Goal: Task Accomplishment & Management: Manage account settings

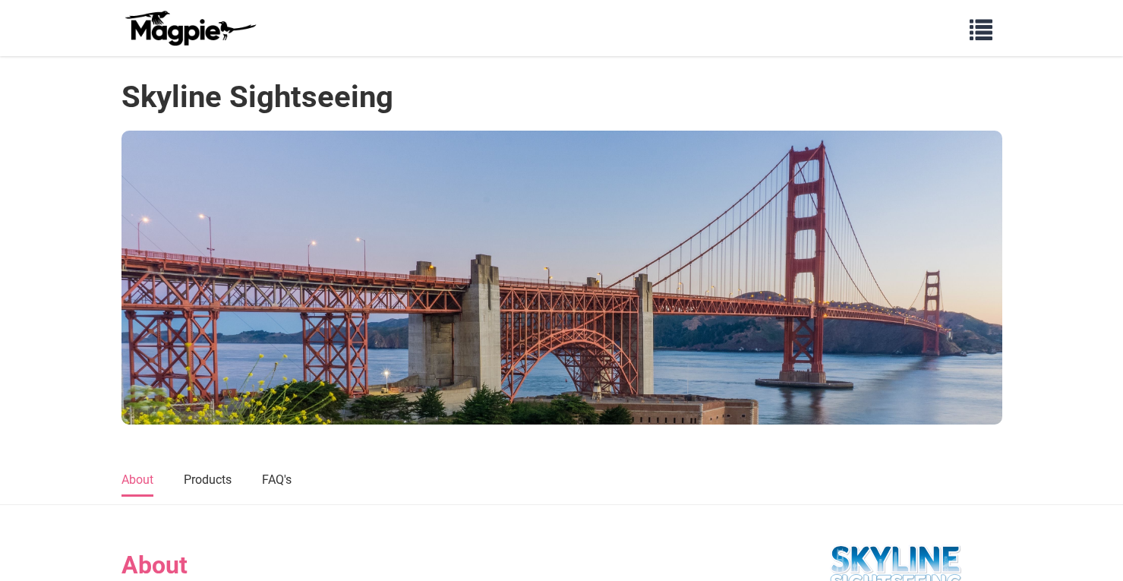
scroll to position [651, 0]
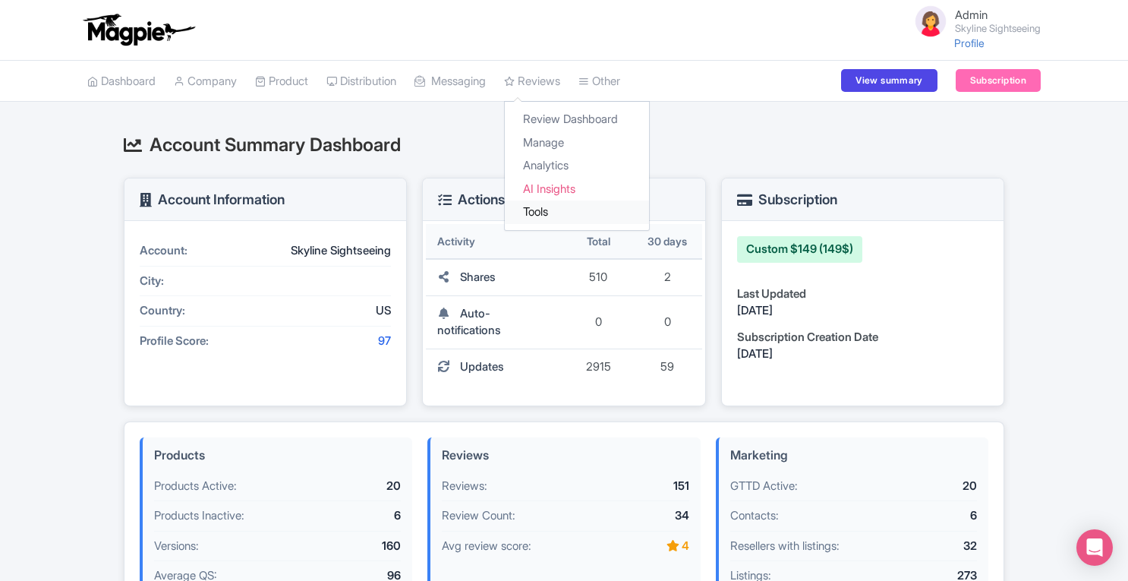
click at [587, 211] on link "Tools" at bounding box center [577, 212] width 144 height 24
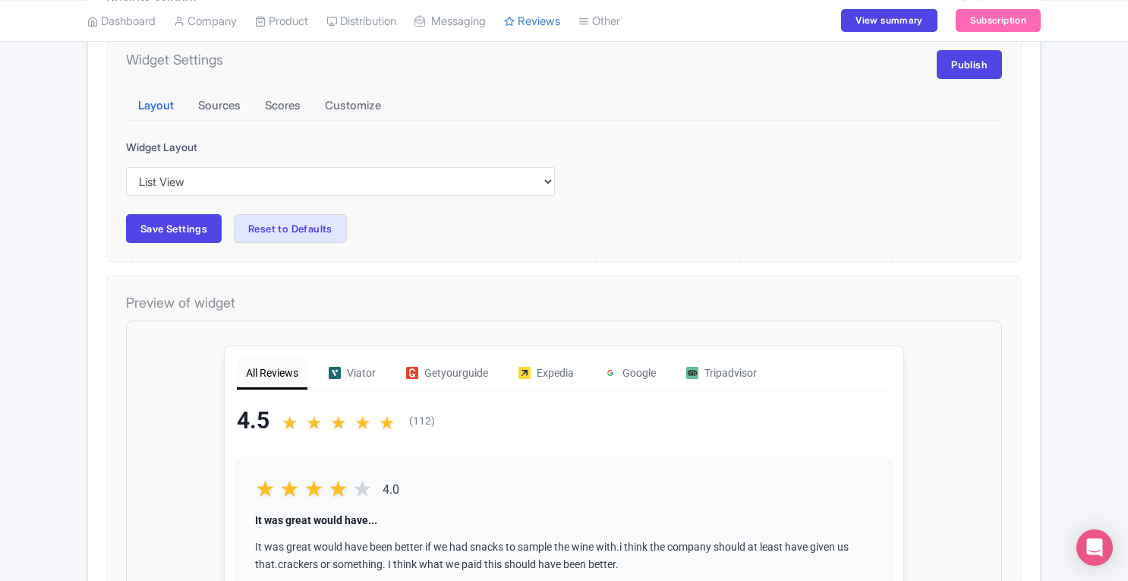
scroll to position [215, 0]
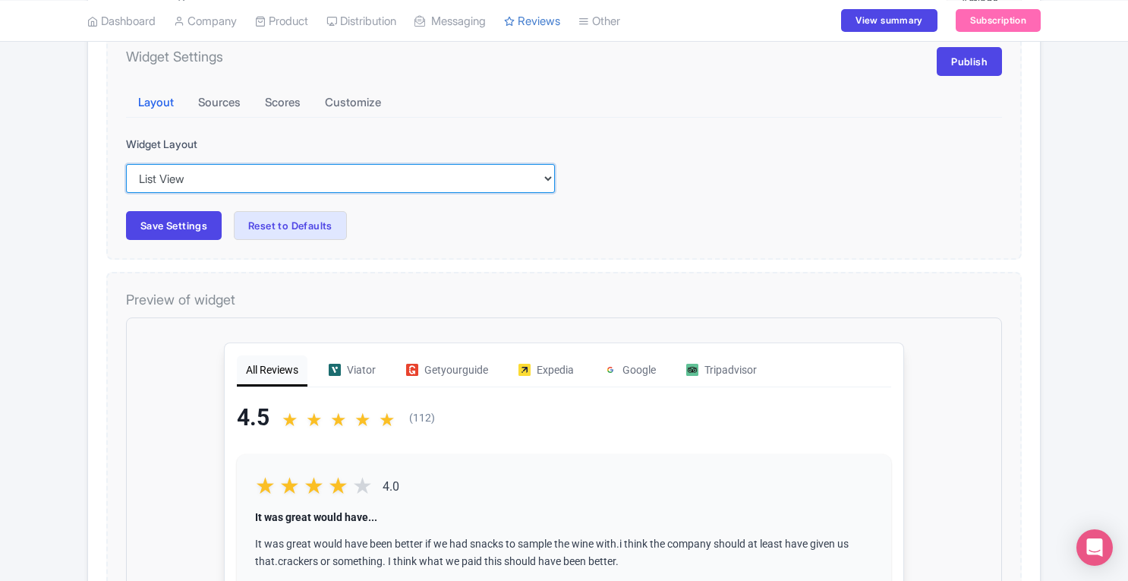
click at [530, 178] on select "Inline View Floating View List View Carousel View Pros/Cons View" at bounding box center [340, 178] width 429 height 29
select select "carousel"
click at [126, 164] on select "Inline View Floating View List View Carousel View Pros/Cons View" at bounding box center [340, 178] width 429 height 29
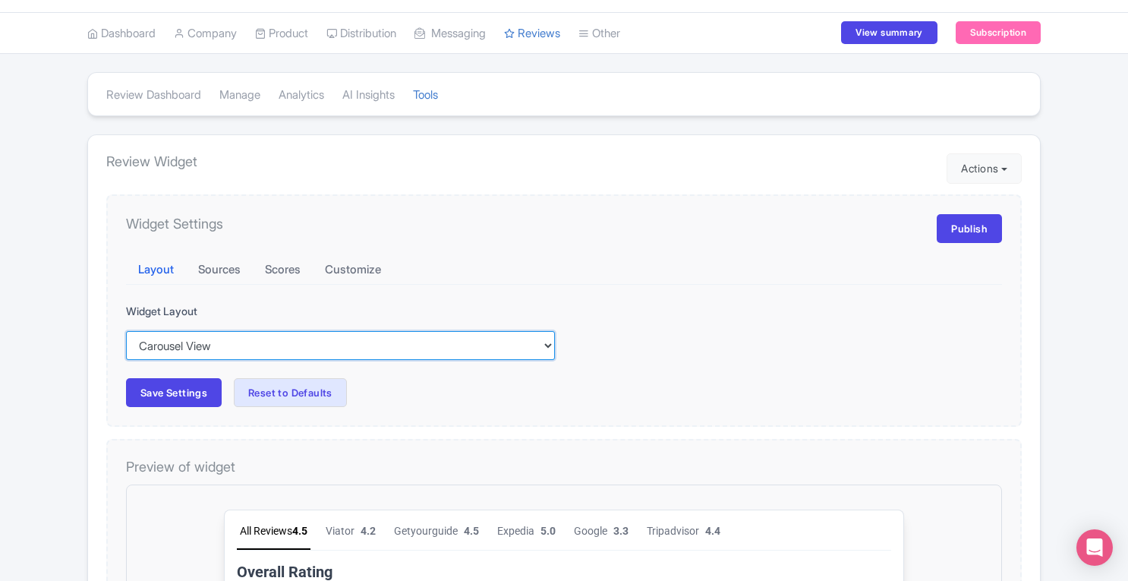
scroll to position [46, 0]
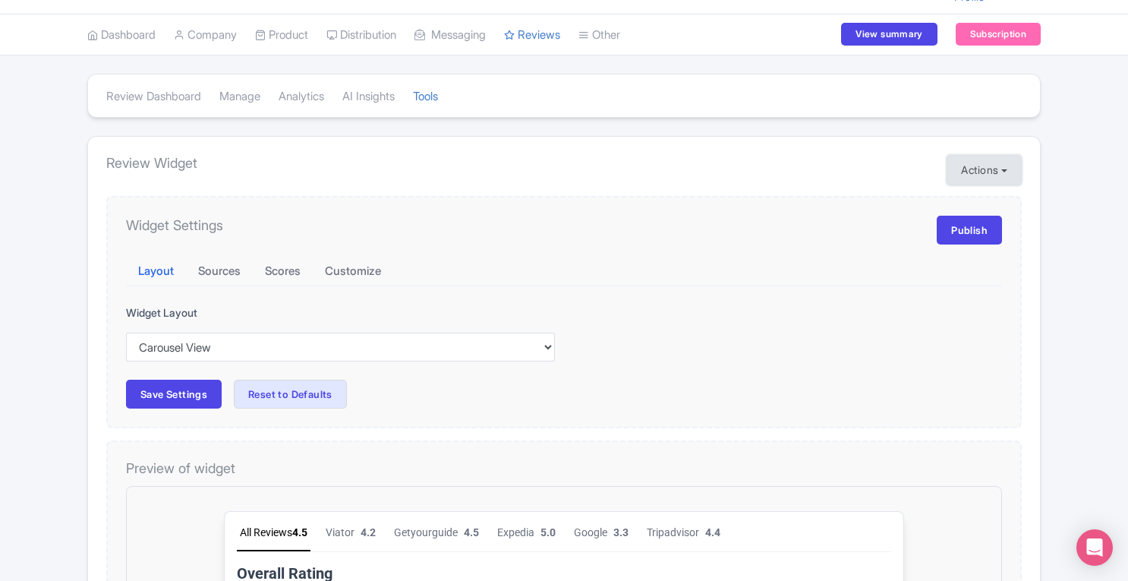
click at [973, 171] on button "Actions" at bounding box center [983, 170] width 75 height 30
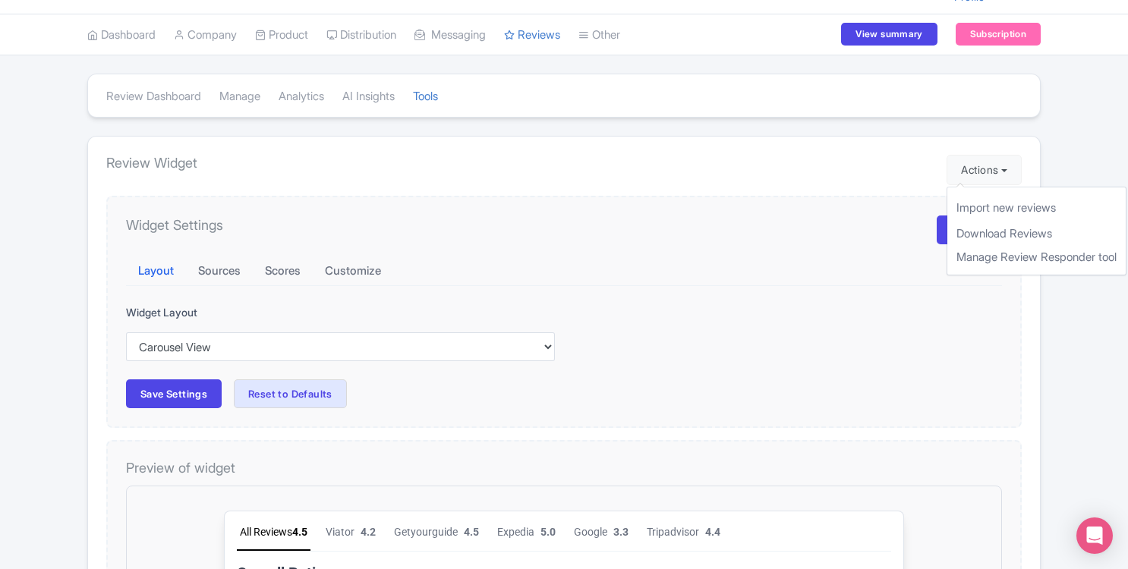
click at [906, 248] on div "Widget Settings Publish Layout Sources Scores Customize Stars Color #f59e0b Bac…" at bounding box center [563, 312] width 915 height 233
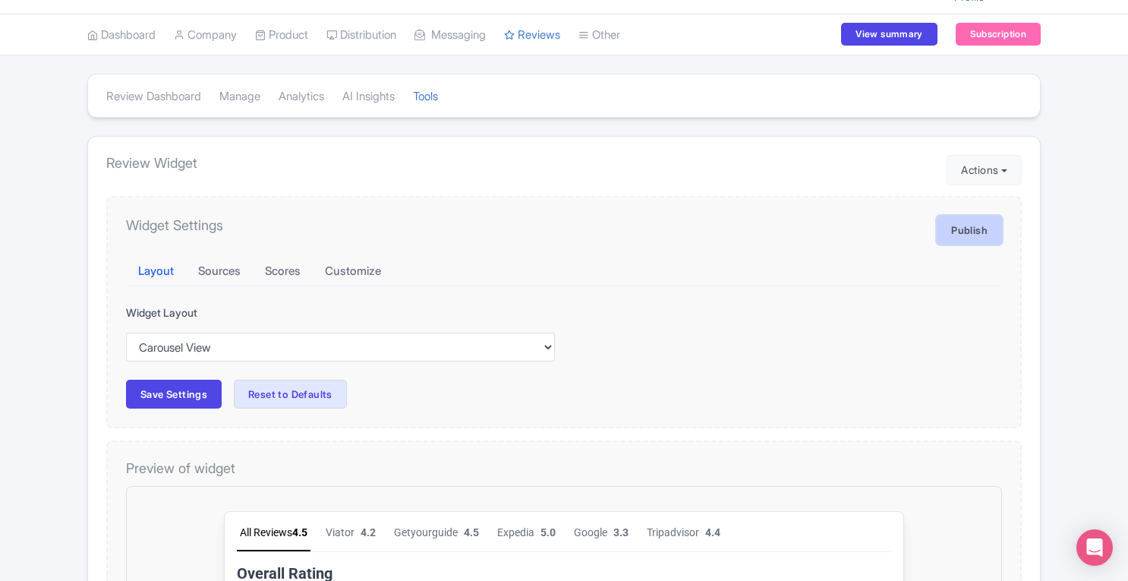
click at [943, 222] on link "Publish" at bounding box center [969, 230] width 65 height 29
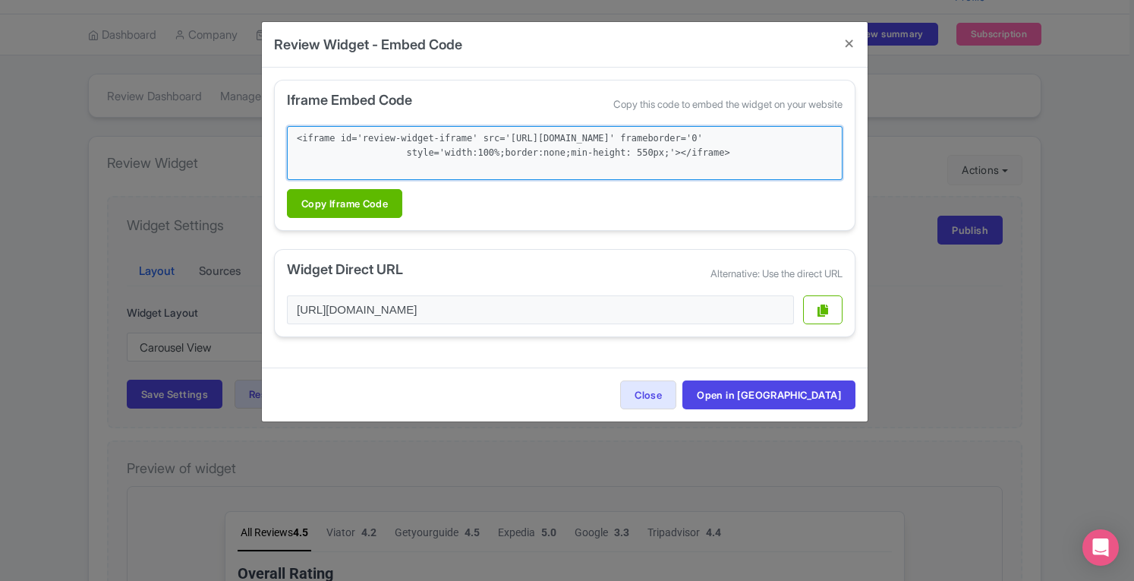
drag, startPoint x: 710, startPoint y: 170, endPoint x: 291, endPoint y: 134, distance: 420.5
click at [291, 134] on textarea "<iframe id='review-widget-iframe' src='https://magpie.travel/review_widget/bb9d…" at bounding box center [565, 153] width 556 height 54
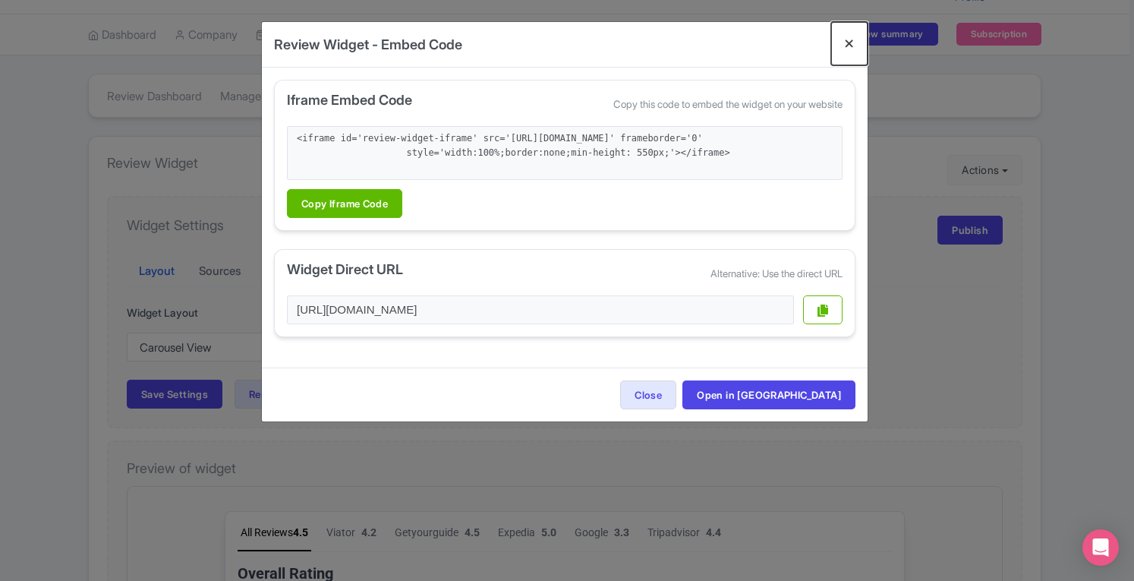
click at [849, 39] on button "Close" at bounding box center [849, 43] width 36 height 43
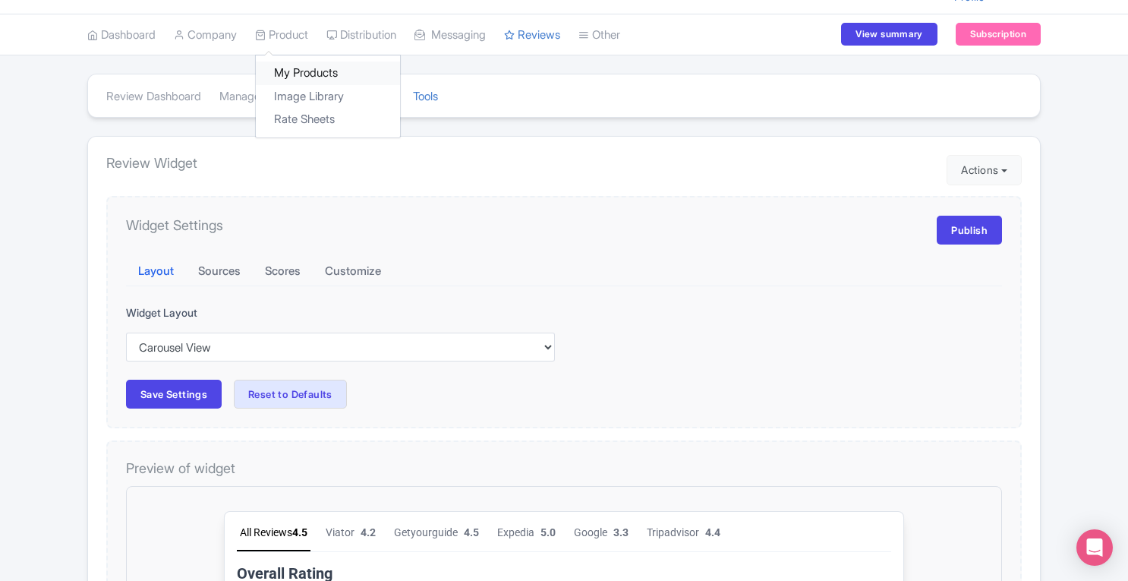
click at [299, 71] on link "My Products" at bounding box center [328, 73] width 144 height 24
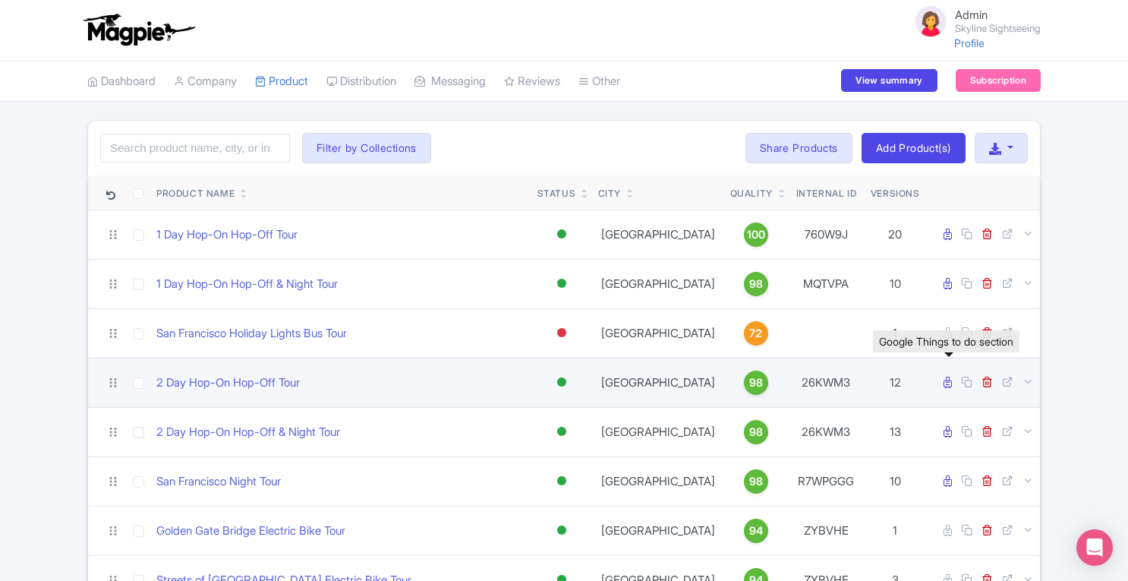
click at [950, 382] on icon at bounding box center [947, 381] width 8 height 11
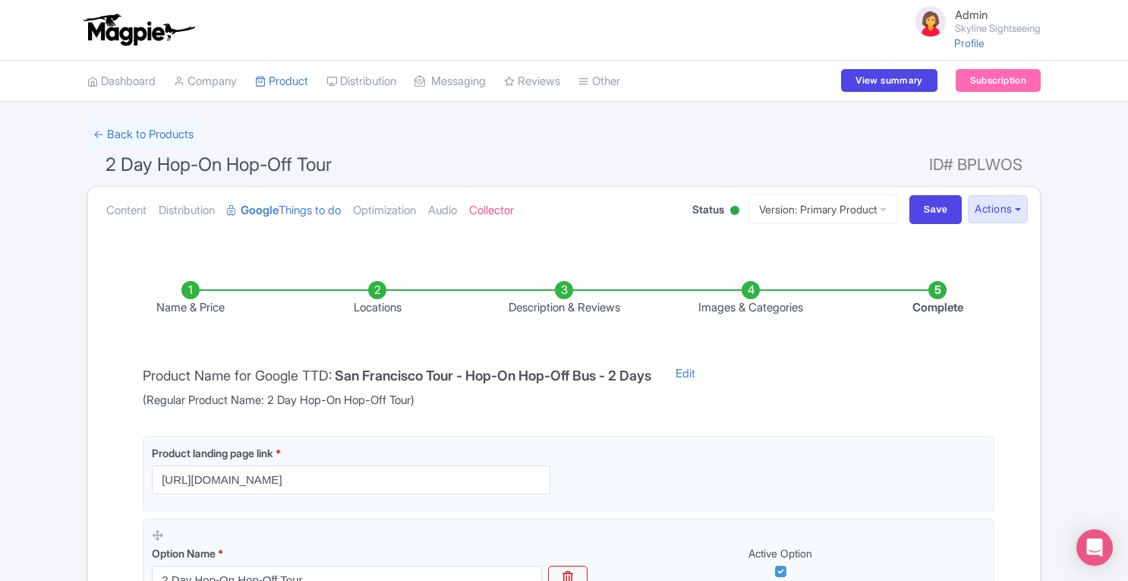
click at [566, 292] on li "Description & Reviews" at bounding box center [564, 299] width 187 height 36
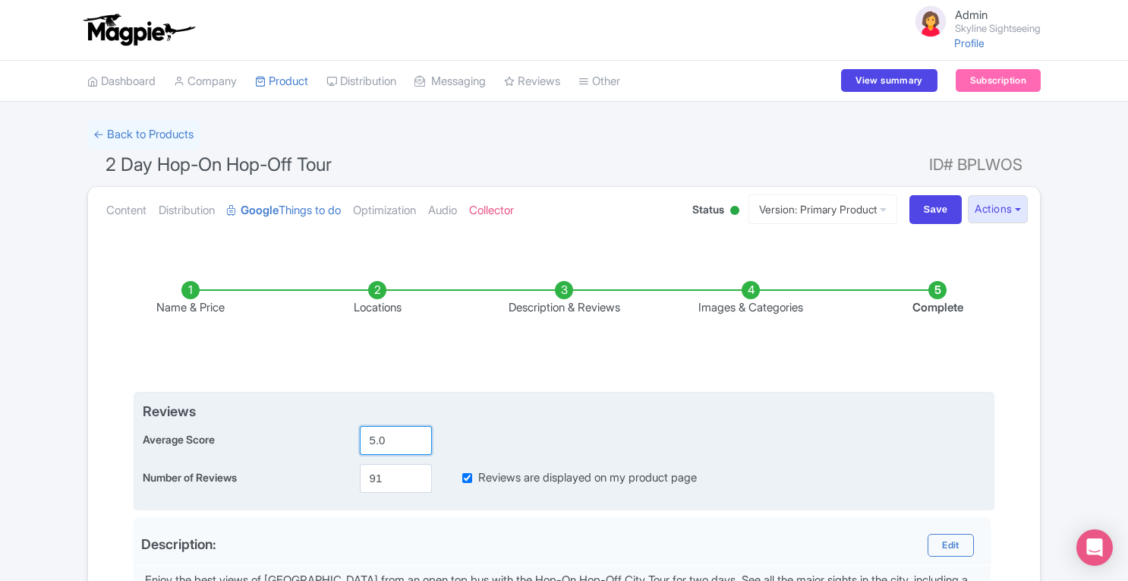
drag, startPoint x: 406, startPoint y: 442, endPoint x: 329, endPoint y: 447, distance: 77.6
click at [329, 447] on div "Average Score 5.0" at bounding box center [564, 440] width 842 height 29
type input "4.5"
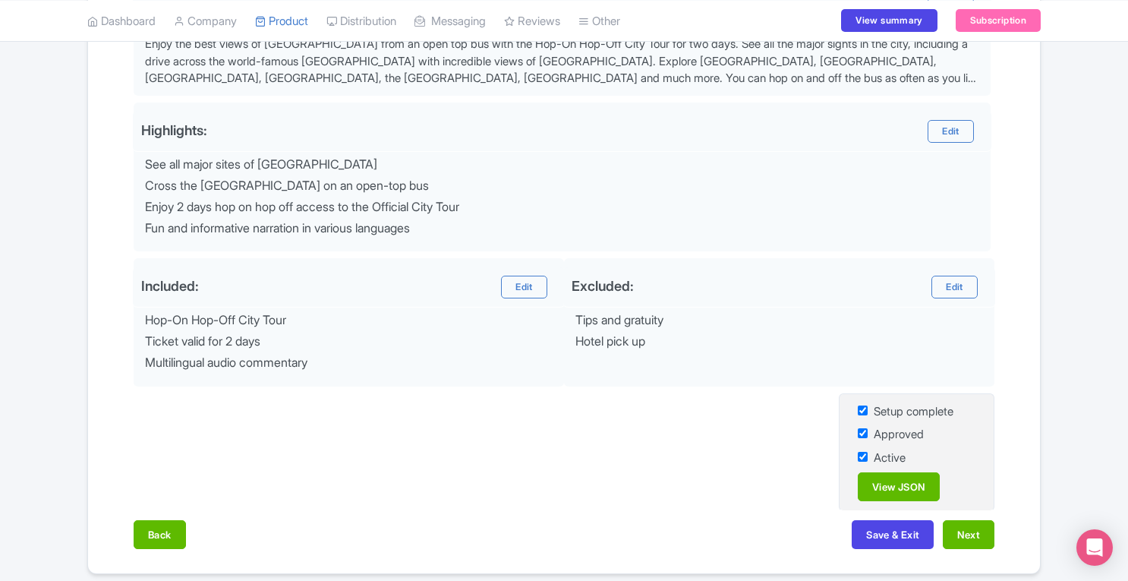
scroll to position [537, 0]
type input "112"
click at [891, 534] on button "Save & Exit" at bounding box center [893, 533] width 82 height 29
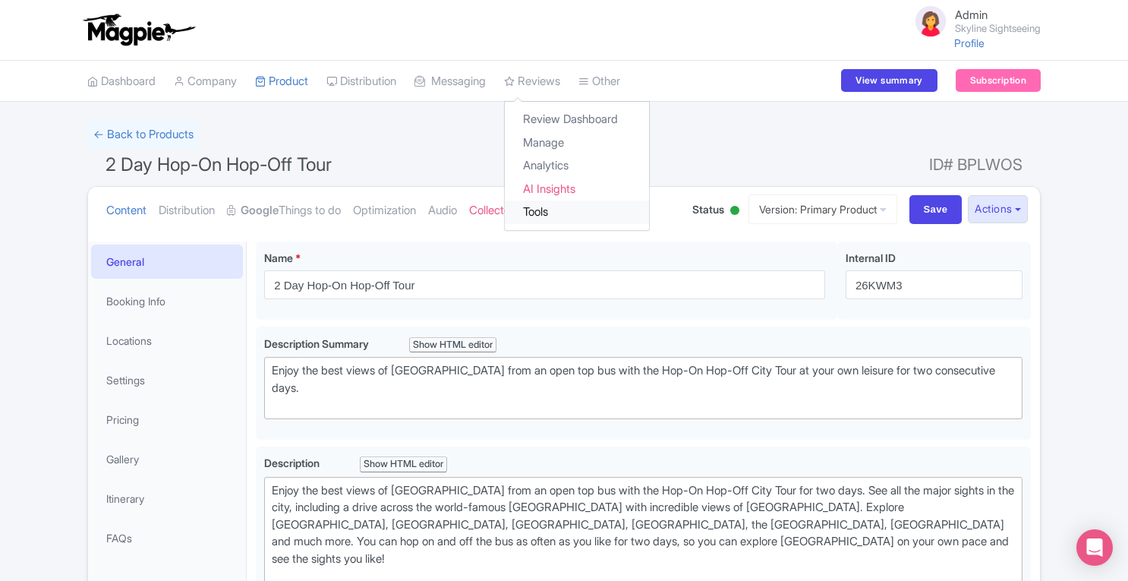
click at [559, 208] on link "Tools" at bounding box center [577, 212] width 144 height 24
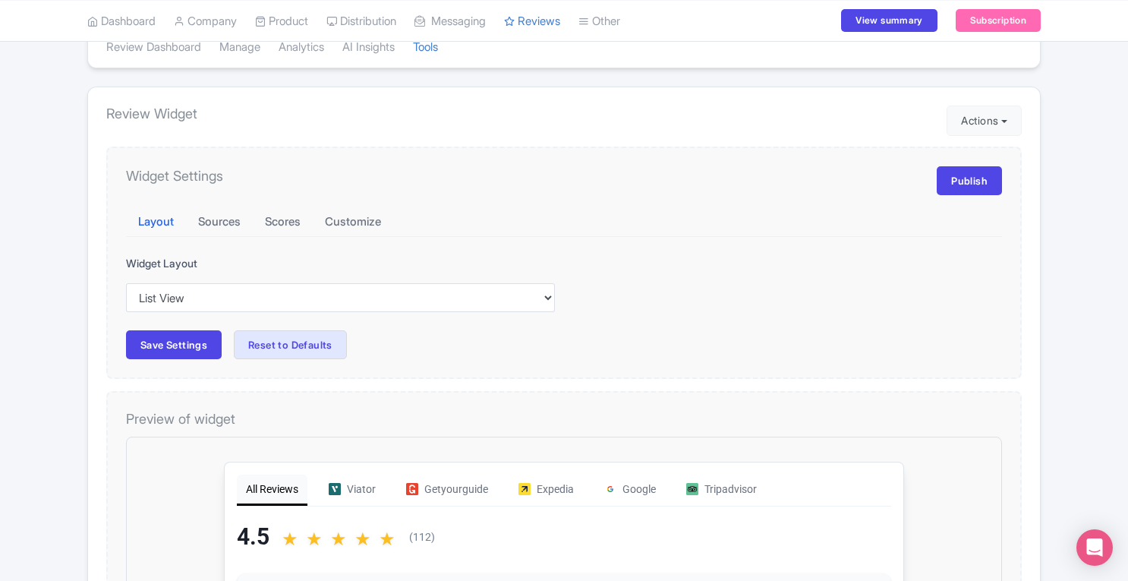
drag, startPoint x: 0, startPoint y: 0, endPoint x: 1132, endPoint y: 183, distance: 1147.1
click at [1127, 183] on html "Admin Skyline Sightseeing Profile Users Settings Sign out Dashboard Company SST…" at bounding box center [564, 194] width 1128 height 581
click at [230, 222] on button "Sources" at bounding box center [219, 222] width 67 height 30
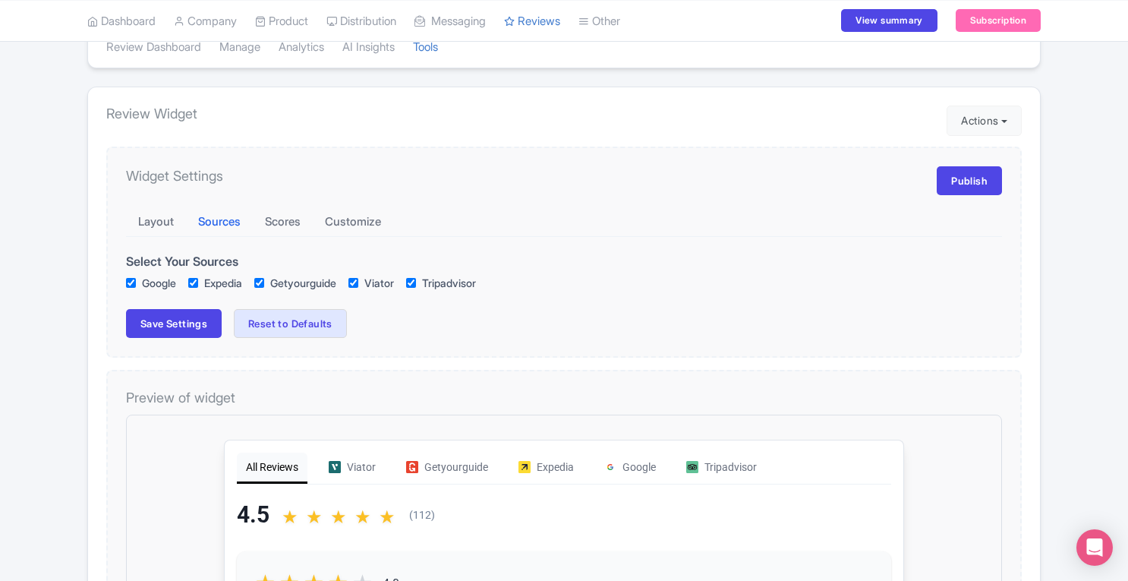
click at [130, 280] on input "Google" at bounding box center [131, 283] width 10 height 10
checkbox input "false"
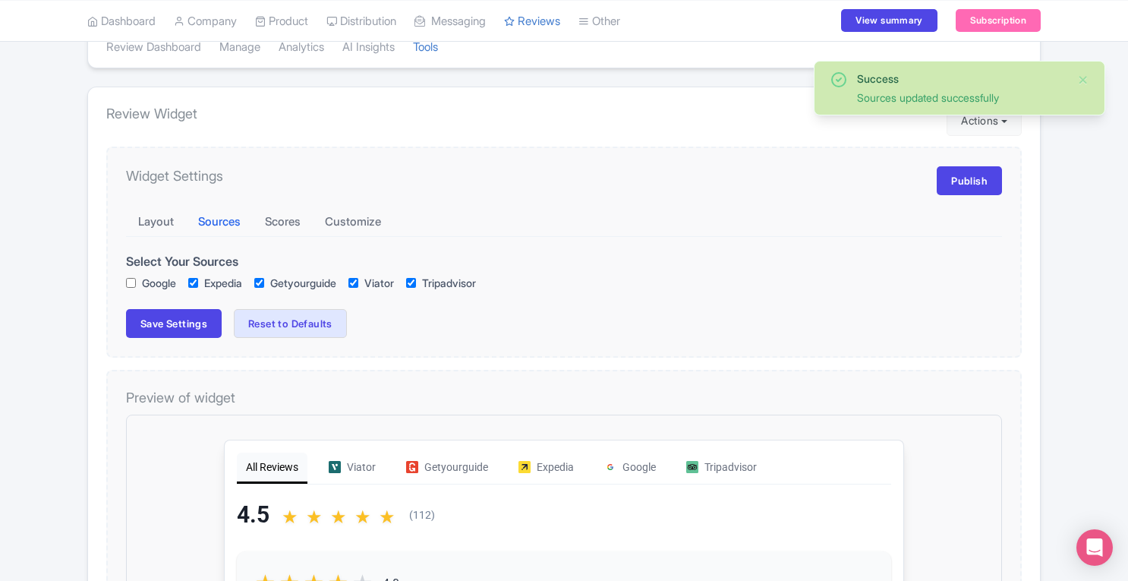
checkbox input "true"
click at [209, 320] on button "Save Settings" at bounding box center [174, 323] width 96 height 29
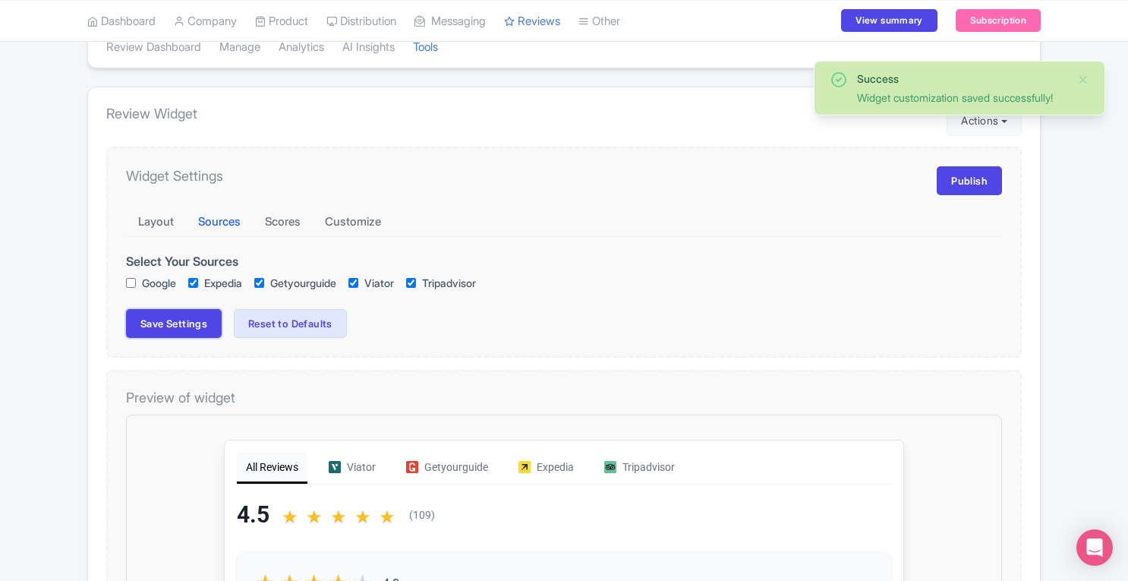
checkbox input "true"
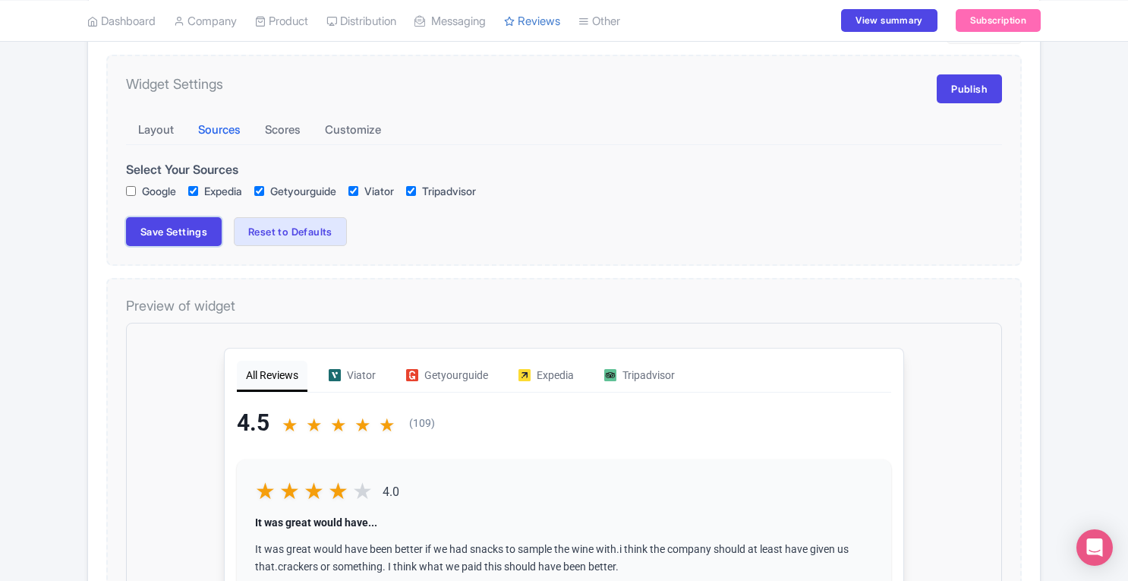
scroll to position [198, 0]
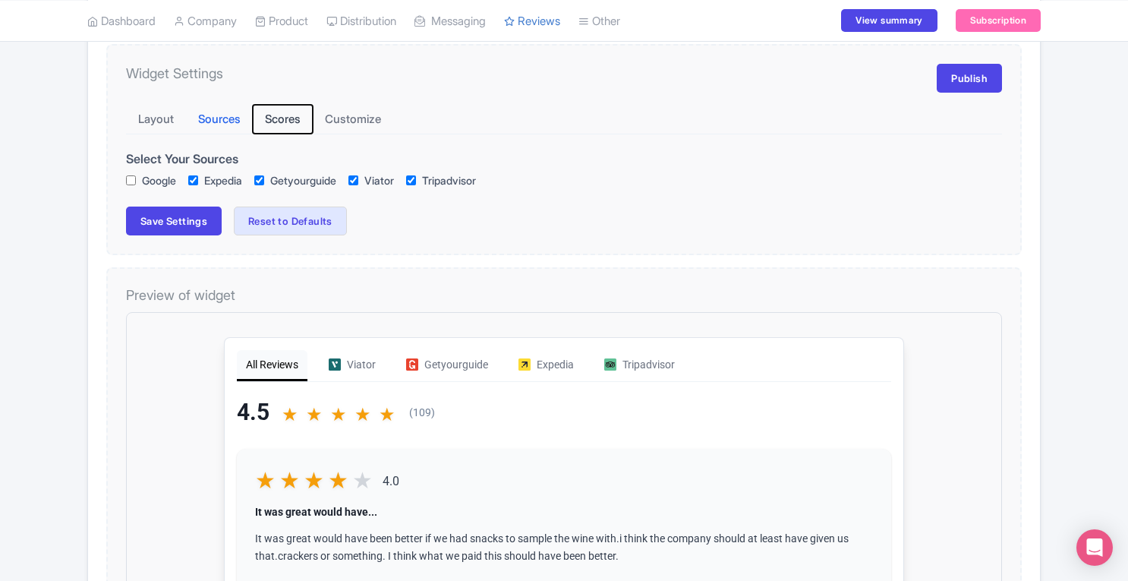
click at [285, 118] on button "Scores" at bounding box center [283, 120] width 60 height 30
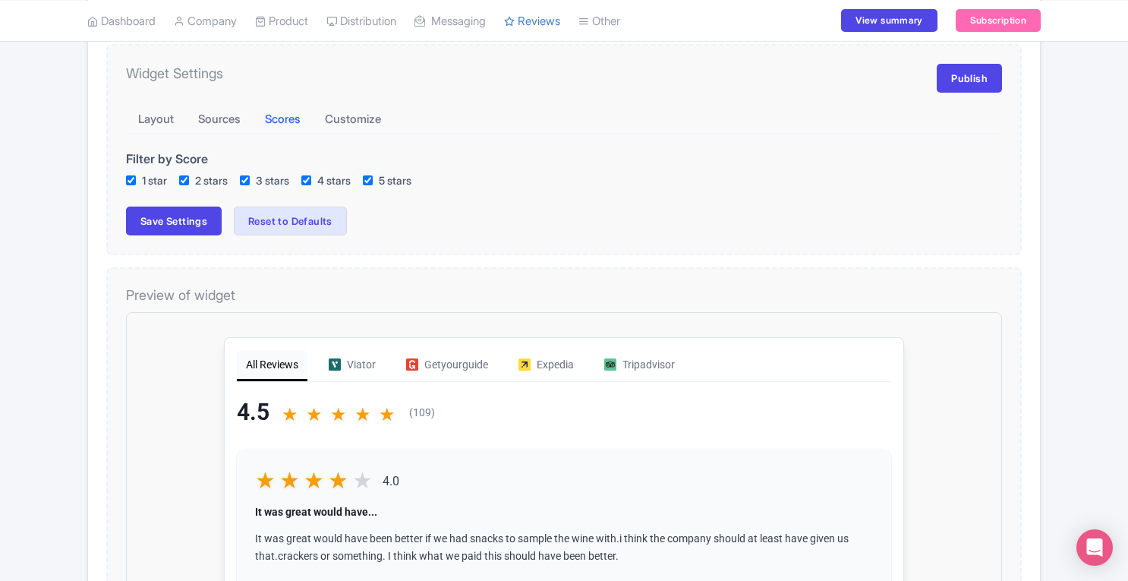
click at [128, 178] on input "1 star" at bounding box center [131, 180] width 10 height 10
checkbox input "false"
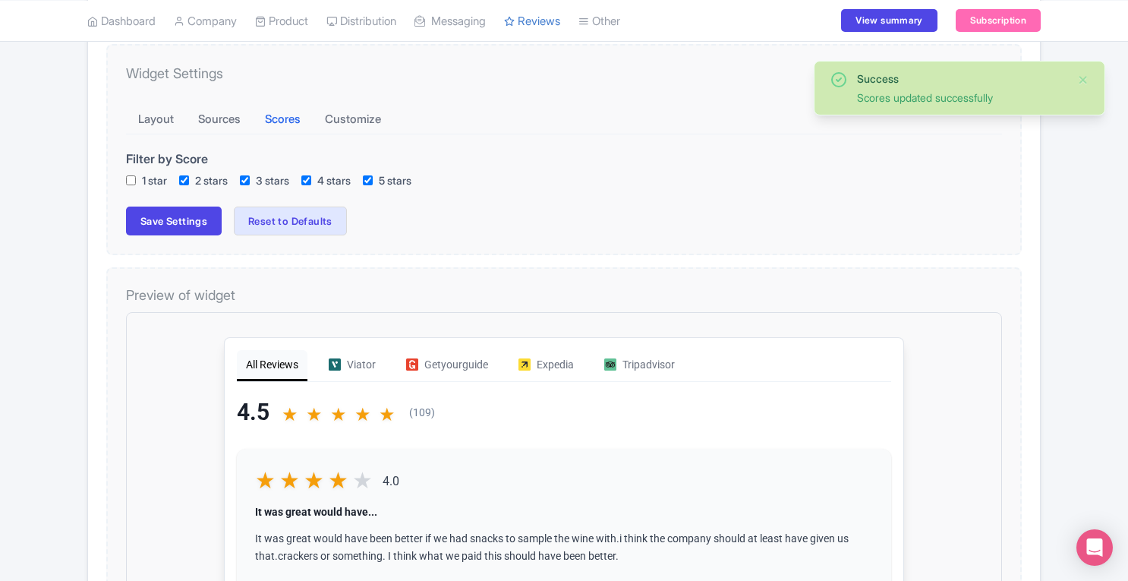
checkbox input "true"
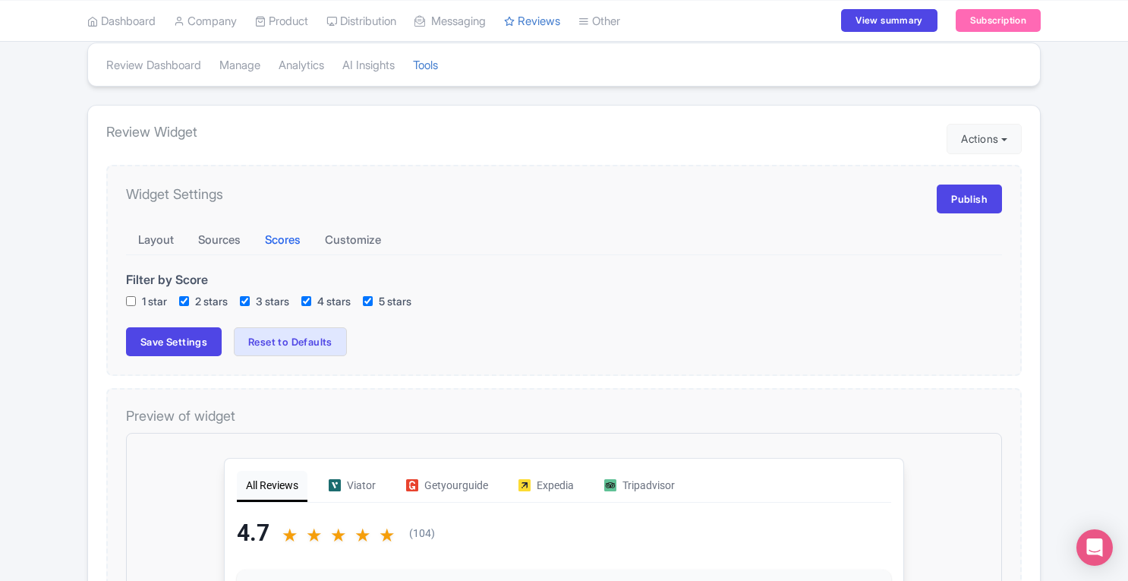
scroll to position [87, 0]
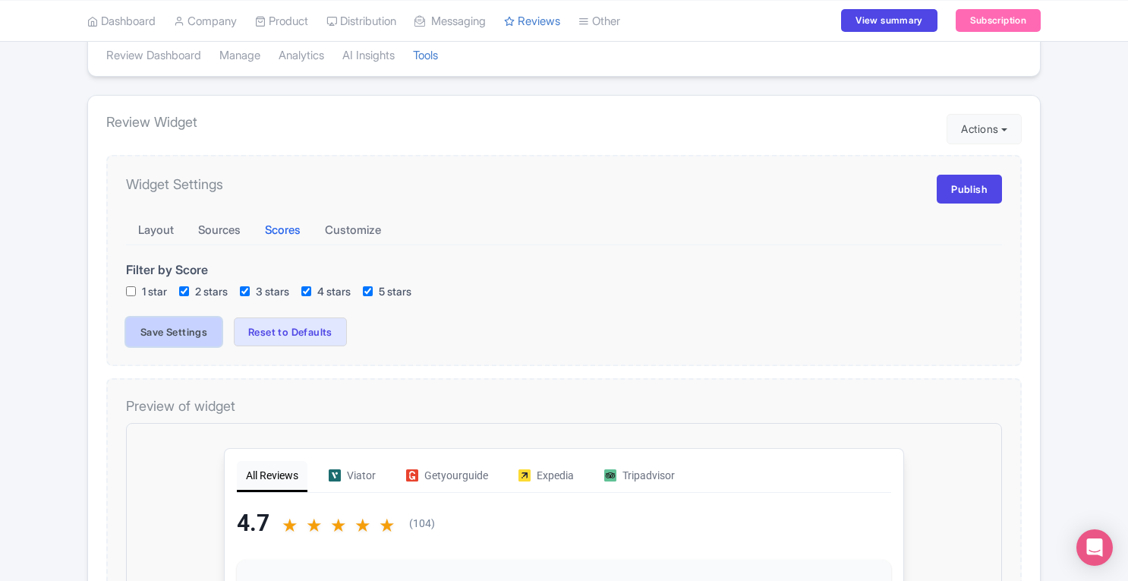
click at [209, 328] on button "Save Settings" at bounding box center [174, 331] width 96 height 29
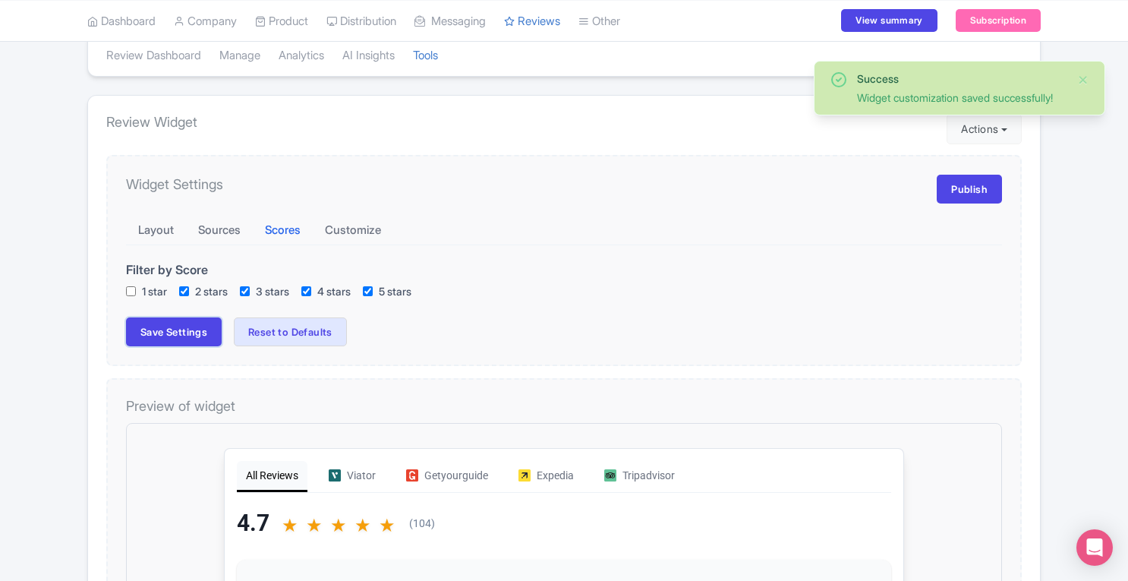
checkbox input "true"
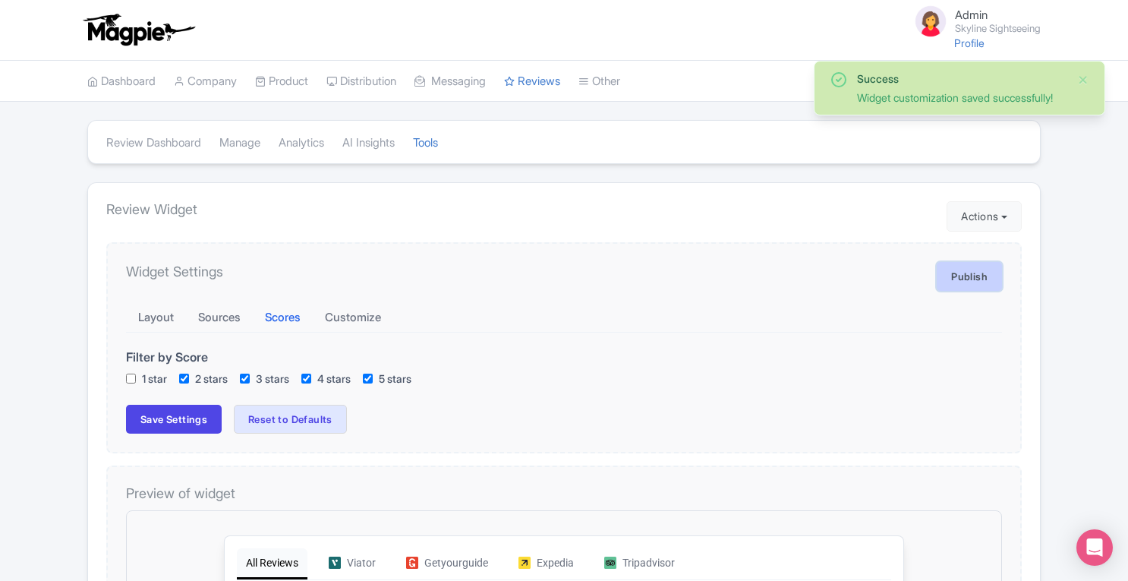
click at [973, 279] on link "Publish" at bounding box center [969, 276] width 65 height 29
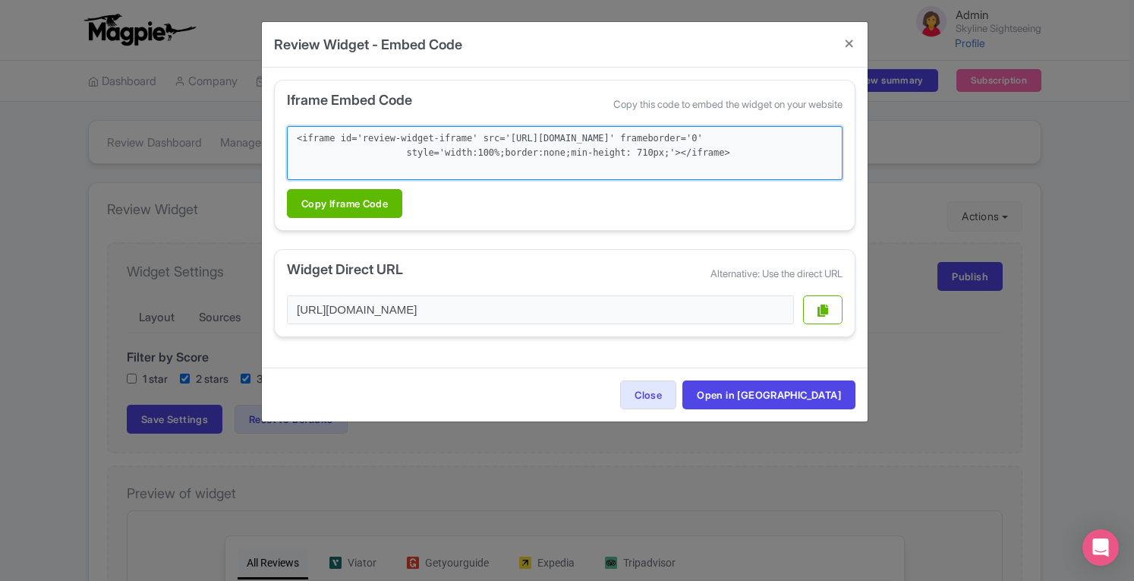
drag, startPoint x: 698, startPoint y: 167, endPoint x: 291, endPoint y: 139, distance: 407.8
click at [291, 139] on textarea "<iframe id='review-widget-iframe' src='[URL][DOMAIN_NAME]' frameborder='0' styl…" at bounding box center [565, 153] width 556 height 54
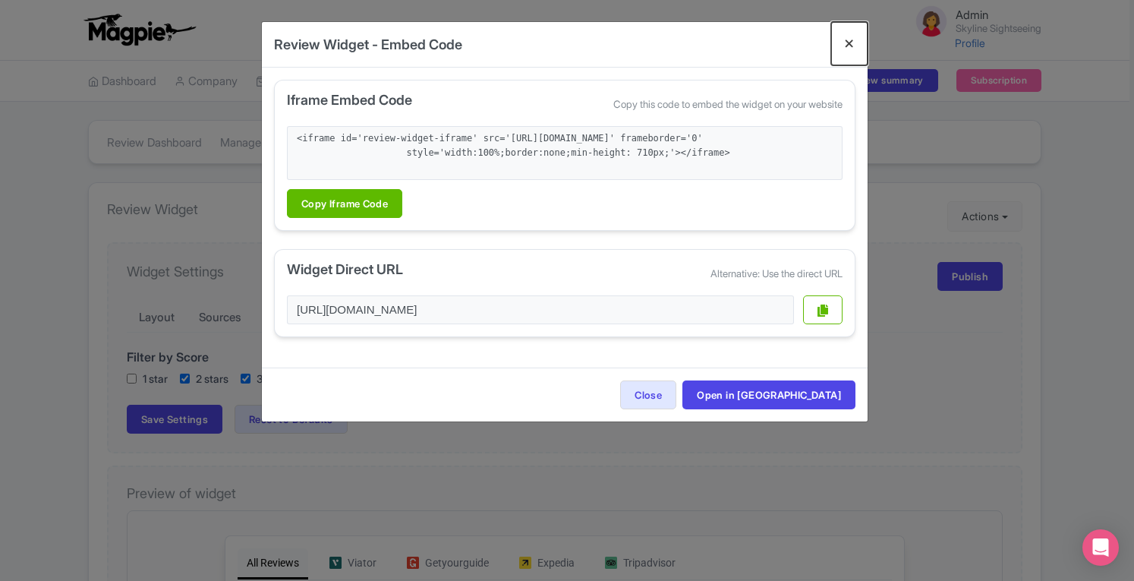
click at [852, 42] on button "Close" at bounding box center [849, 43] width 36 height 43
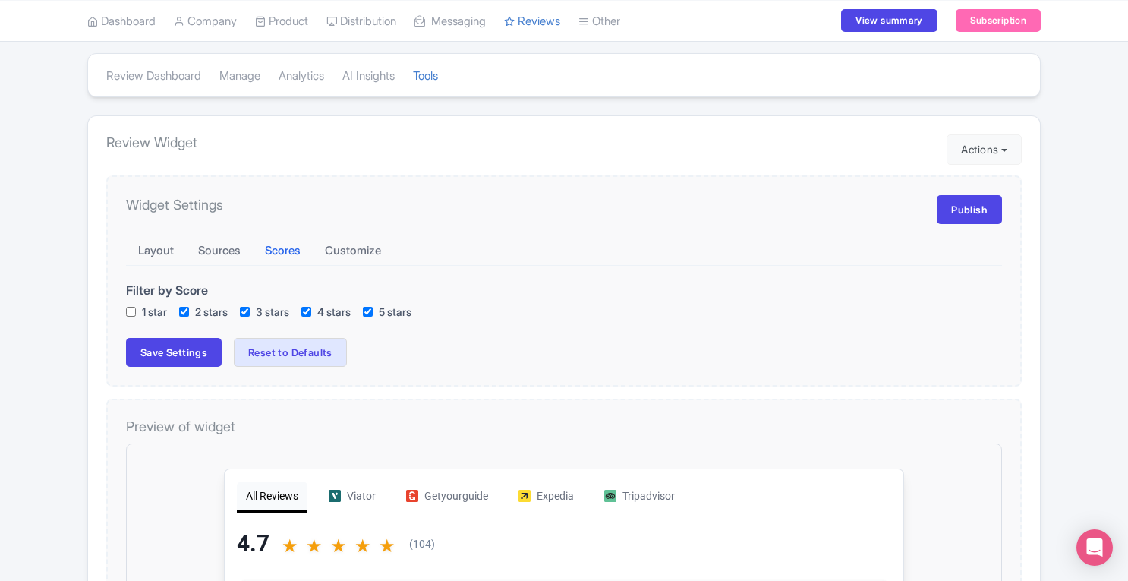
scroll to position [91, 0]
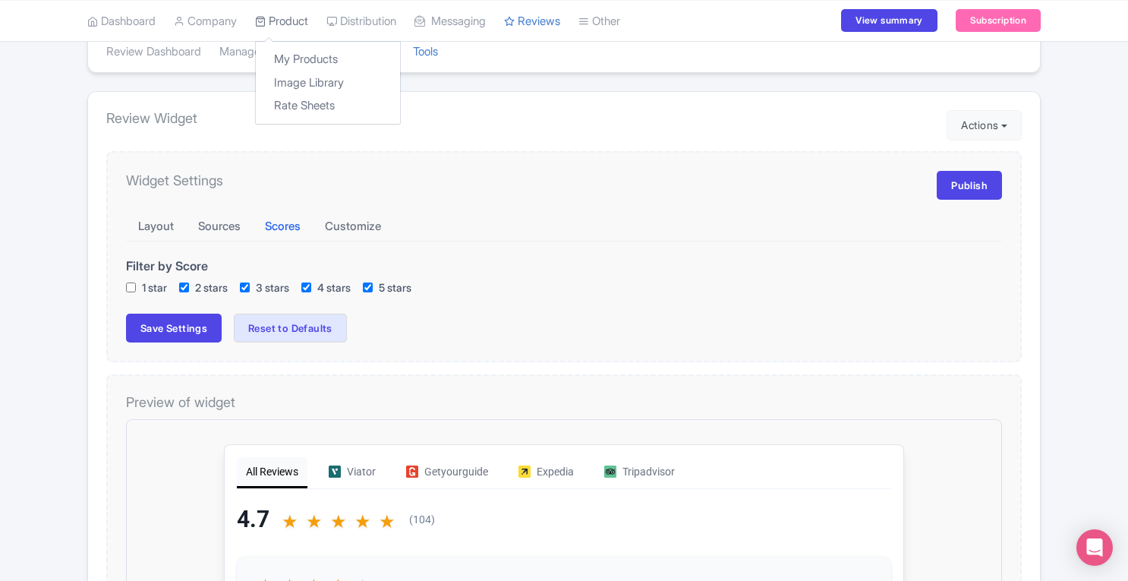
click at [301, 19] on link "Product" at bounding box center [281, 21] width 53 height 42
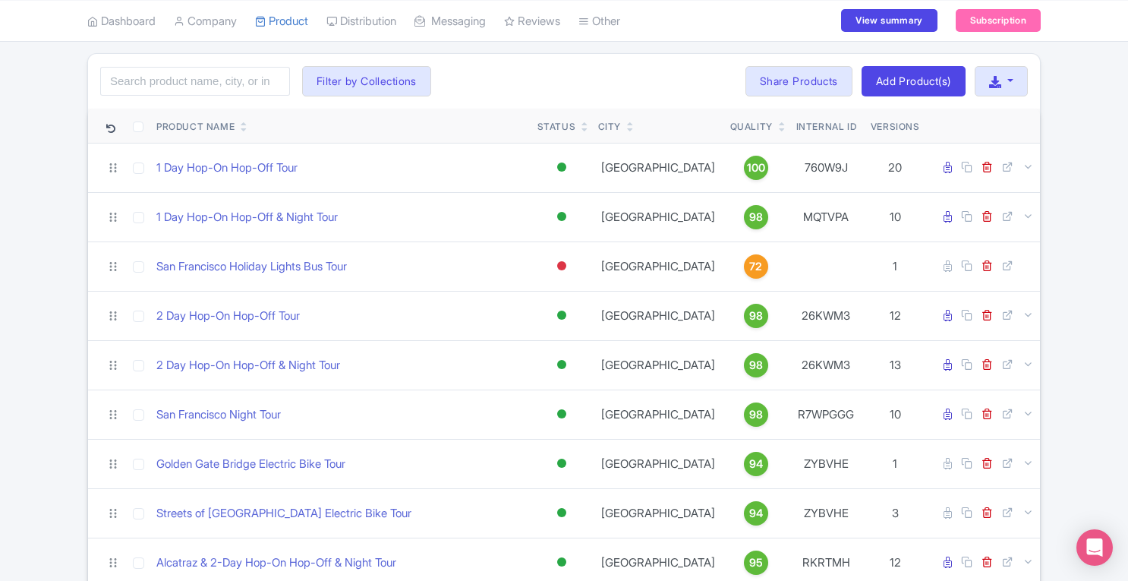
scroll to position [85, 0]
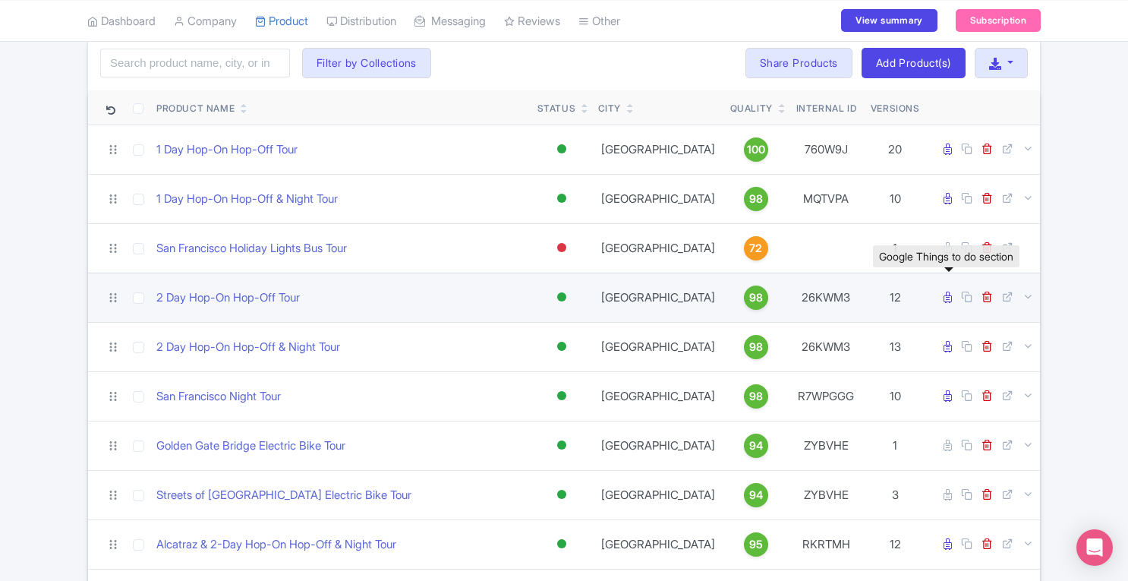
click at [949, 295] on icon at bounding box center [947, 296] width 8 height 11
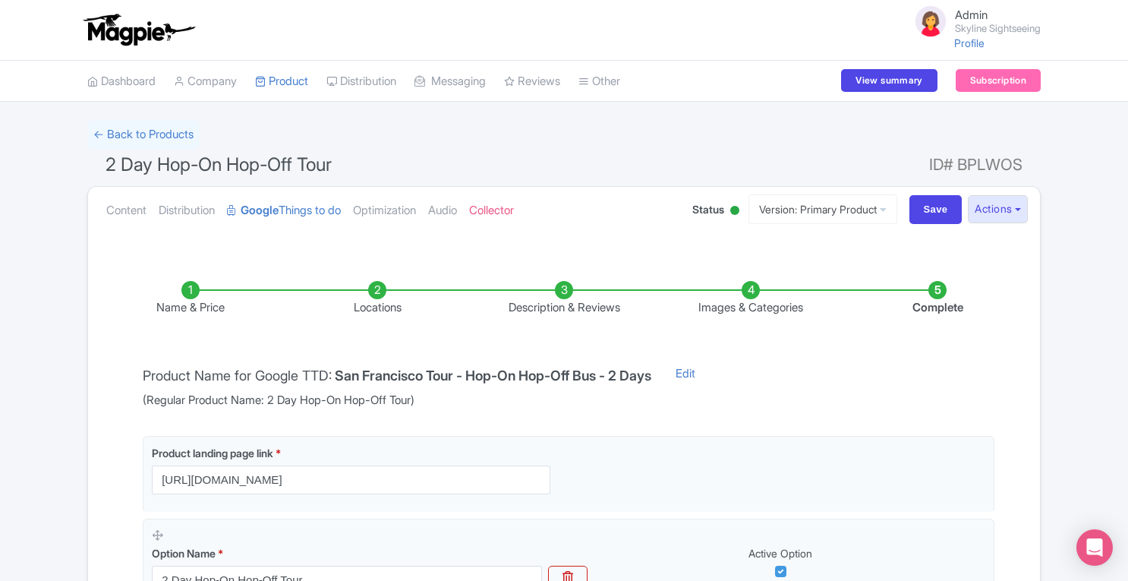
click at [567, 294] on li "Description & Reviews" at bounding box center [564, 299] width 187 height 36
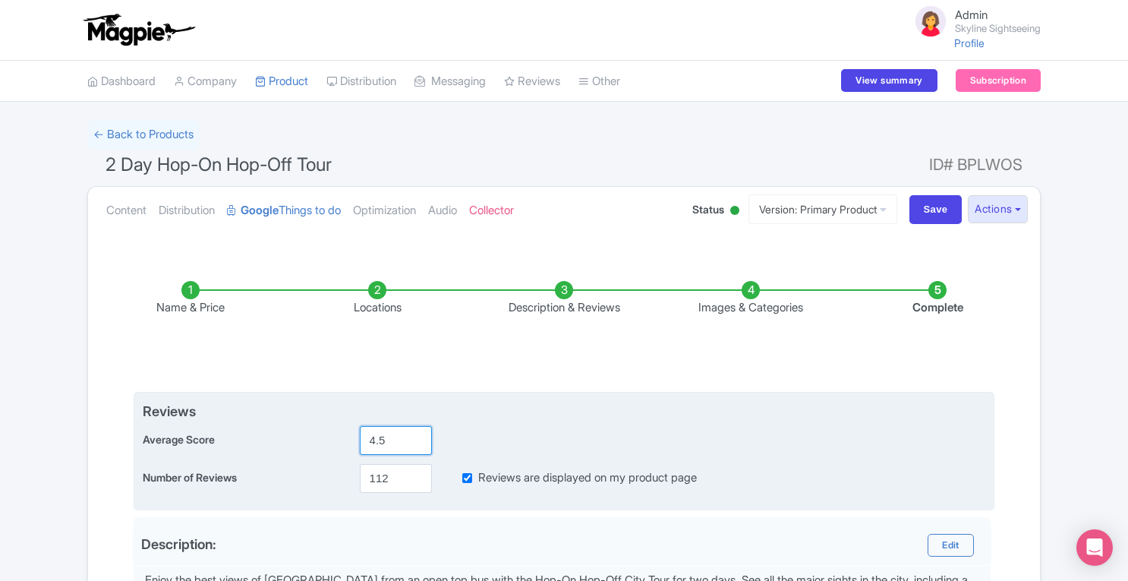
click at [389, 441] on input "4.5" at bounding box center [396, 440] width 72 height 29
type input "4.7"
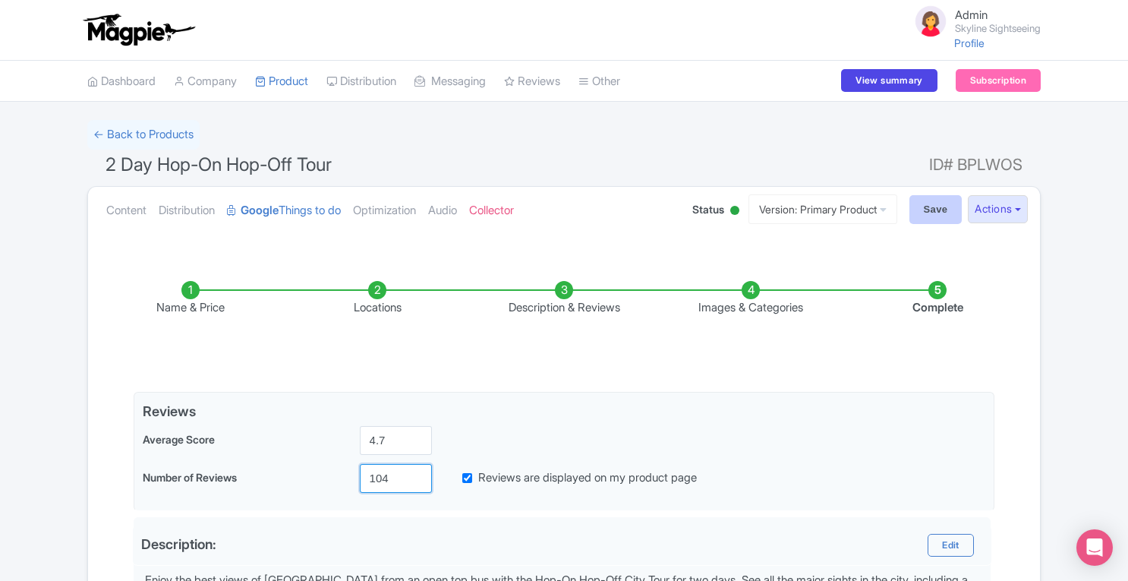
type input "104"
click at [924, 207] on input "Save" at bounding box center [935, 209] width 53 height 29
type input "Saving..."
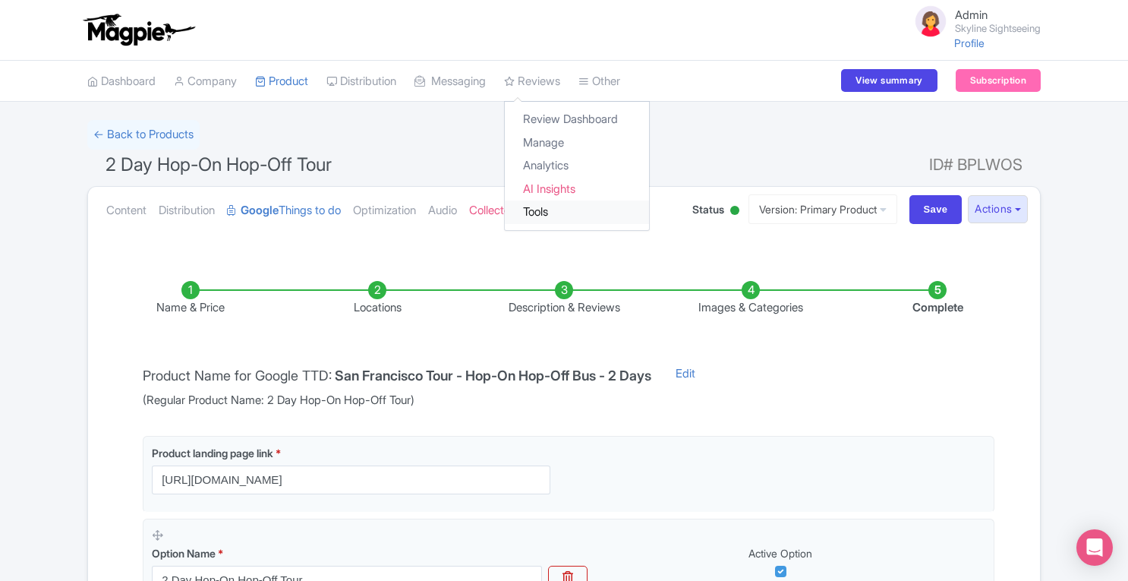
click at [577, 209] on link "Tools" at bounding box center [577, 212] width 144 height 24
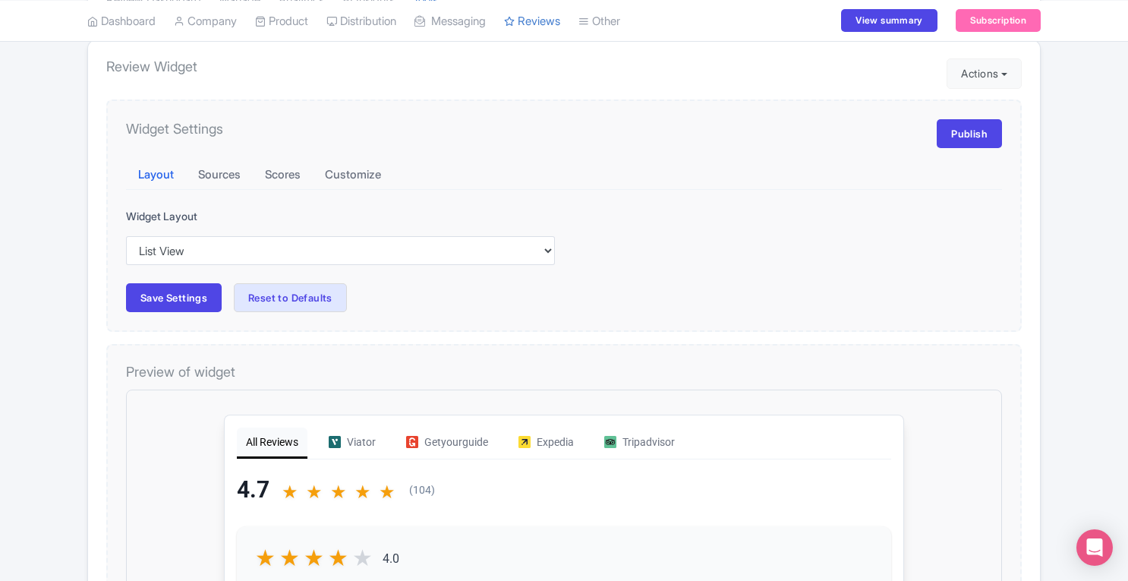
scroll to position [140, 0]
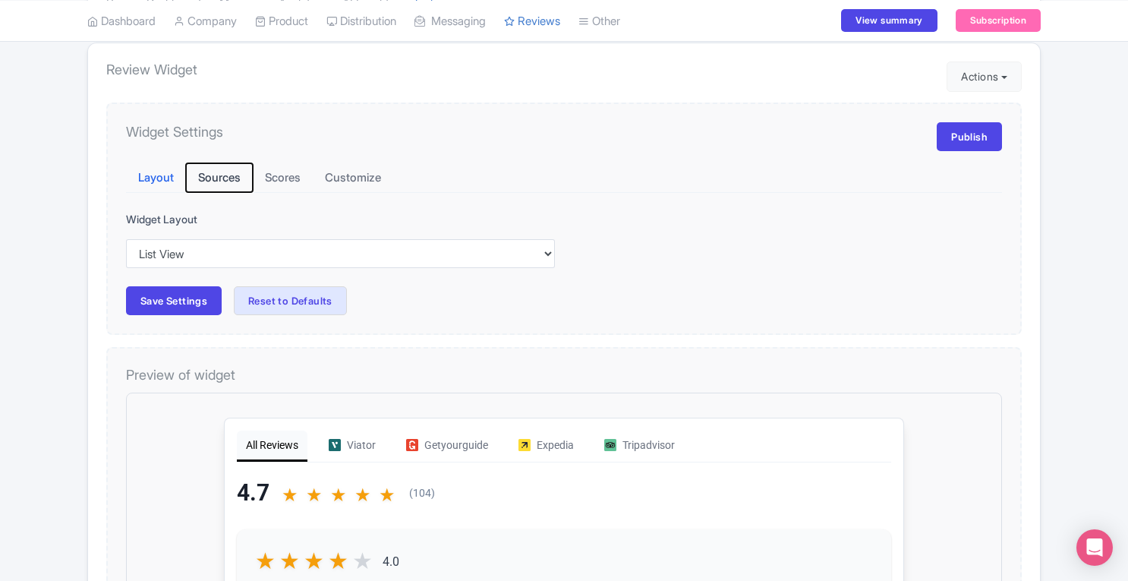
click at [226, 179] on button "Sources" at bounding box center [219, 178] width 67 height 30
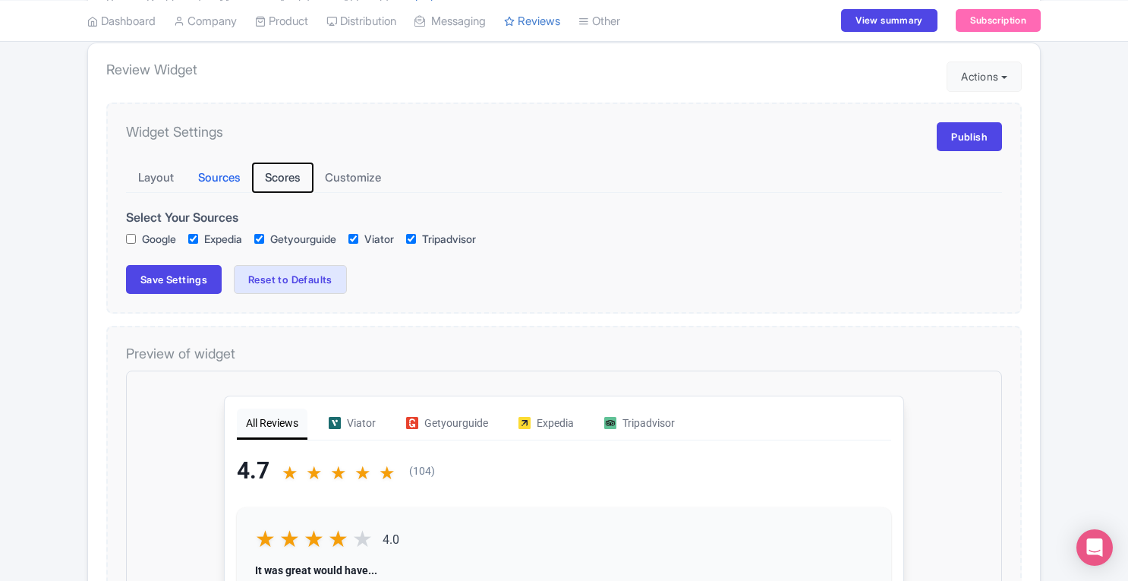
click at [274, 173] on button "Scores" at bounding box center [283, 178] width 60 height 30
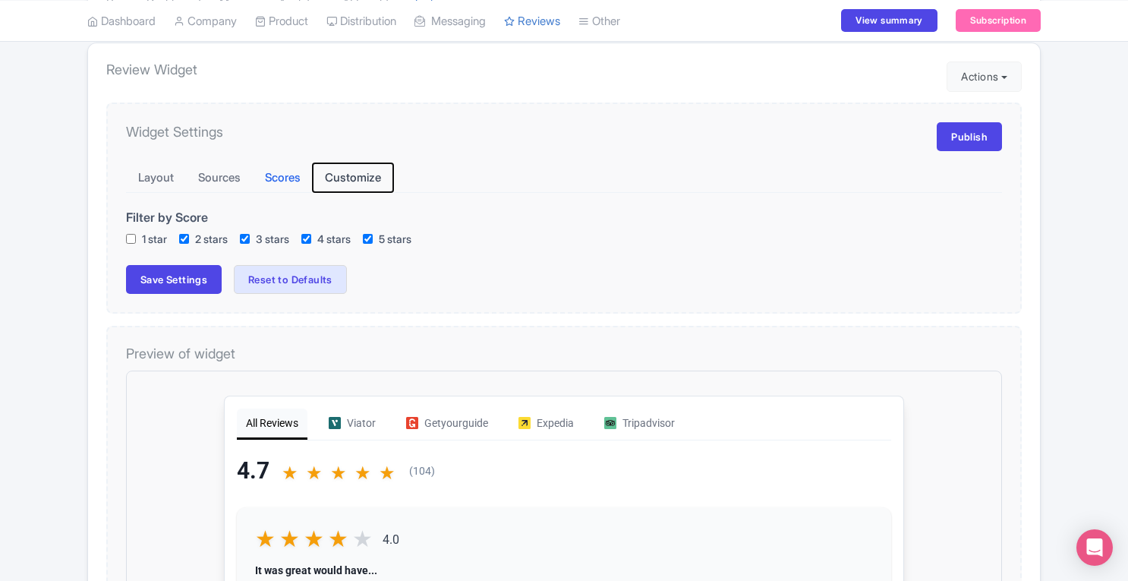
click at [340, 172] on button "Customize" at bounding box center [353, 178] width 80 height 30
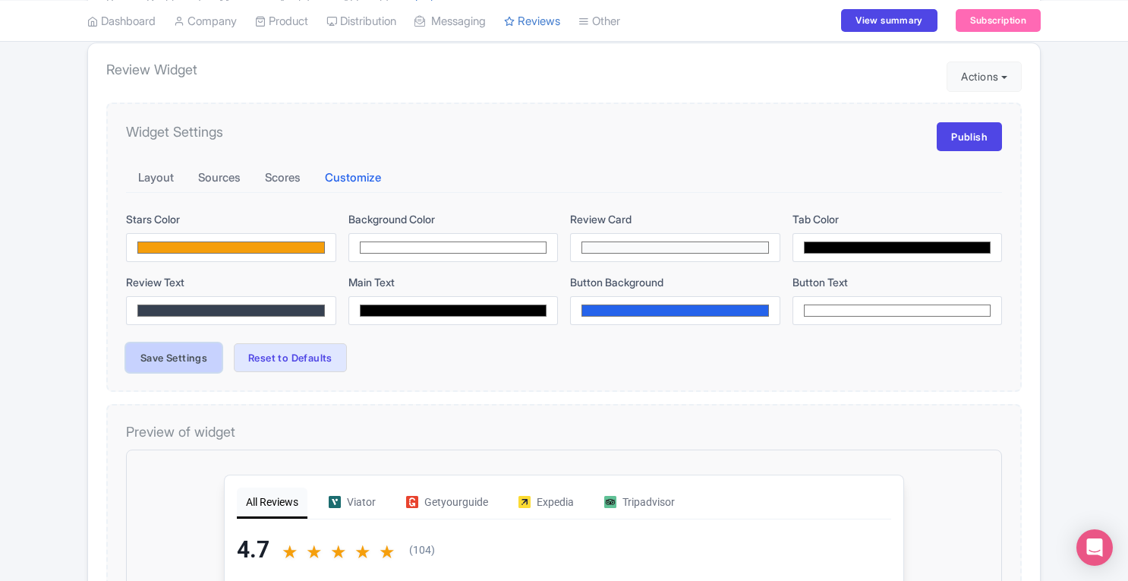
click at [186, 351] on button "Save Settings" at bounding box center [174, 357] width 96 height 29
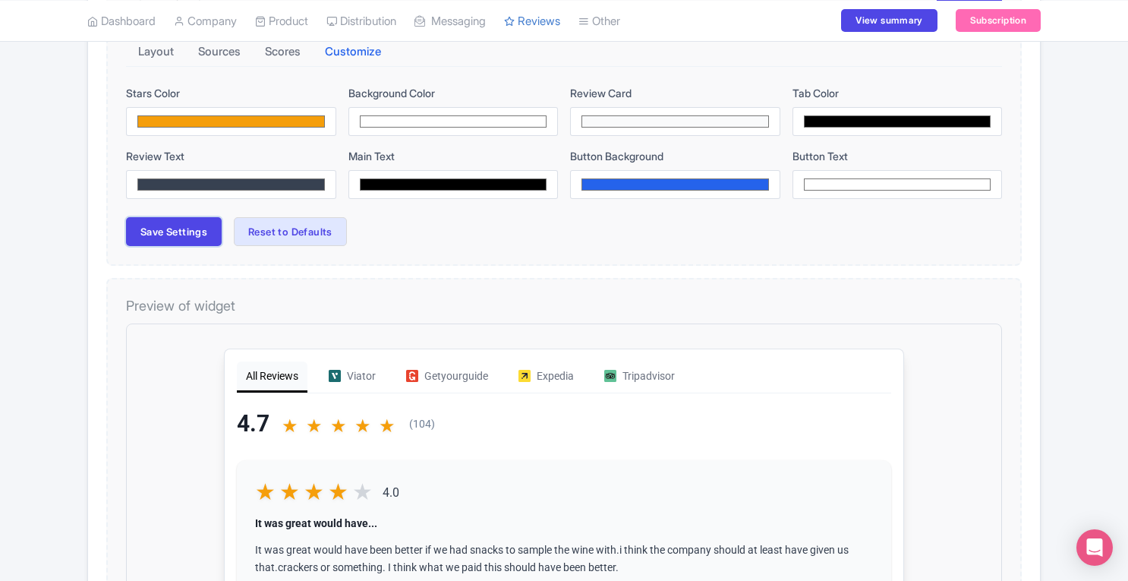
scroll to position [248, 0]
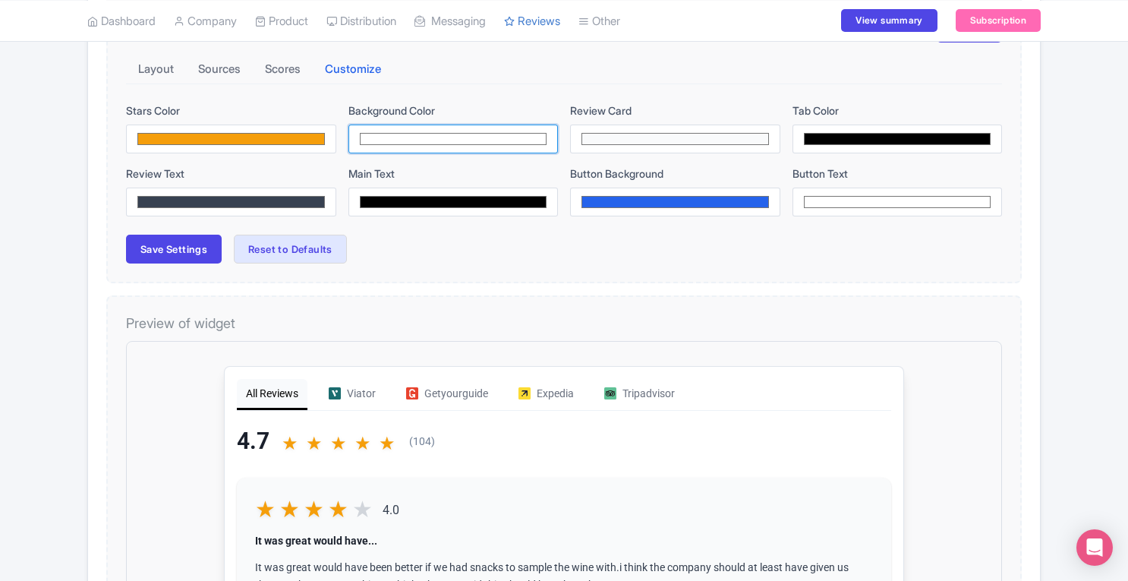
click at [496, 141] on input "#ffffff" at bounding box center [453, 138] width 210 height 29
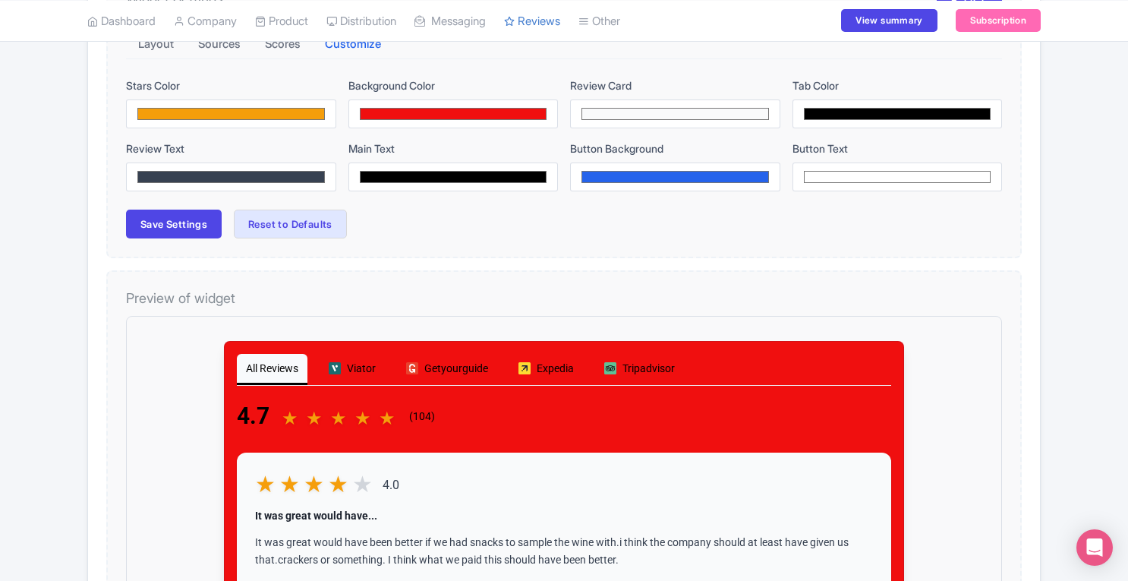
scroll to position [189, 0]
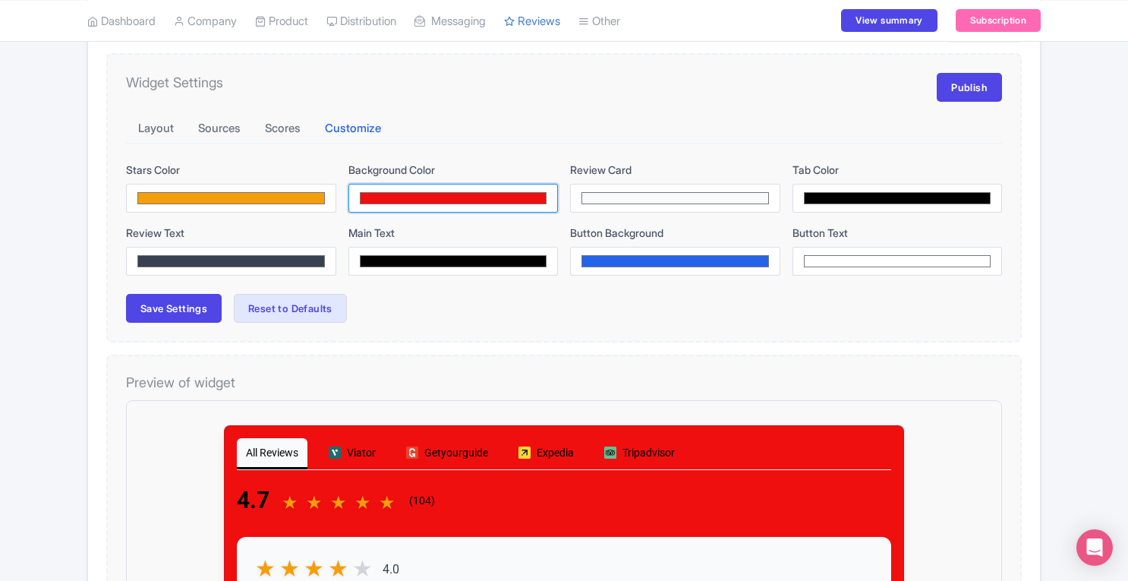
click at [402, 198] on input "#f00f0f" at bounding box center [453, 198] width 210 height 29
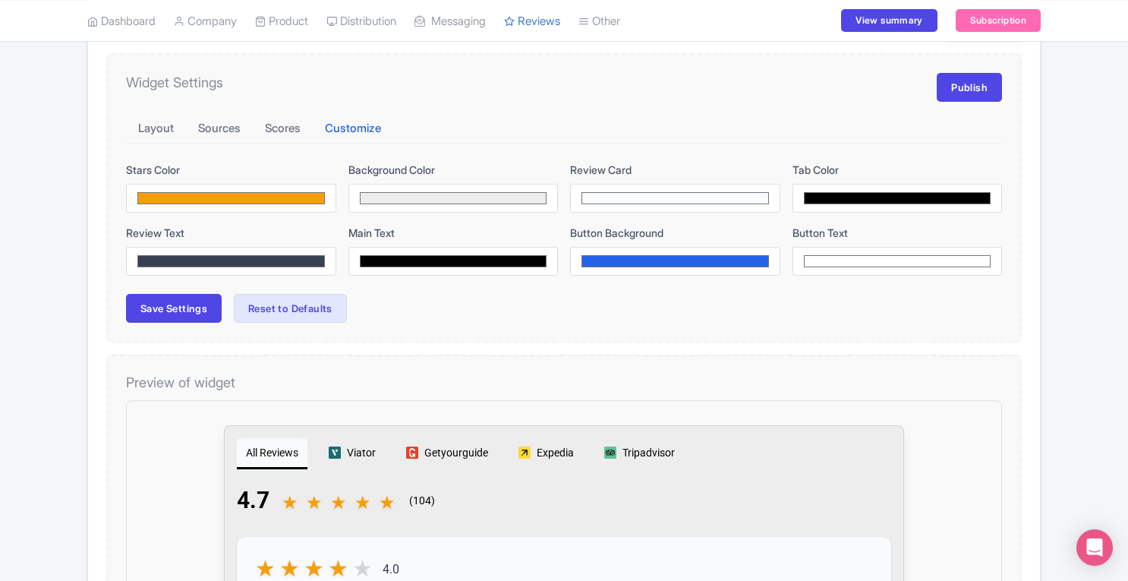
click at [594, 339] on div "Review Widget Actions Import new reviews Download Reviews Manage Review Respond…" at bounding box center [563, 501] width 953 height 1016
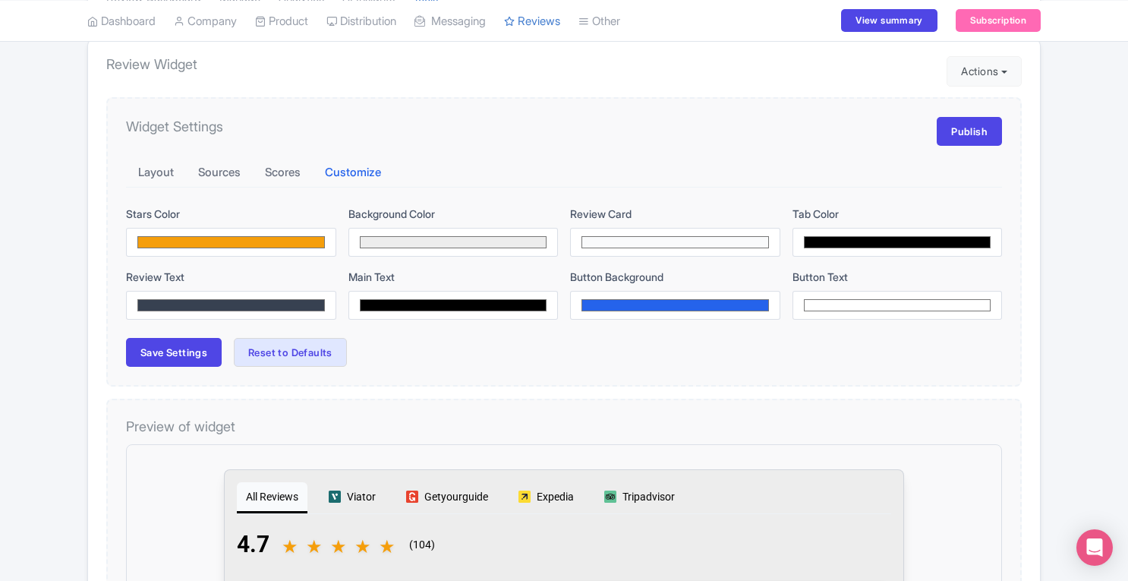
scroll to position [137, 0]
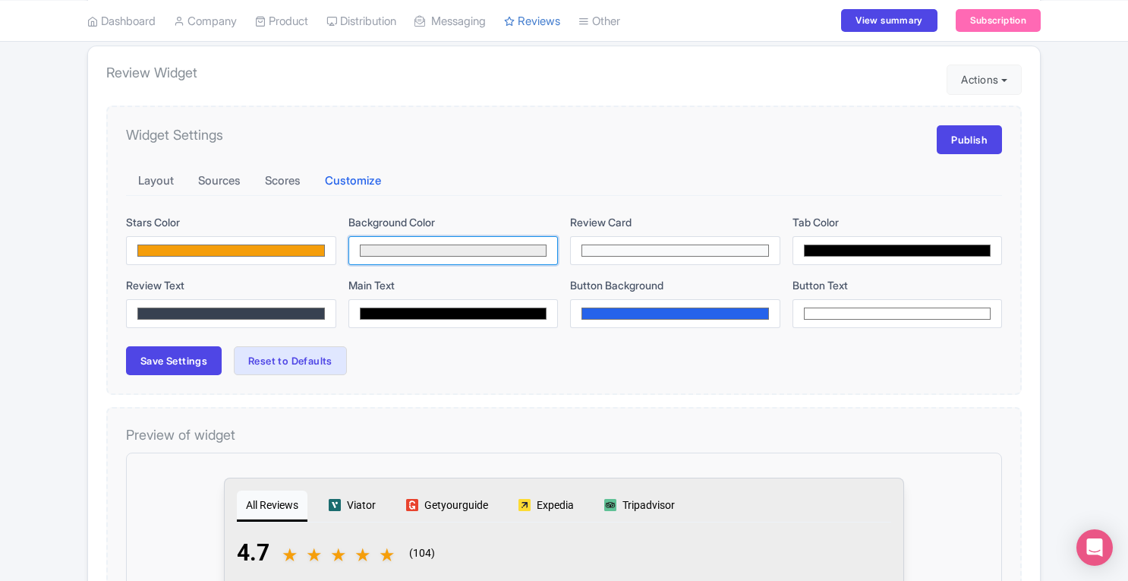
click at [515, 249] on input "#ededed" at bounding box center [453, 250] width 210 height 29
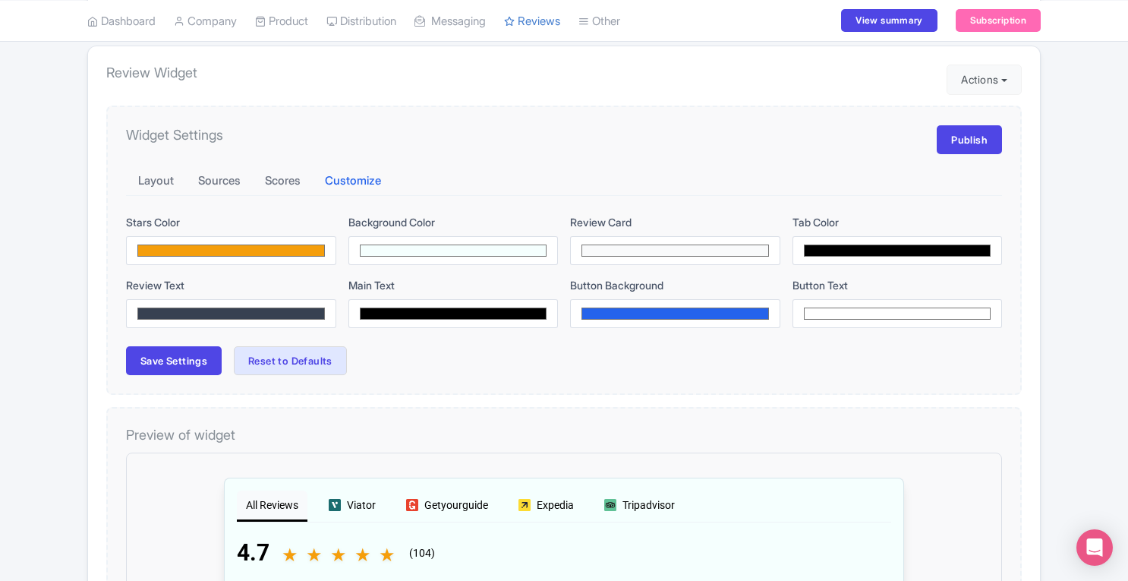
click at [416, 191] on div "Layout Sources Scores Customize" at bounding box center [564, 181] width 876 height 30
click at [385, 252] on input "#f5fffe" at bounding box center [453, 250] width 210 height 29
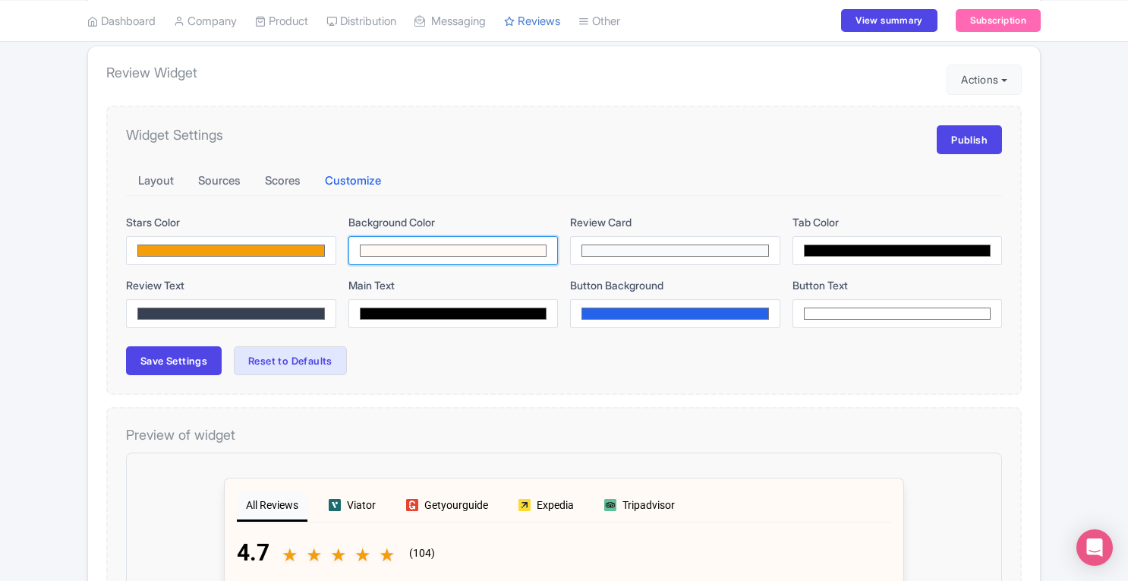
click at [397, 260] on input "#fffaf5" at bounding box center [453, 250] width 210 height 29
drag, startPoint x: 397, startPoint y: 260, endPoint x: 409, endPoint y: 261, distance: 12.2
click at [409, 261] on input "#fffaf5" at bounding box center [453, 250] width 210 height 29
click at [496, 171] on div "Layout Sources Scores Customize" at bounding box center [564, 181] width 876 height 30
click at [409, 248] on input "#fffaf5" at bounding box center [453, 250] width 210 height 29
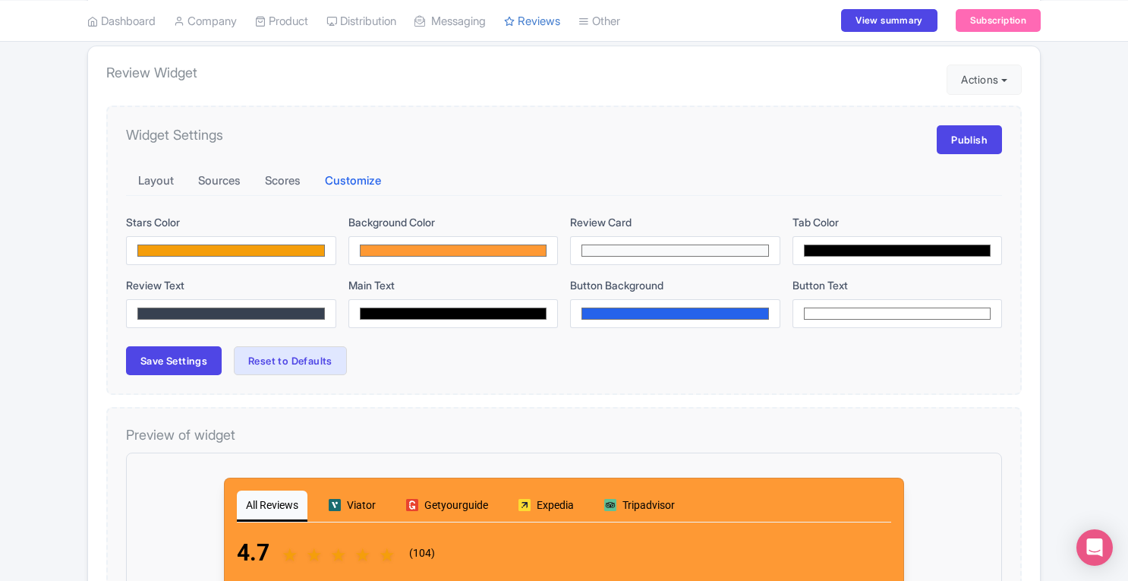
click at [492, 181] on div "Layout Sources Scores Customize" at bounding box center [564, 181] width 876 height 30
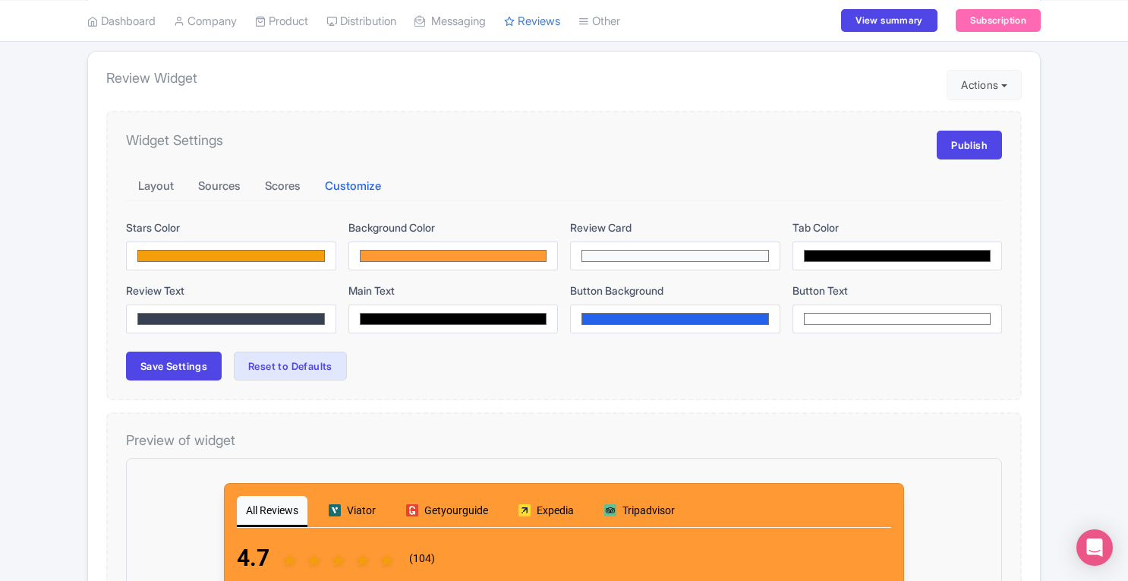
scroll to position [134, 0]
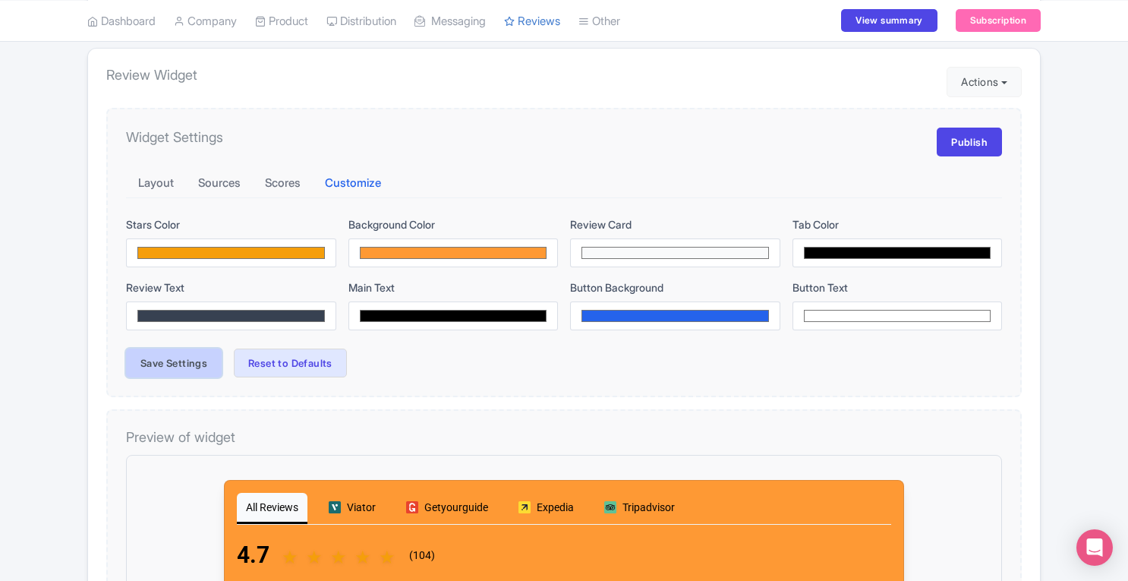
click at [197, 354] on button "Save Settings" at bounding box center [174, 362] width 96 height 29
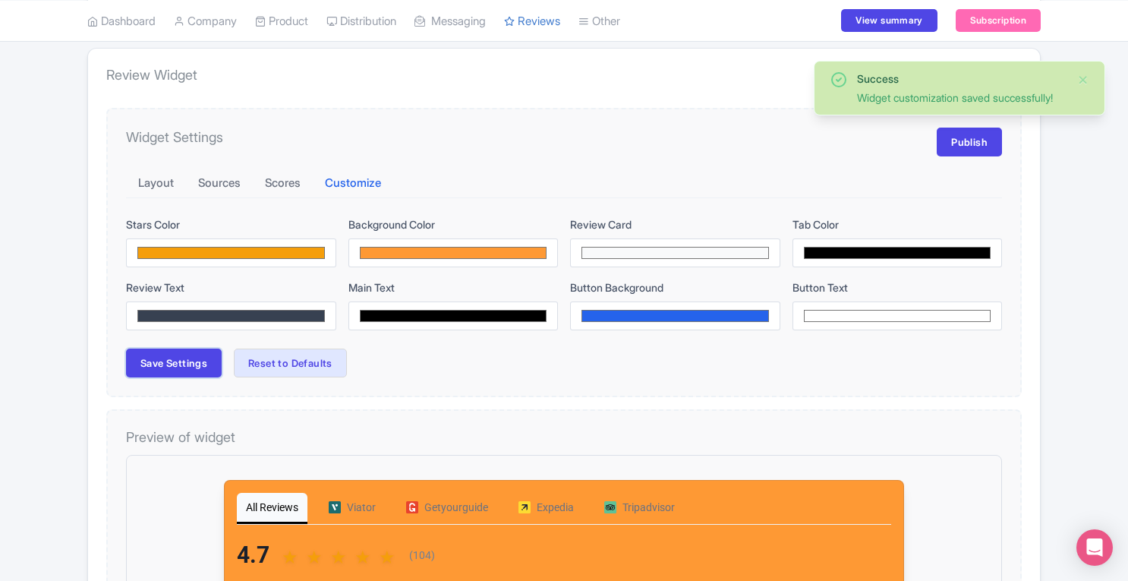
scroll to position [0, 0]
click at [972, 150] on link "Publish" at bounding box center [969, 142] width 65 height 29
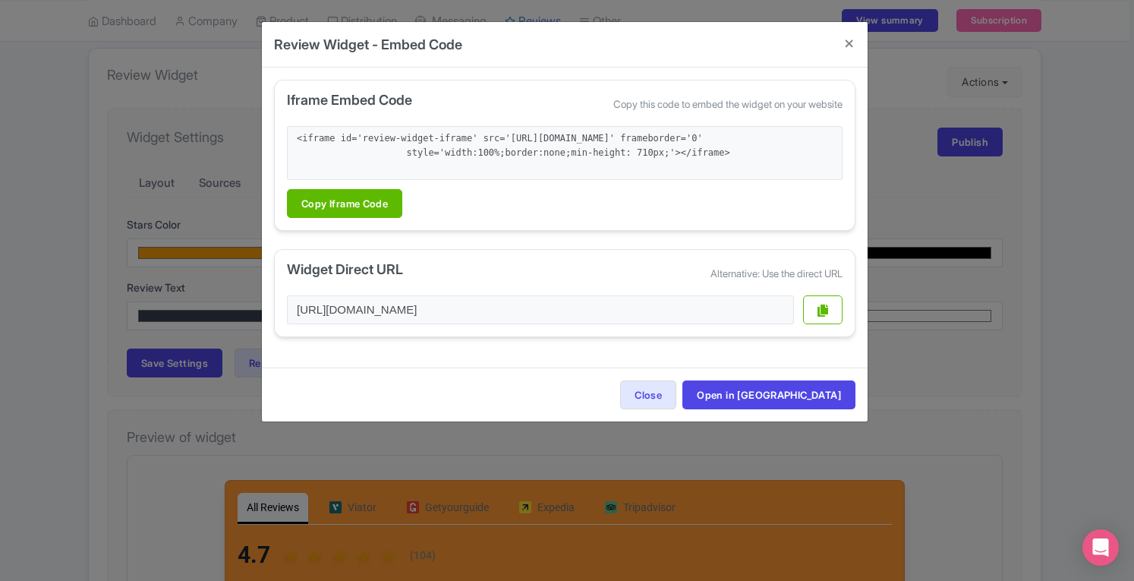
click at [959, 168] on div "Review Widget - Embed Code Iframe Embed Code Copy this code to embed the widget…" at bounding box center [567, 290] width 1134 height 581
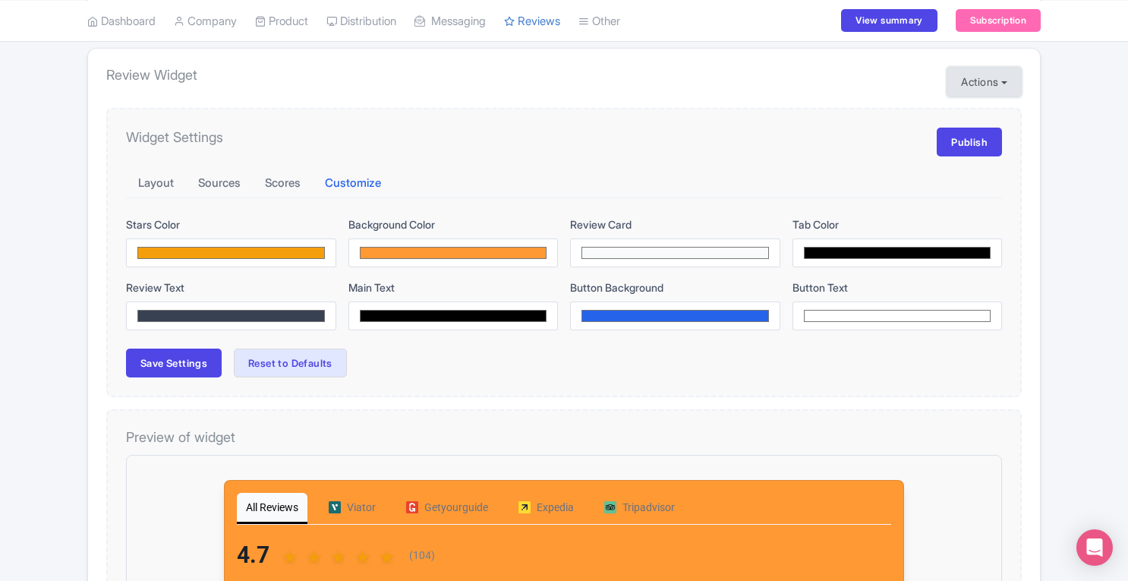
click at [1000, 80] on button "Actions" at bounding box center [983, 82] width 75 height 30
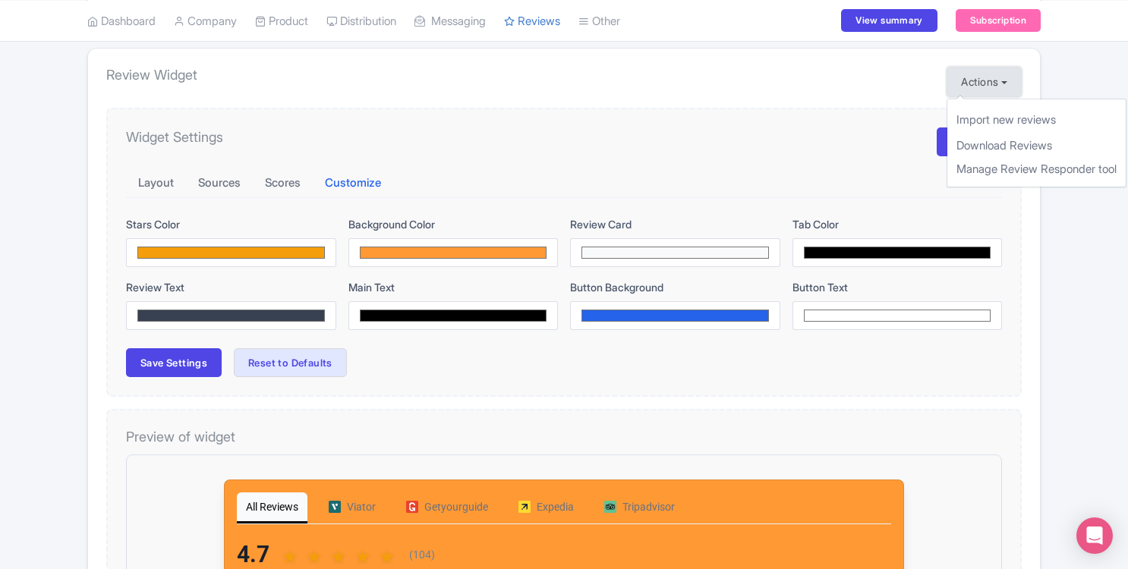
click at [1000, 80] on button "Actions" at bounding box center [983, 82] width 75 height 30
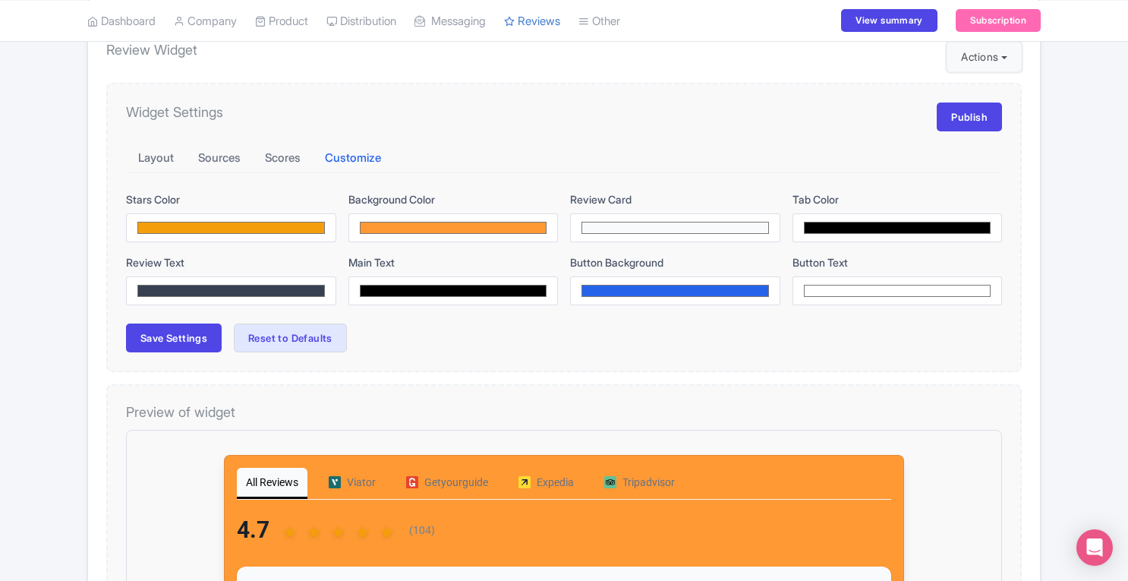
scroll to position [122, 0]
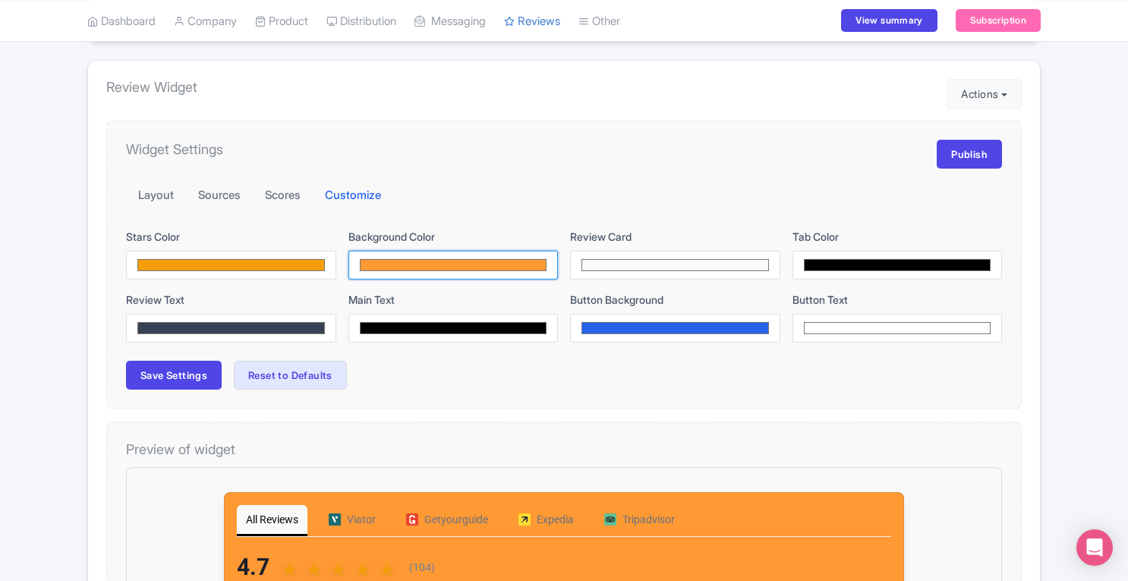
click at [420, 264] on input "#fe9934" at bounding box center [453, 264] width 210 height 29
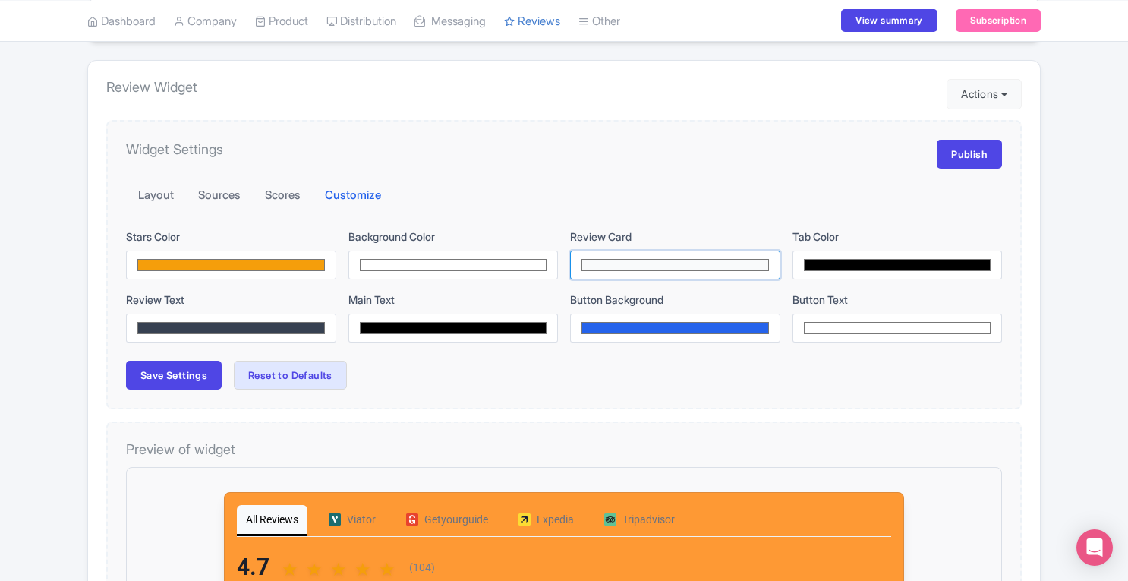
type input "#ffffff"
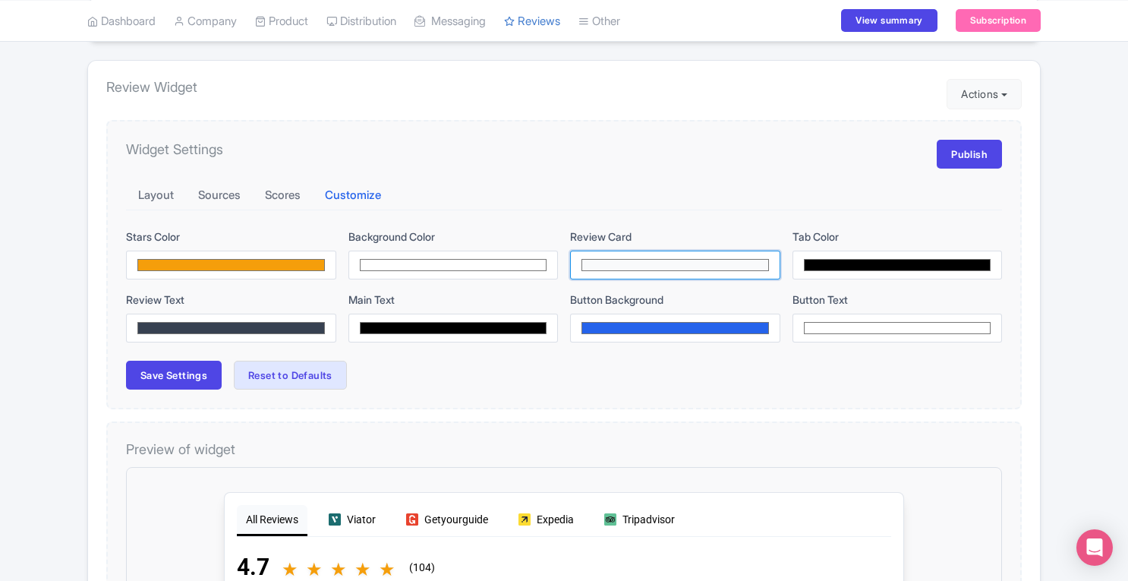
click at [636, 265] on input "#f9fafb" at bounding box center [675, 264] width 210 height 29
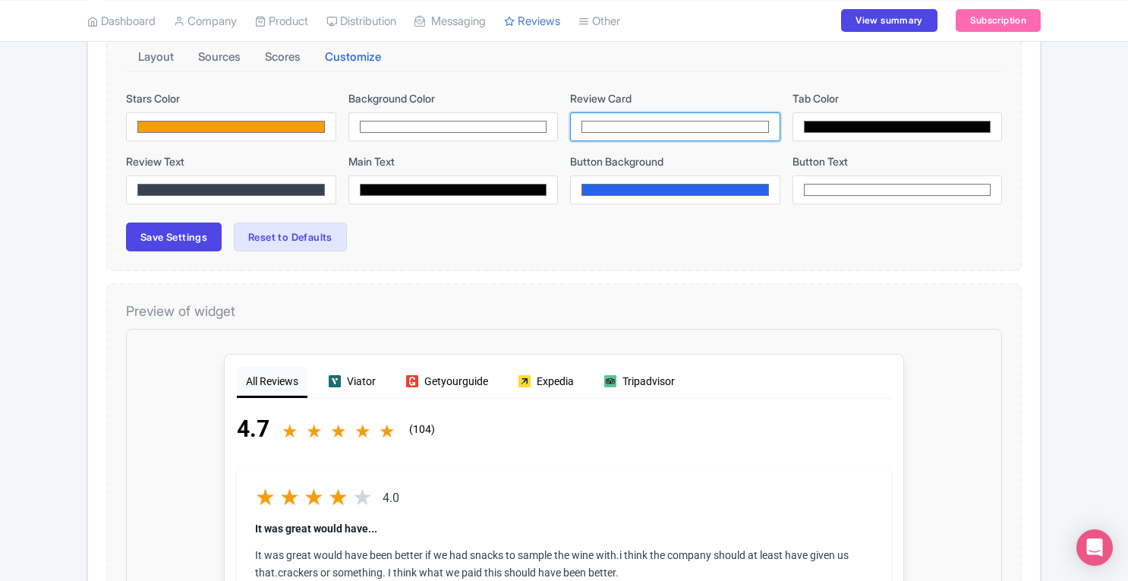
scroll to position [254, 0]
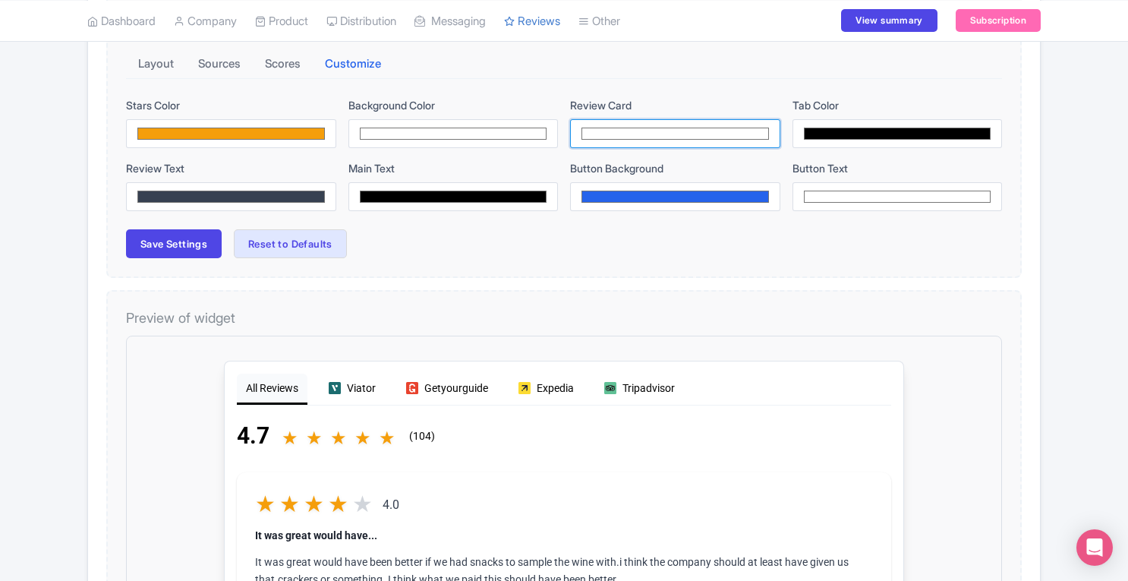
click at [727, 131] on input "#ffffff" at bounding box center [675, 133] width 210 height 29
click at [490, 257] on div "Widget Settings Publish Layout Sources Scores Customize Stars Color #f59e0b Bac…" at bounding box center [563, 134] width 915 height 290
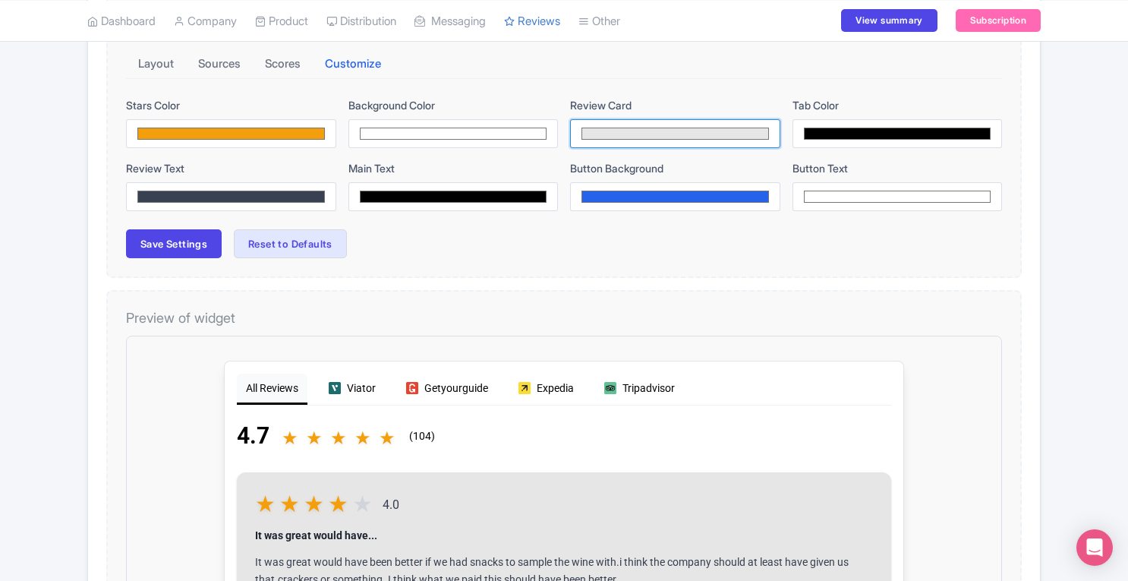
click at [595, 131] on input "#e6e6e6" at bounding box center [675, 133] width 210 height 29
type input "#f2f2f2"
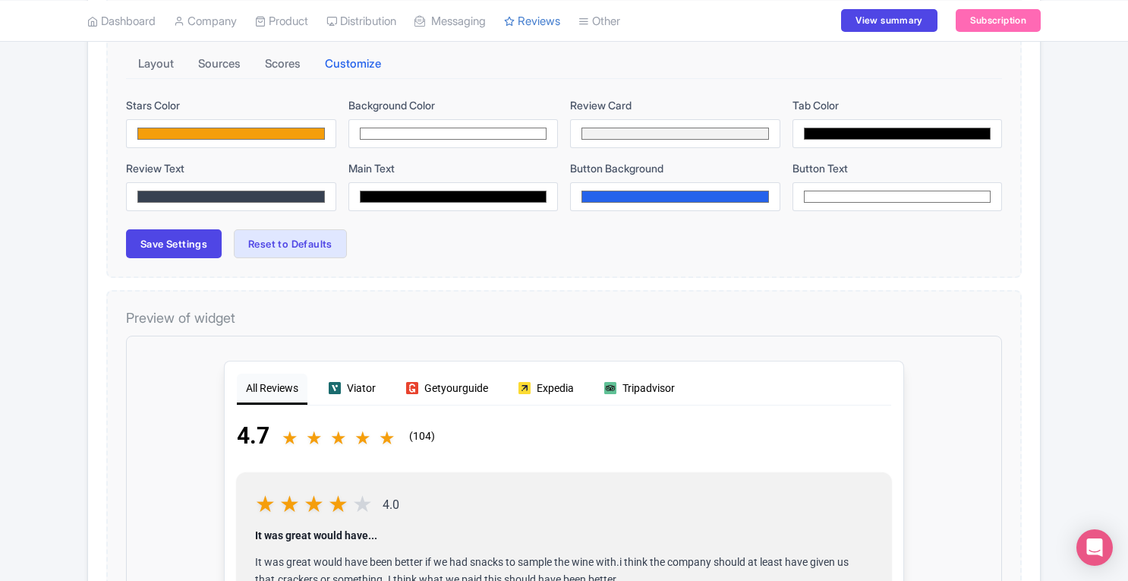
click at [471, 321] on h4 "Preview of widget" at bounding box center [564, 318] width 876 height 17
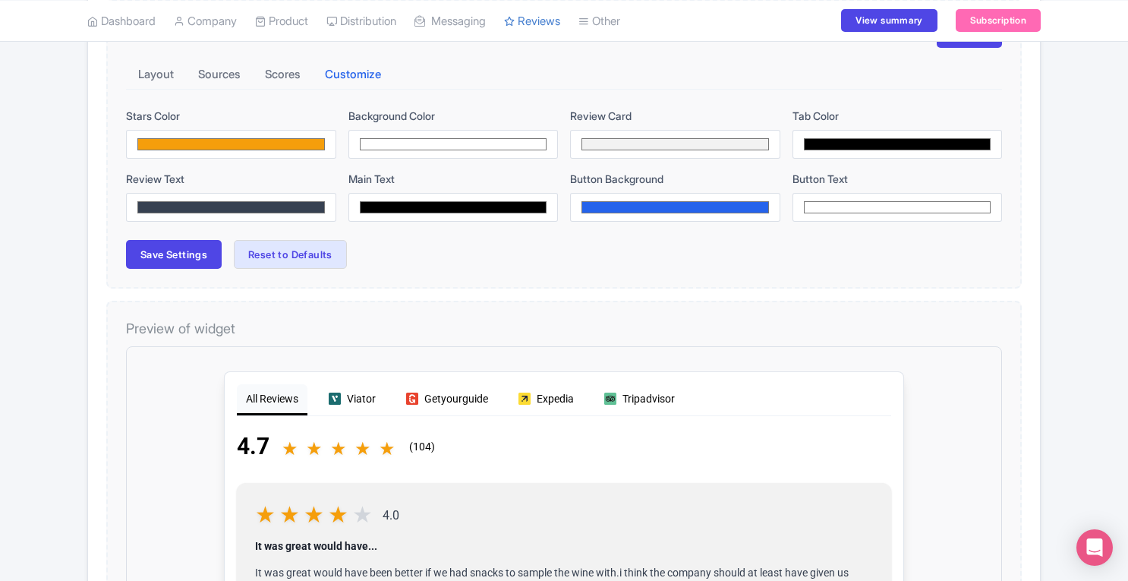
scroll to position [240, 0]
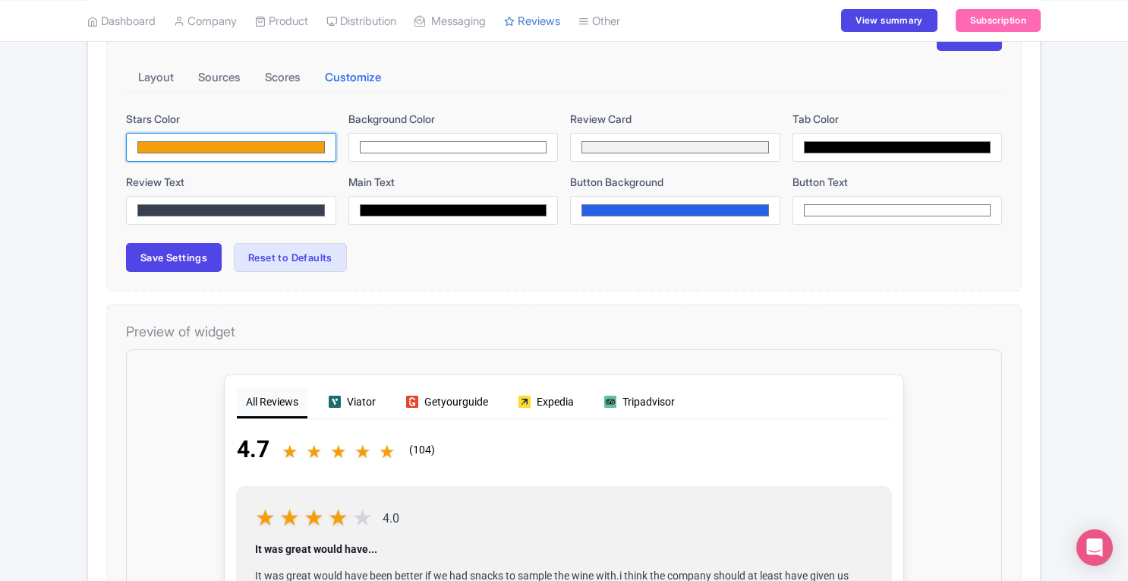
click at [272, 143] on input "#f59e0b" at bounding box center [231, 147] width 210 height 29
type input "#f5ce0a"
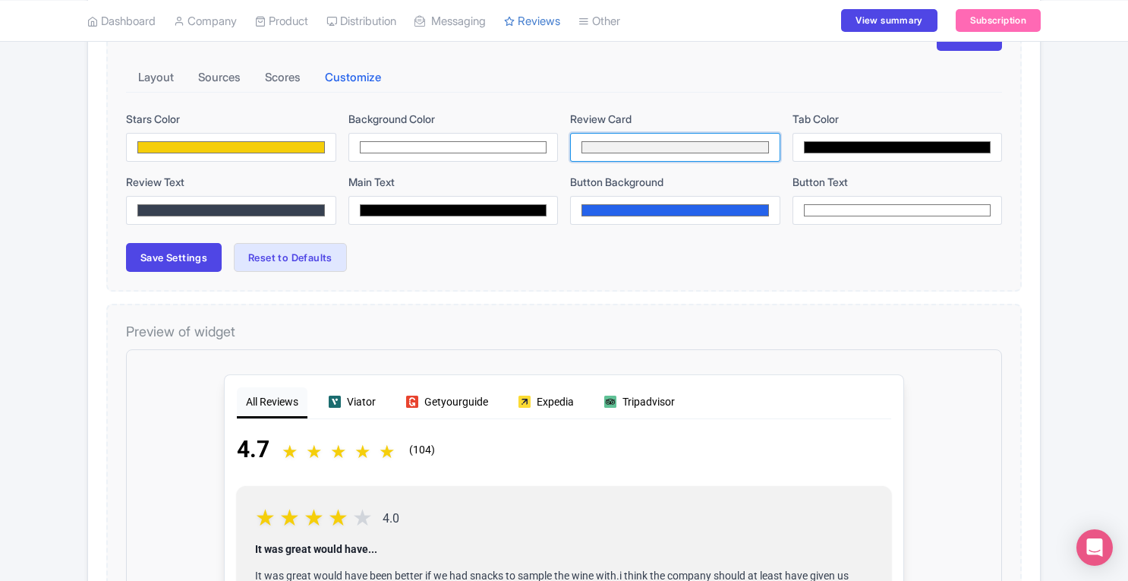
click at [602, 140] on input "#f2f2f2" at bounding box center [675, 147] width 210 height 29
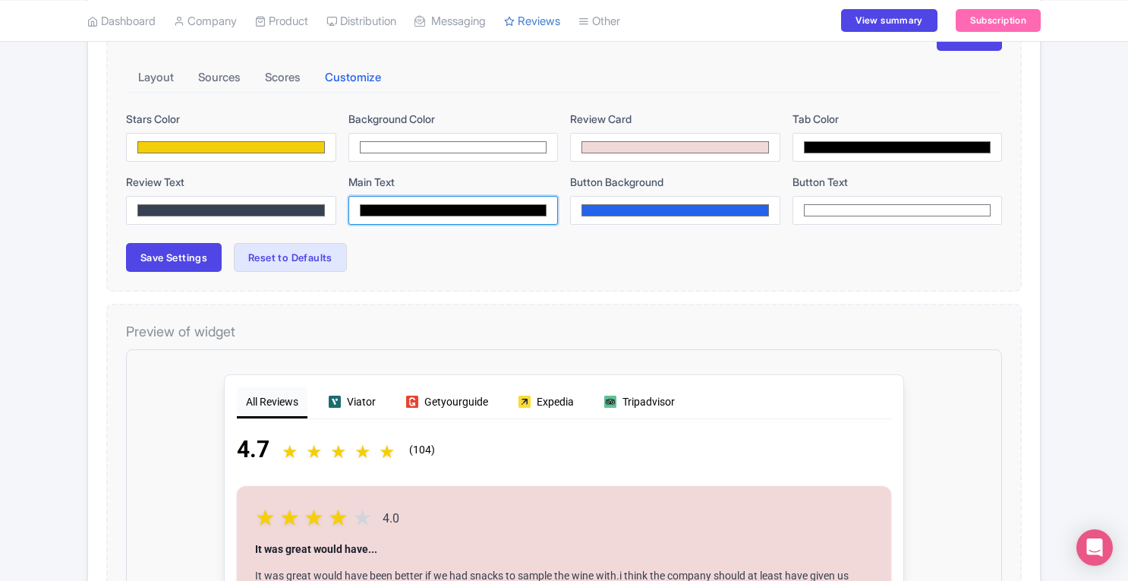
click at [521, 209] on input "#000000" at bounding box center [453, 210] width 210 height 29
click at [705, 272] on div "Widget Settings Publish Layout Sources Scores Customize Stars Color #f5ce0a Bac…" at bounding box center [563, 147] width 915 height 290
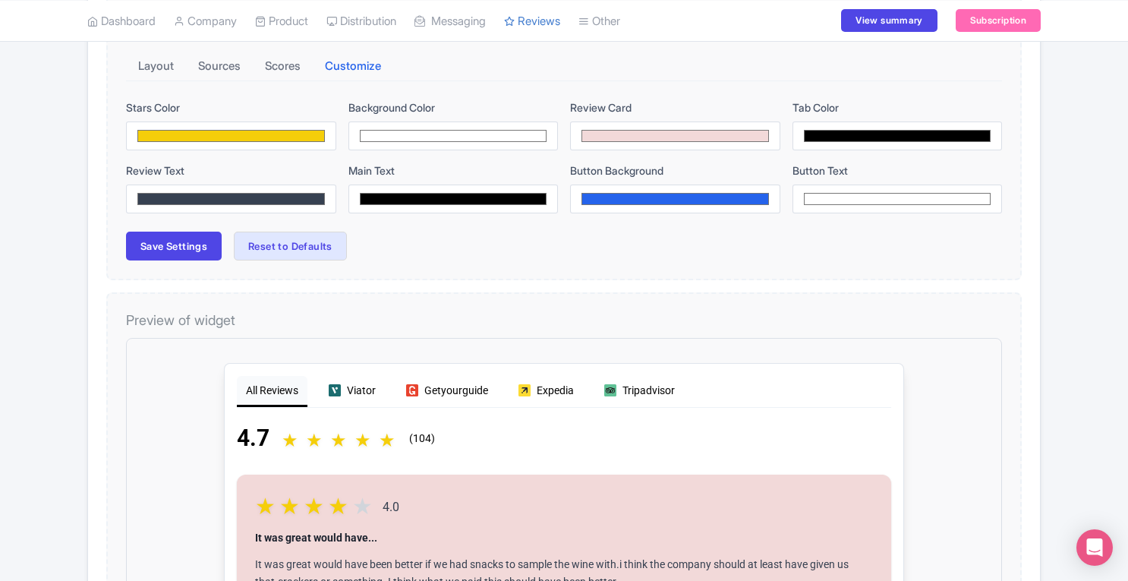
scroll to position [243, 0]
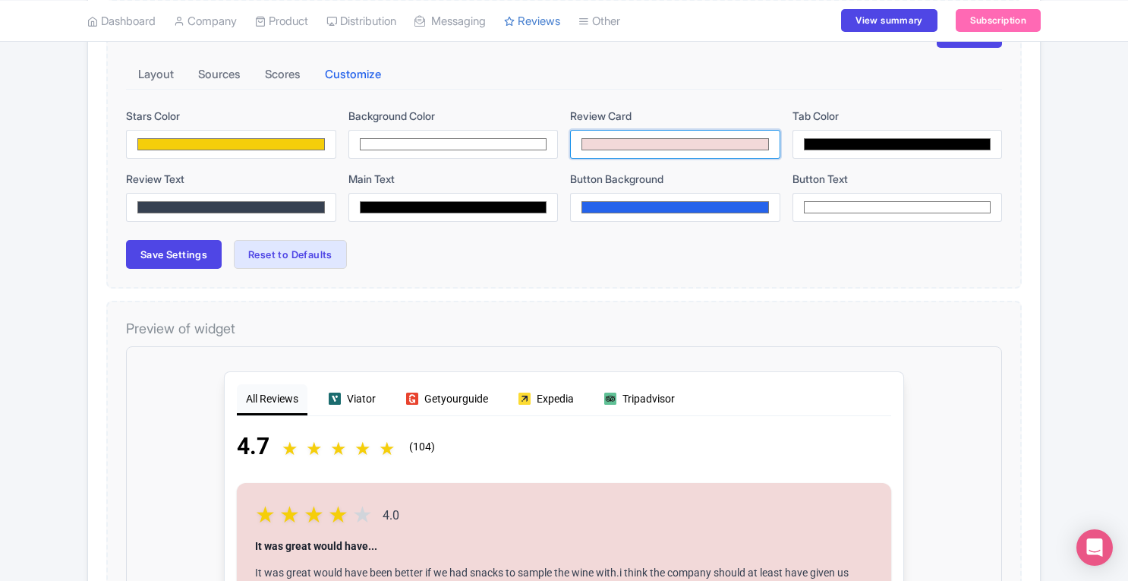
click at [631, 142] on input "#f2d9d9" at bounding box center [675, 144] width 210 height 29
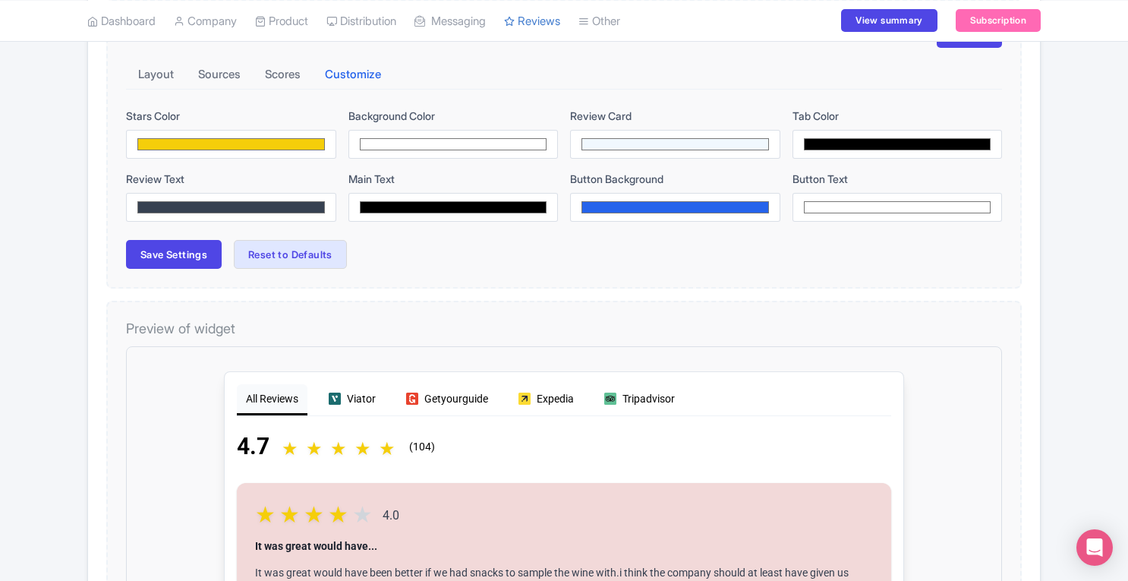
type input "#f1f8fe"
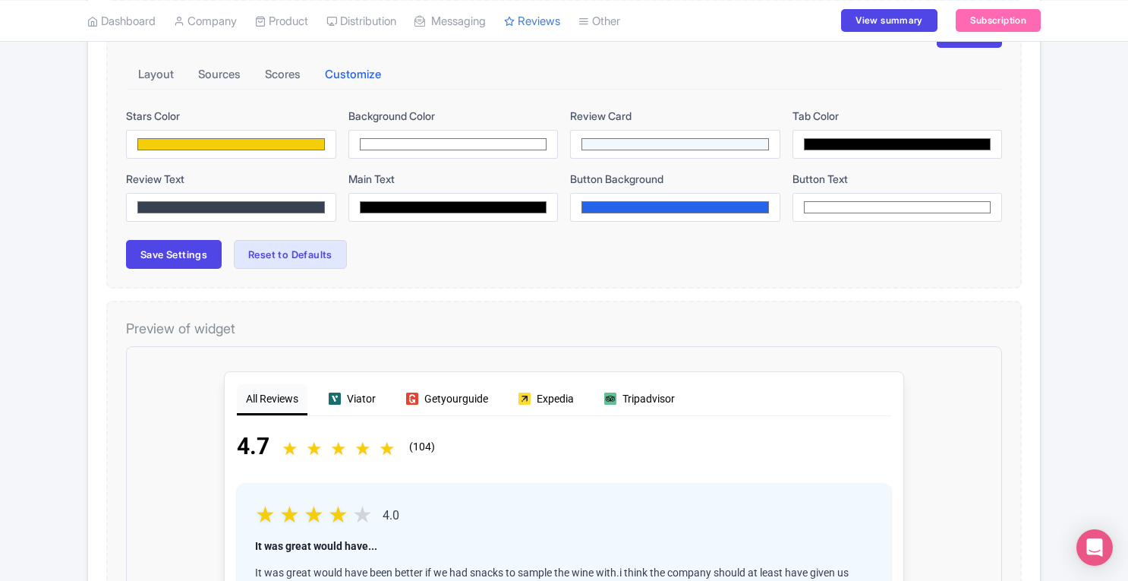
click at [697, 85] on div "Layout Sources Scores Customize" at bounding box center [564, 75] width 876 height 30
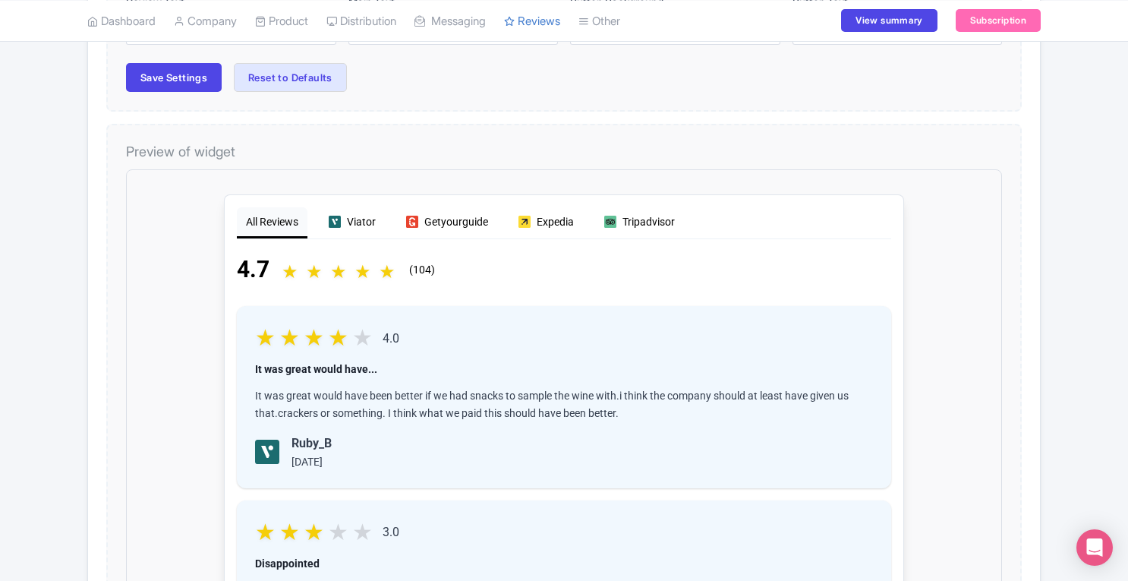
scroll to position [406, 0]
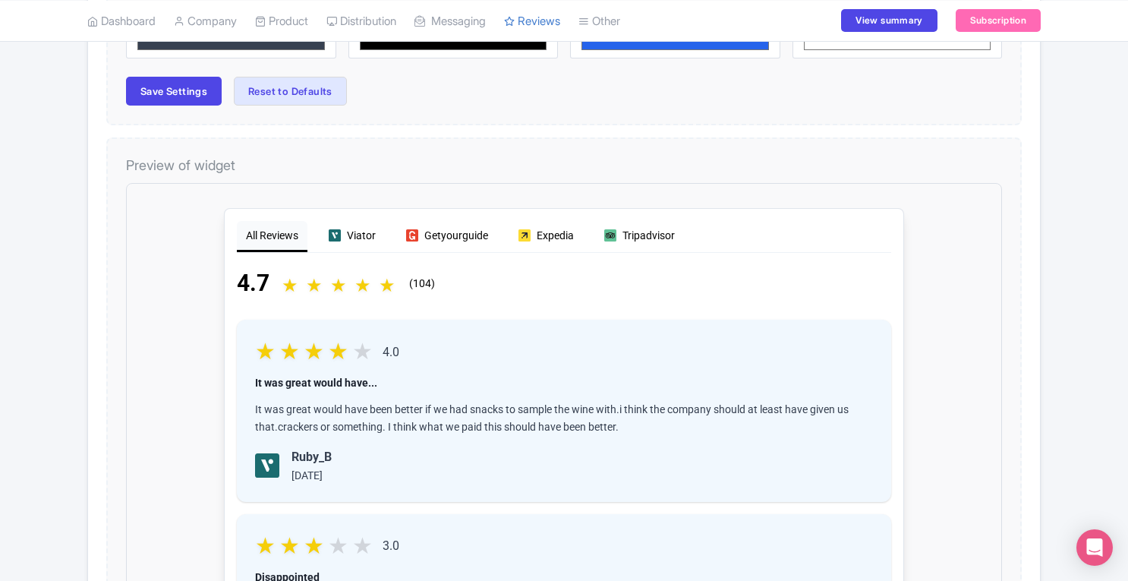
click at [1108, 250] on div "Success Widget customization saved successfully! Review Dashboard Manage Analyt…" at bounding box center [564, 411] width 1128 height 1395
click at [164, 96] on button "Save Settings" at bounding box center [174, 91] width 96 height 29
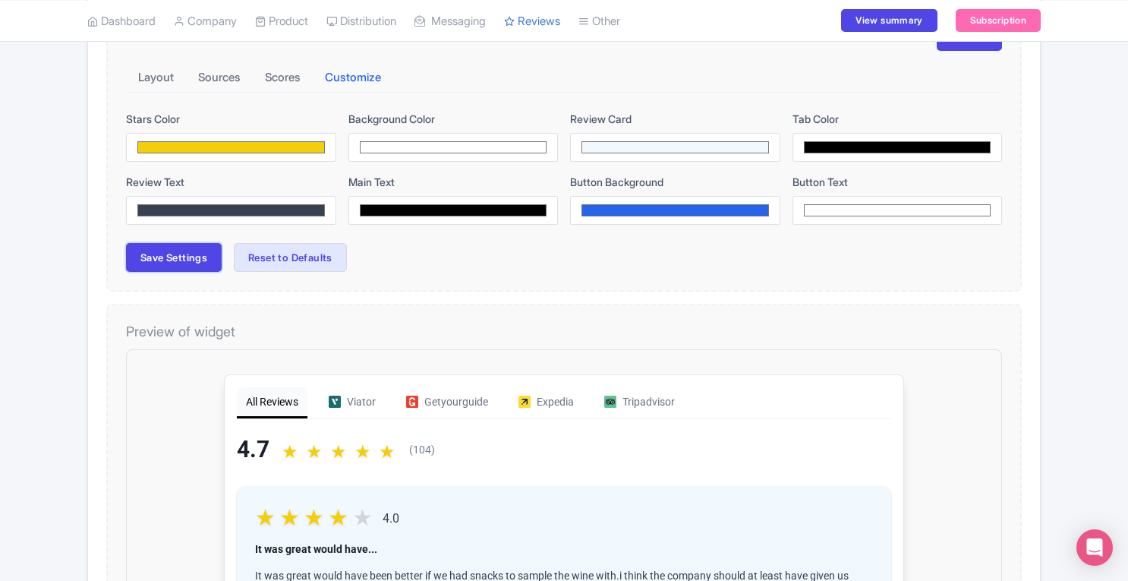
scroll to position [231, 0]
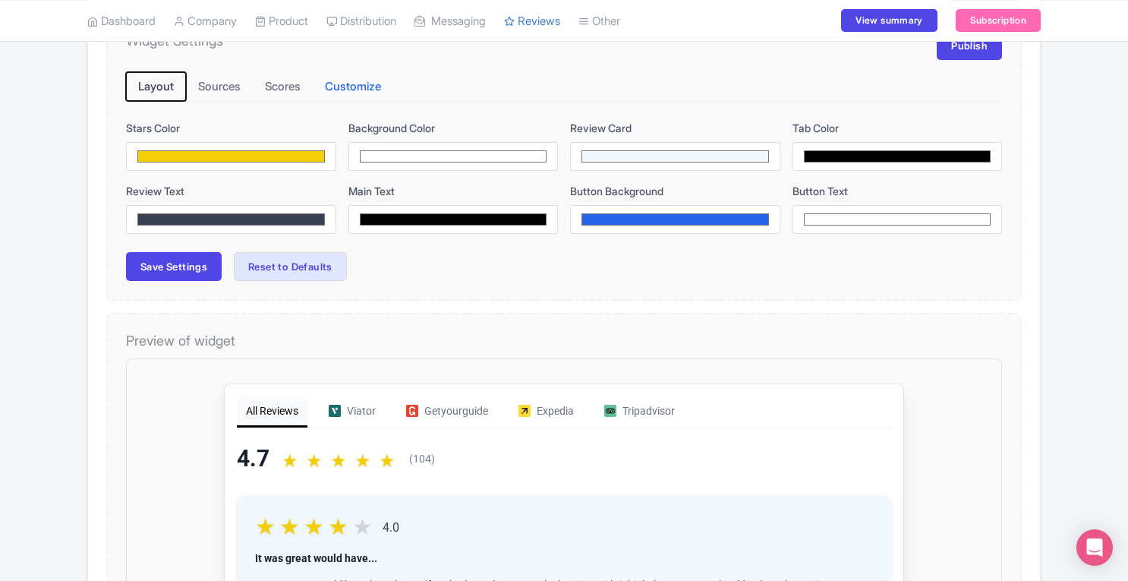
click at [143, 85] on button "Layout" at bounding box center [156, 87] width 60 height 30
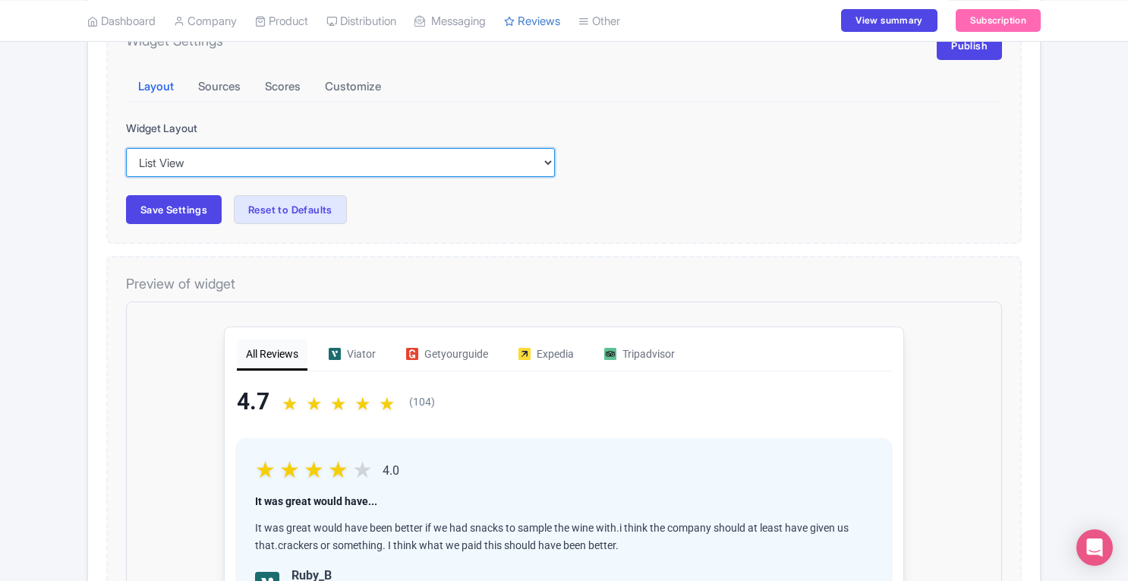
click at [237, 159] on select "Inline View Floating View List View Carousel View Pros/Cons View" at bounding box center [340, 162] width 429 height 29
click at [126, 148] on select "Inline View Floating View List View Carousel View Pros/Cons View" at bounding box center [340, 162] width 429 height 29
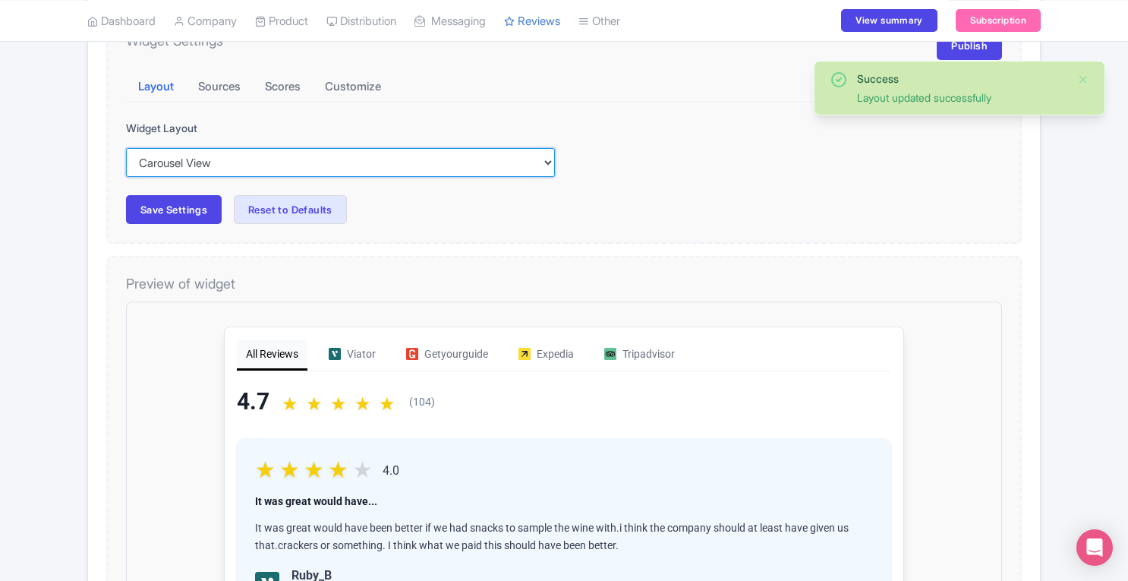
select select "regular"
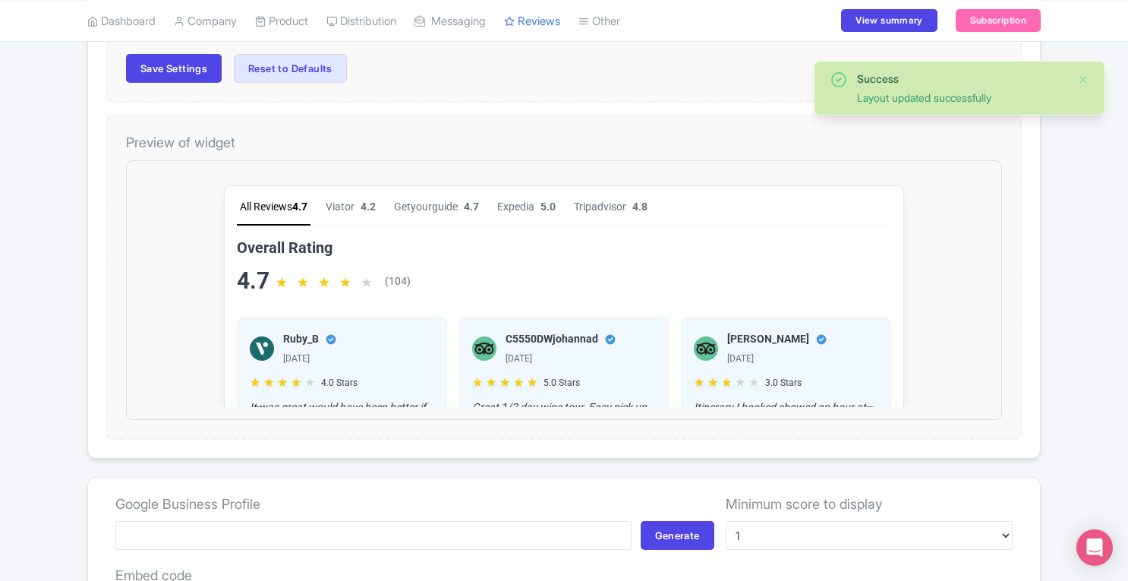
scroll to position [376, 0]
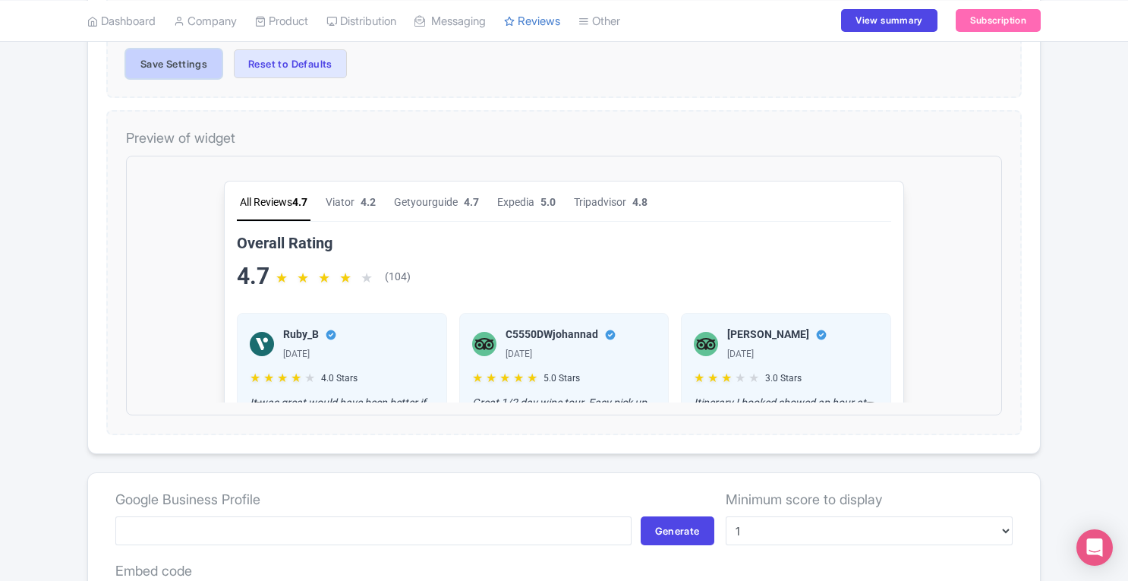
click at [182, 66] on button "Save Settings" at bounding box center [174, 63] width 96 height 29
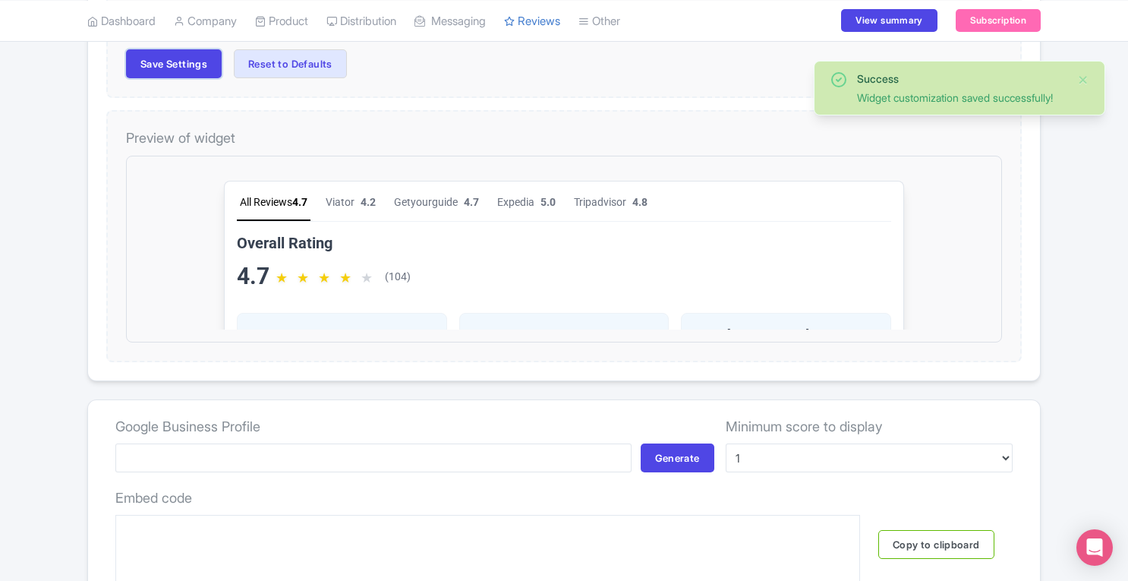
scroll to position [0, 0]
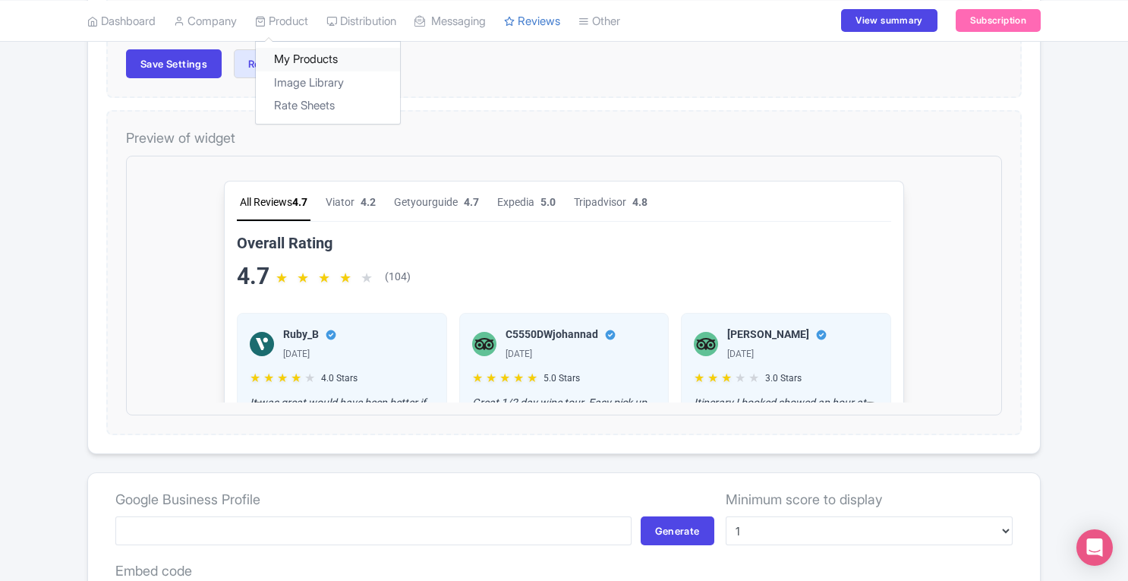
click at [308, 54] on link "My Products" at bounding box center [328, 60] width 144 height 24
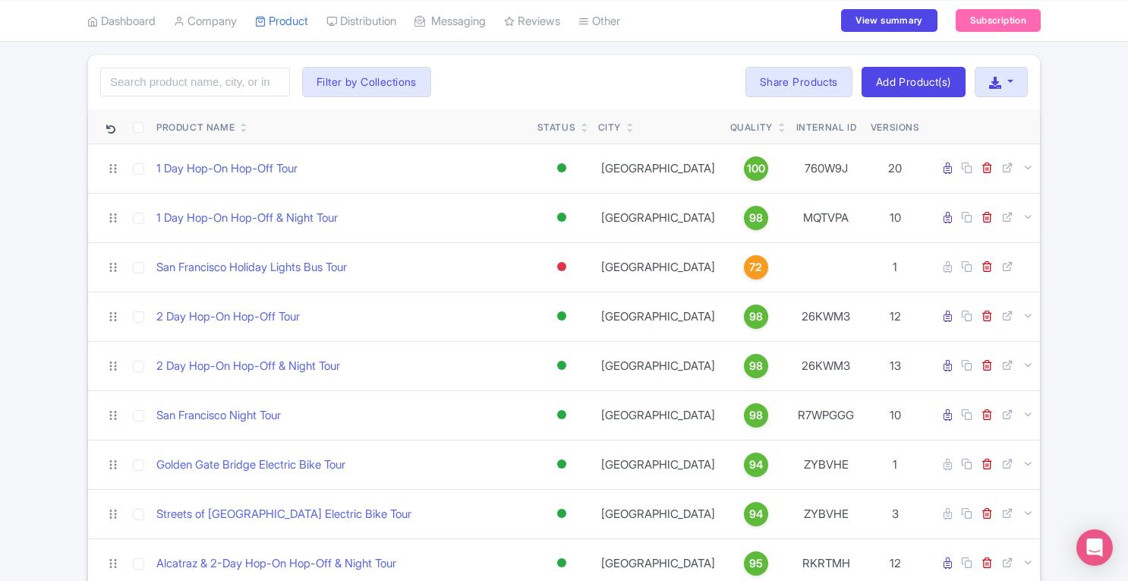
scroll to position [67, 0]
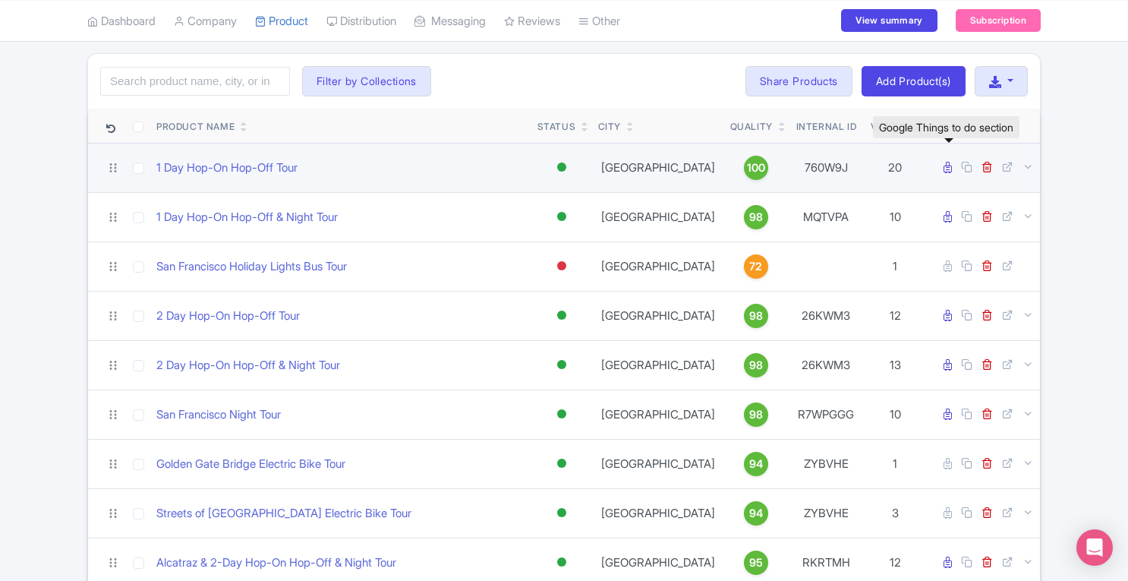
click at [952, 166] on link at bounding box center [948, 167] width 11 height 14
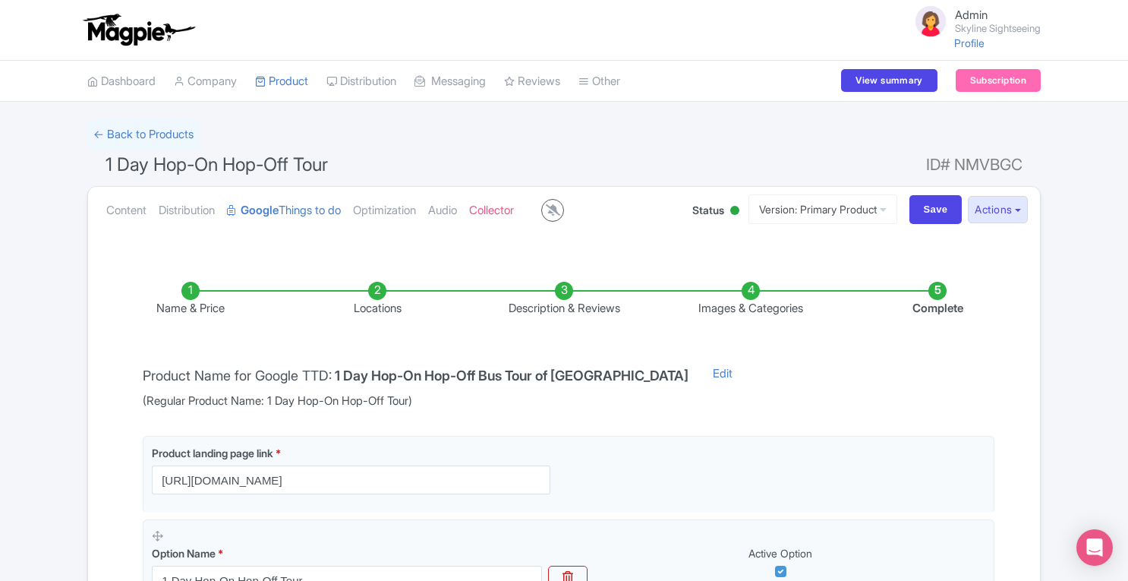
click at [570, 290] on li "Description & Reviews" at bounding box center [564, 300] width 187 height 36
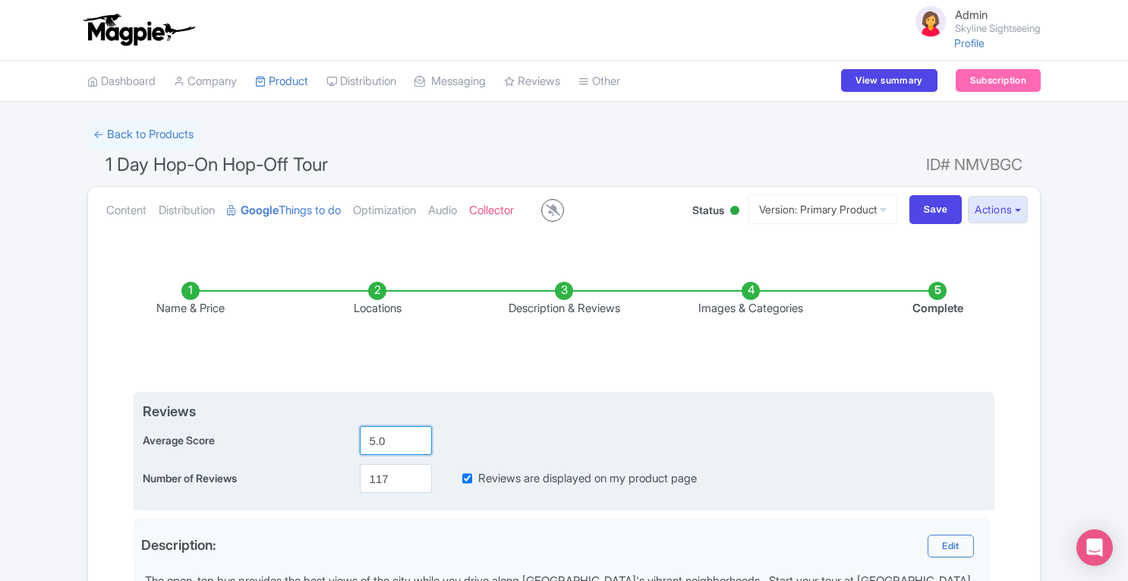
drag, startPoint x: 396, startPoint y: 441, endPoint x: 285, endPoint y: 438, distance: 110.9
click at [285, 438] on div "Average Score 5.0" at bounding box center [564, 440] width 842 height 29
type input "4.7"
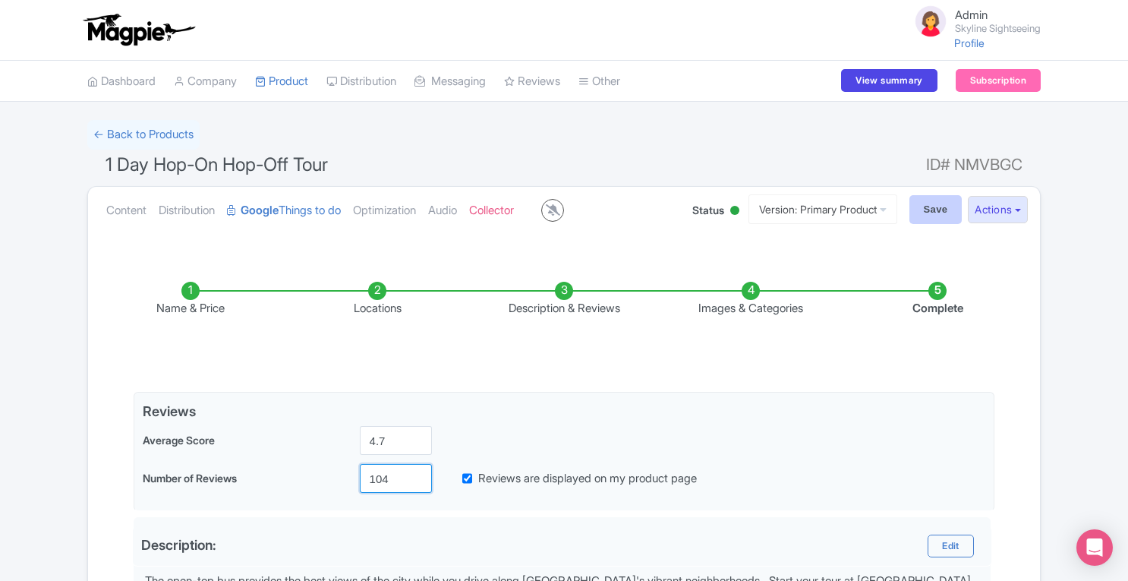
type input "104"
click at [939, 215] on input "Save" at bounding box center [935, 209] width 53 height 29
type input "Saving..."
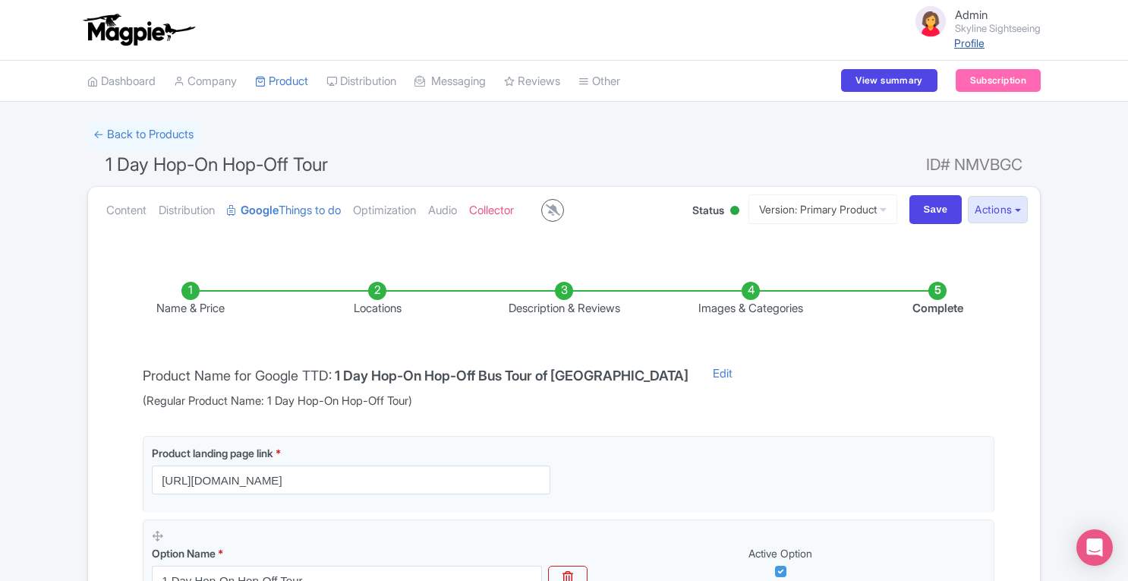
click at [962, 45] on link "Profile" at bounding box center [969, 42] width 30 height 13
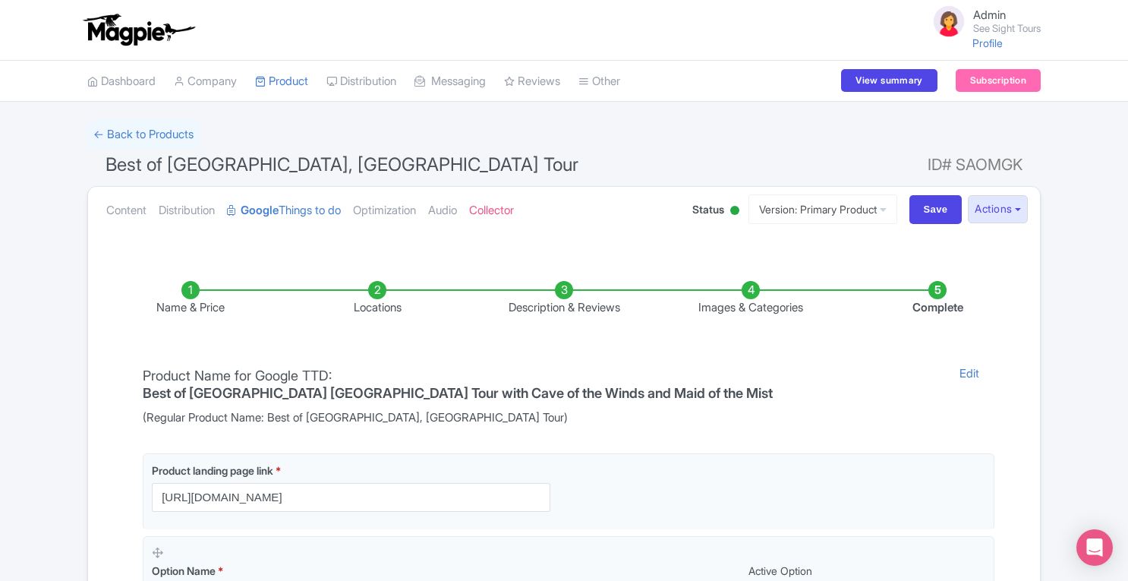
click at [378, 286] on li "Locations" at bounding box center [377, 299] width 187 height 36
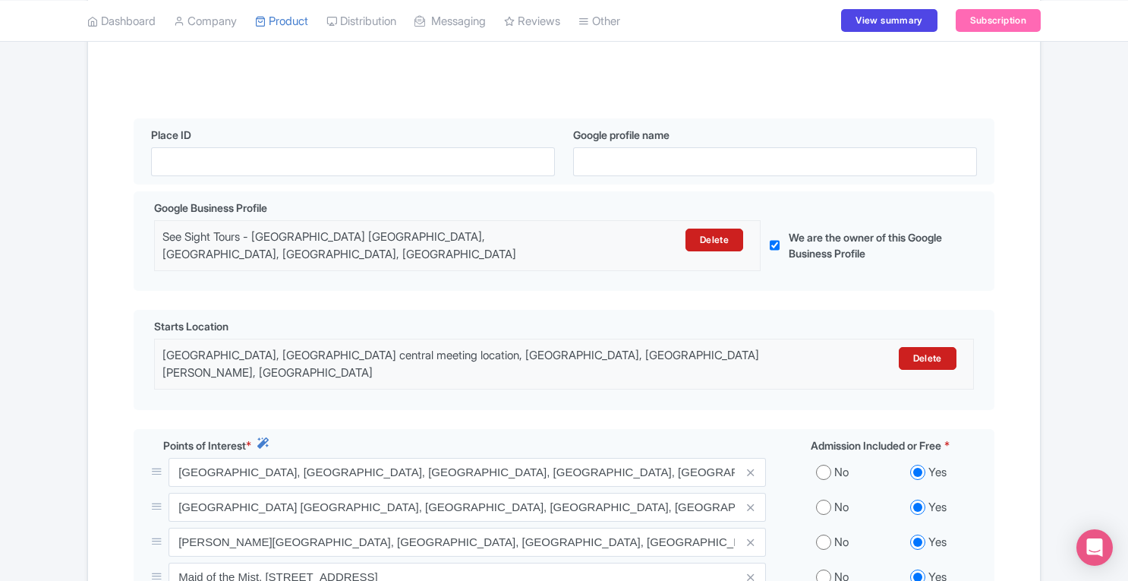
scroll to position [288, 0]
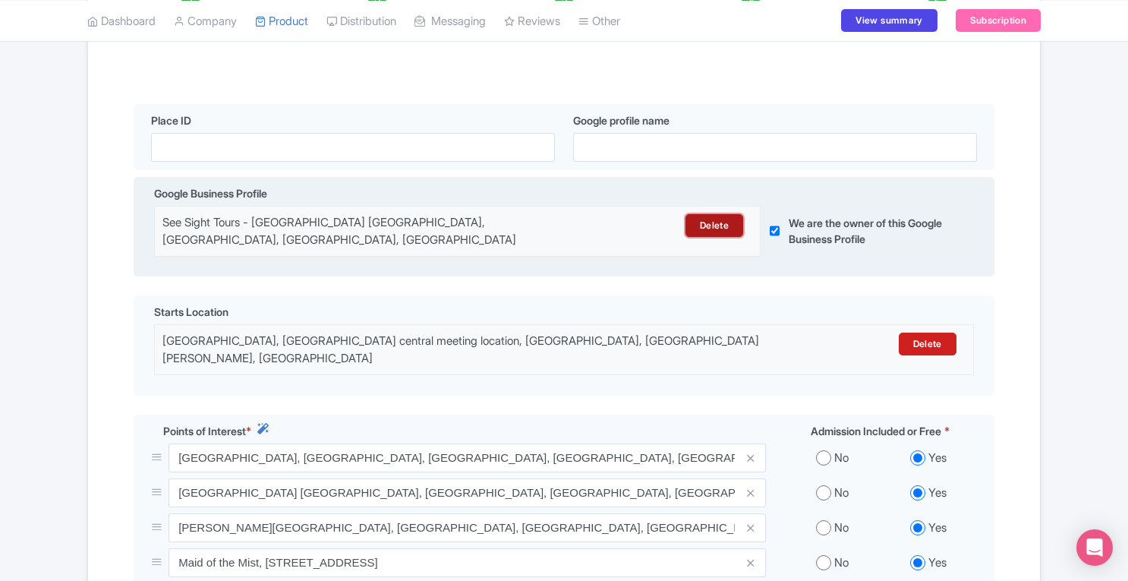
click at [709, 231] on link "Delete" at bounding box center [714, 225] width 58 height 23
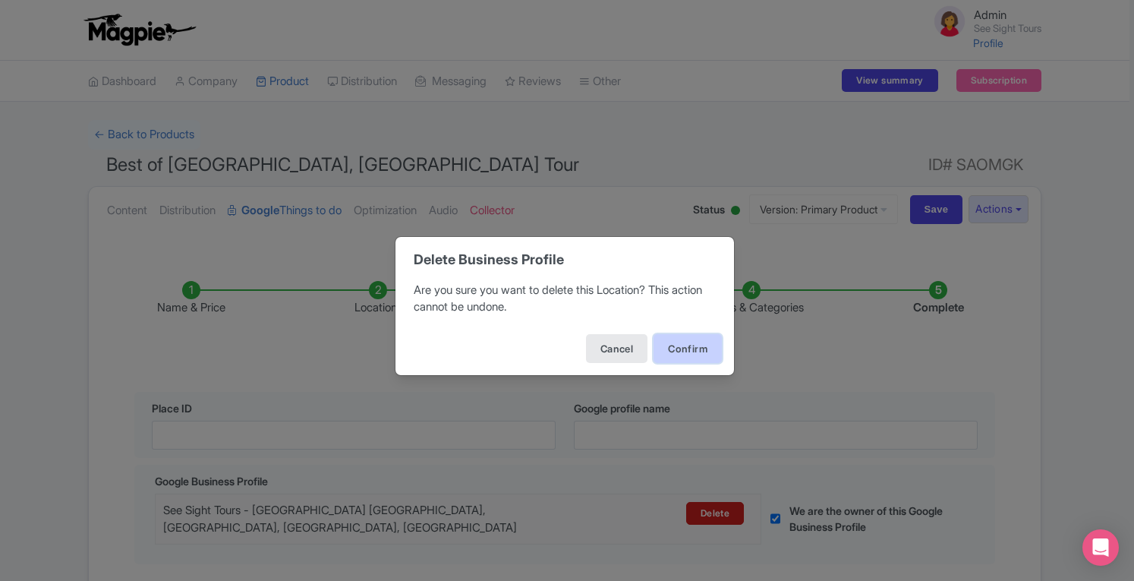
click at [680, 351] on button "Confirm" at bounding box center [687, 348] width 68 height 29
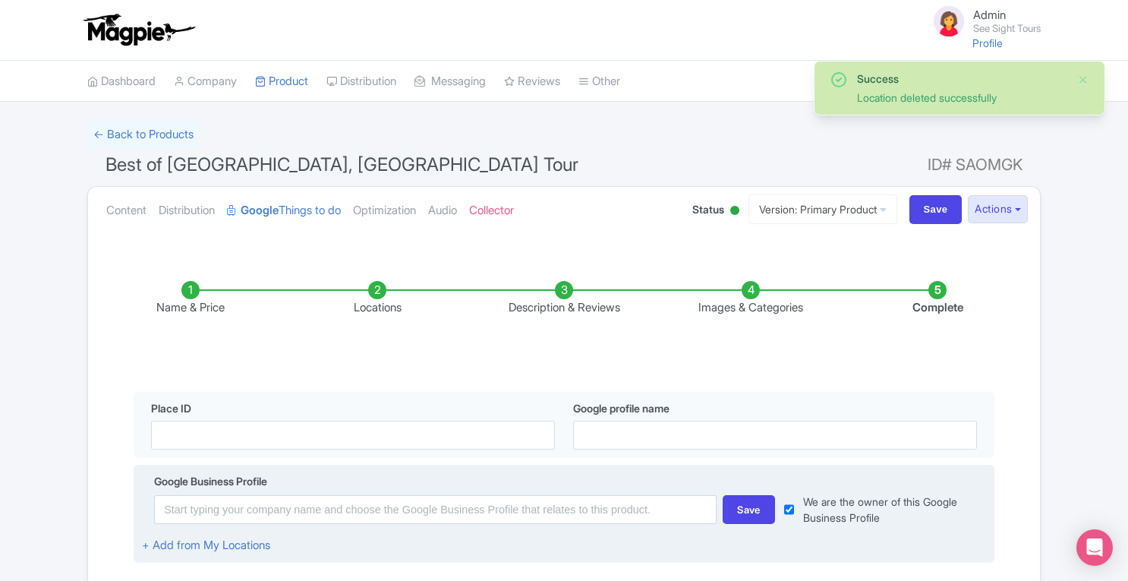
click at [389, 524] on div "Save We are the owner of this Google Business Profile" at bounding box center [564, 509] width 844 height 32
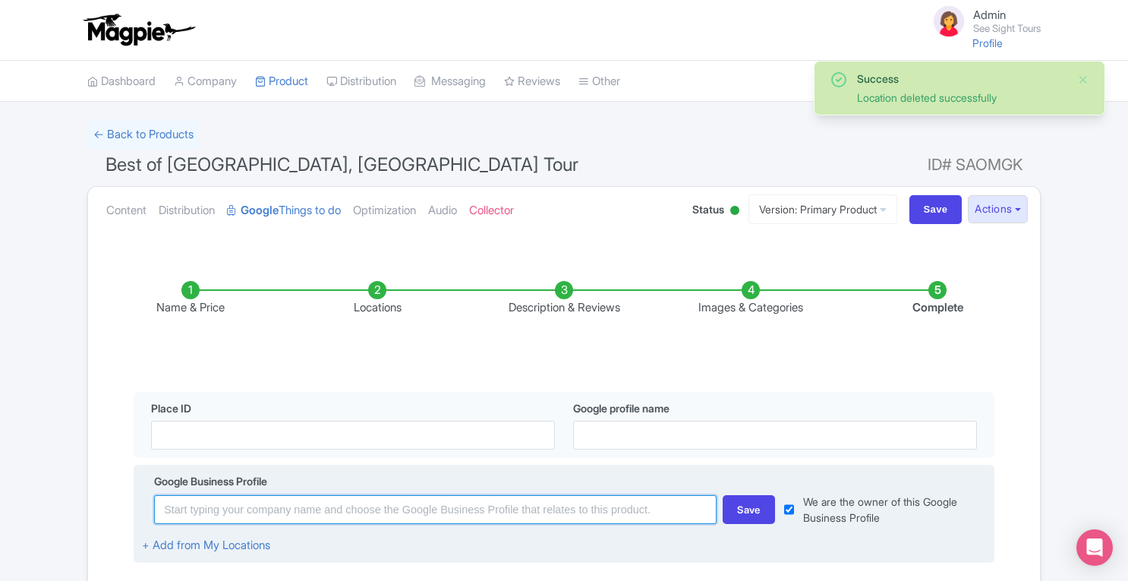
click at [385, 510] on input at bounding box center [435, 509] width 562 height 29
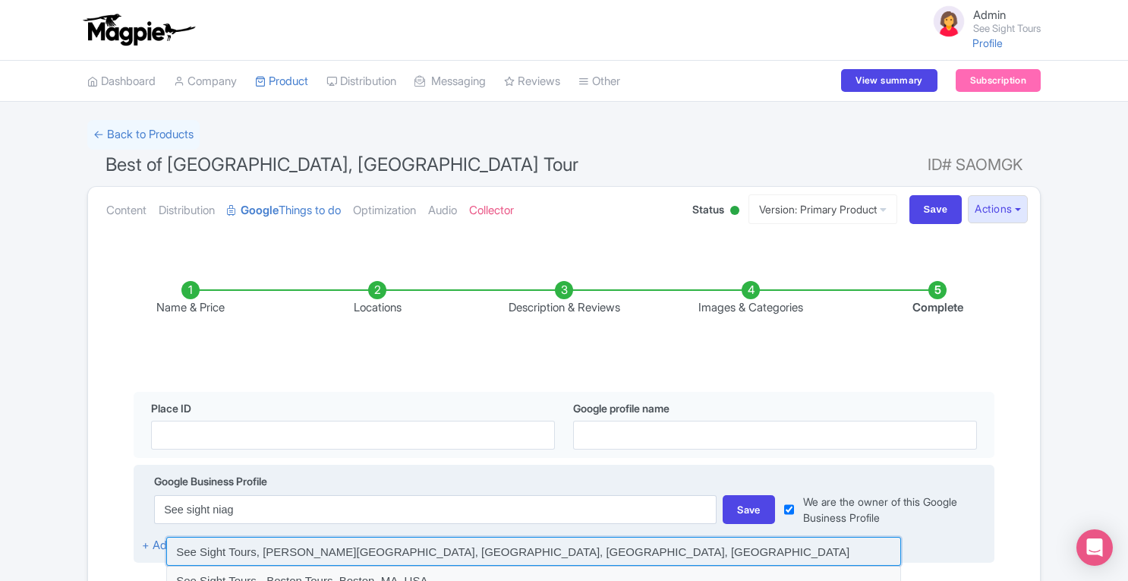
click at [357, 550] on input at bounding box center [533, 551] width 735 height 29
type input "See Sight Tours, [PERSON_NAME][GEOGRAPHIC_DATA], [GEOGRAPHIC_DATA], [GEOGRAPHIC…"
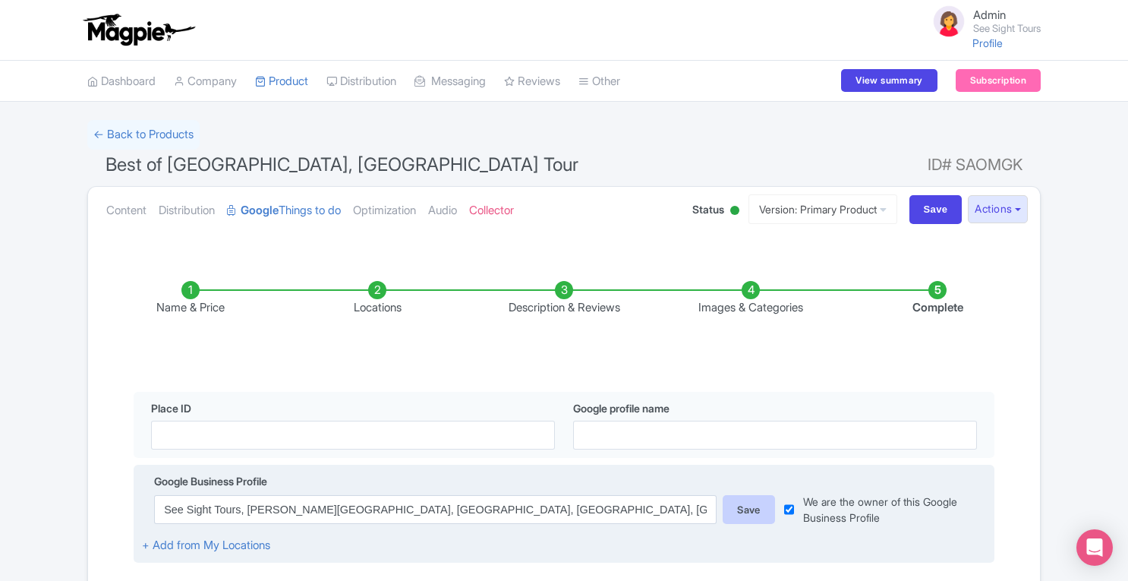
click at [727, 512] on div "Save" at bounding box center [749, 509] width 52 height 29
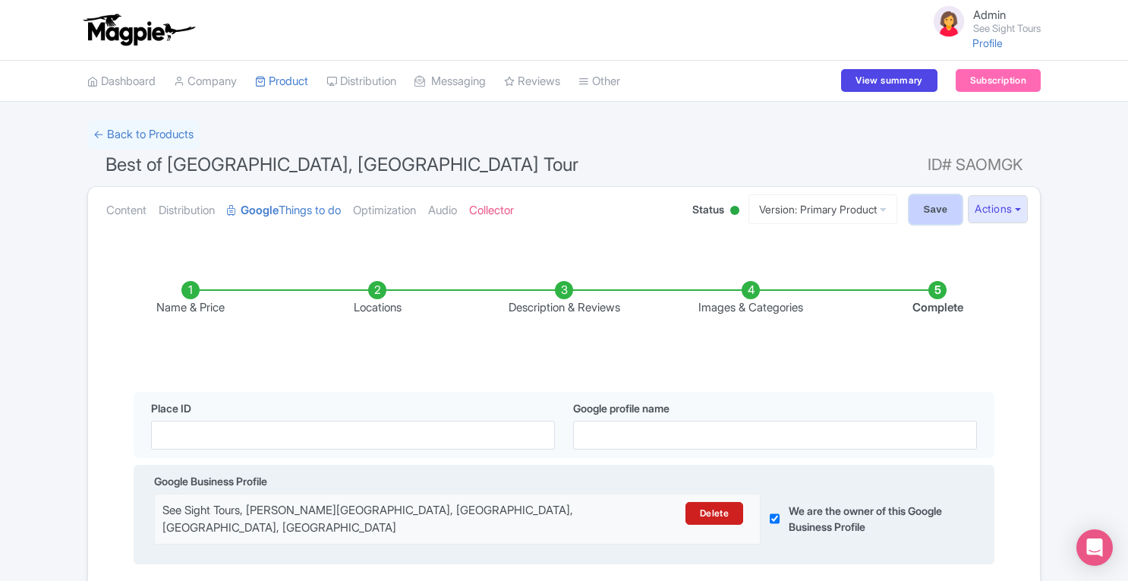
click at [928, 209] on input "Save" at bounding box center [935, 209] width 53 height 29
type input "Saving..."
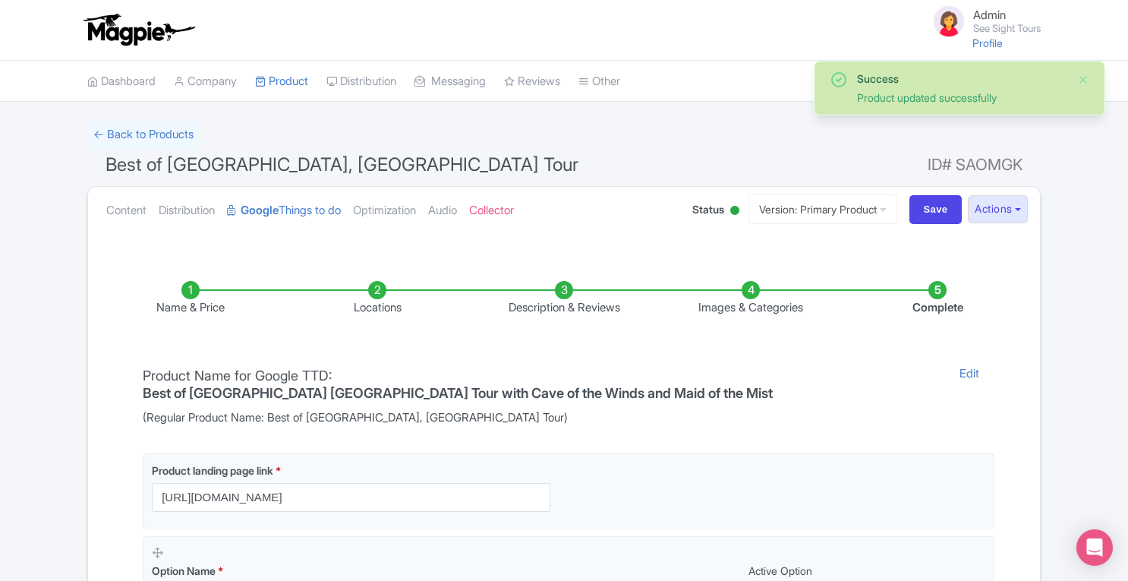
scroll to position [46, 0]
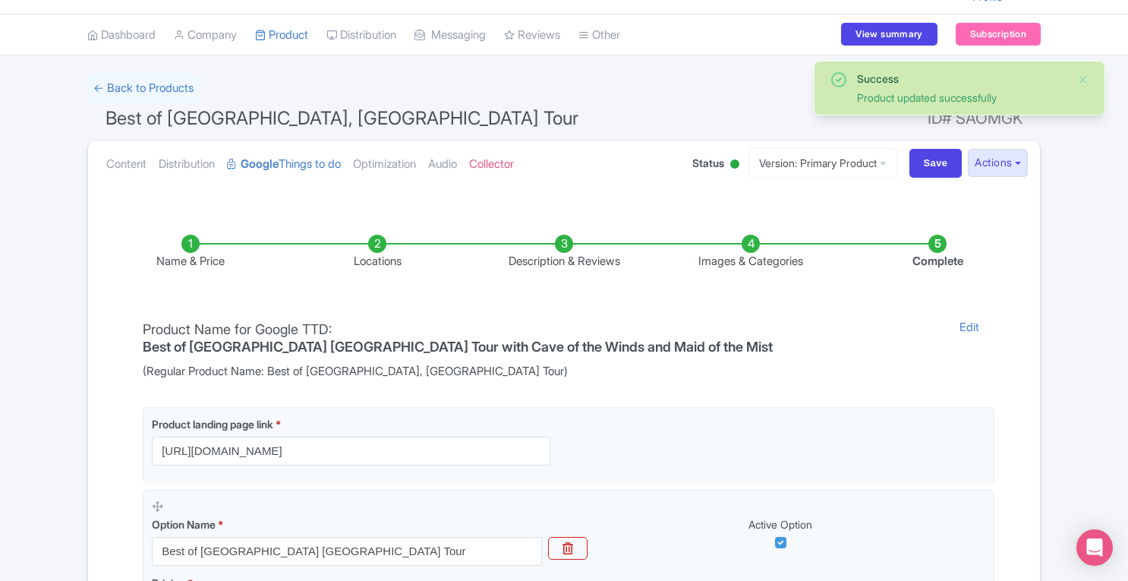
click at [373, 237] on li "Locations" at bounding box center [377, 253] width 187 height 36
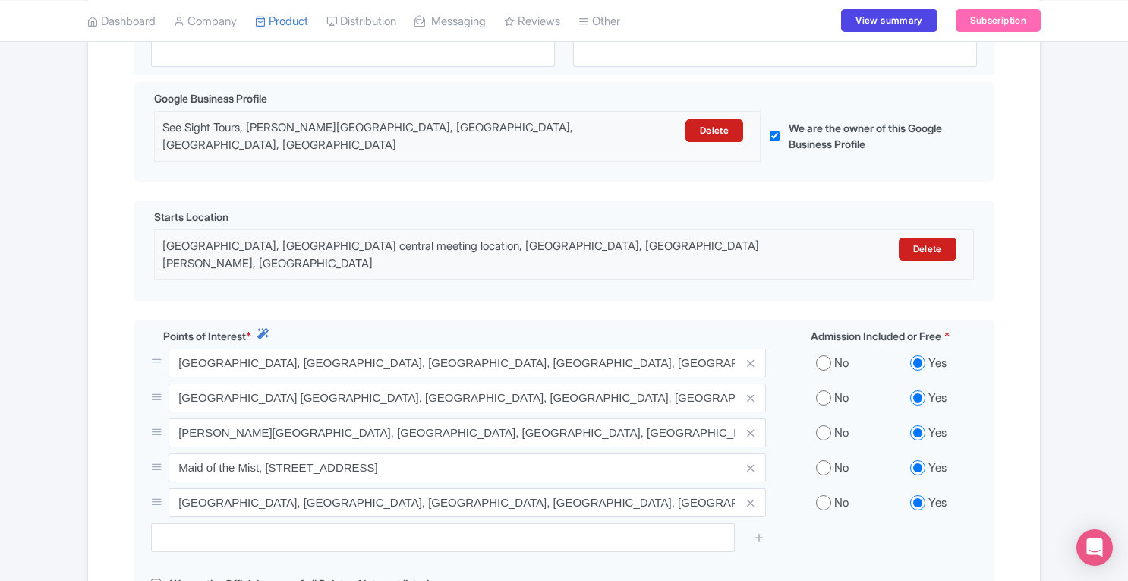
scroll to position [0, 0]
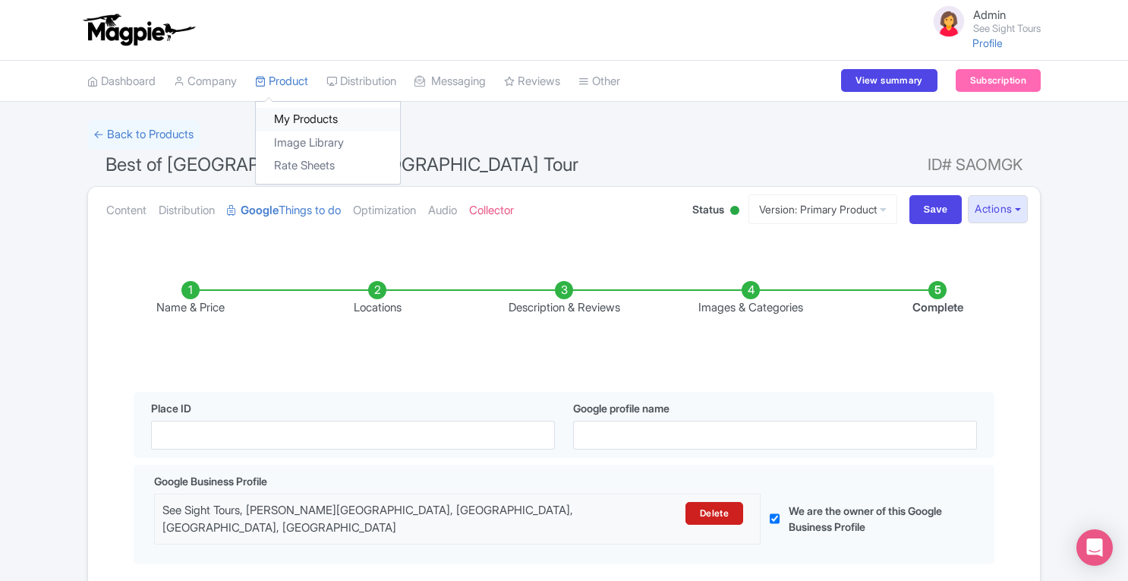
click at [304, 121] on link "My Products" at bounding box center [328, 120] width 144 height 24
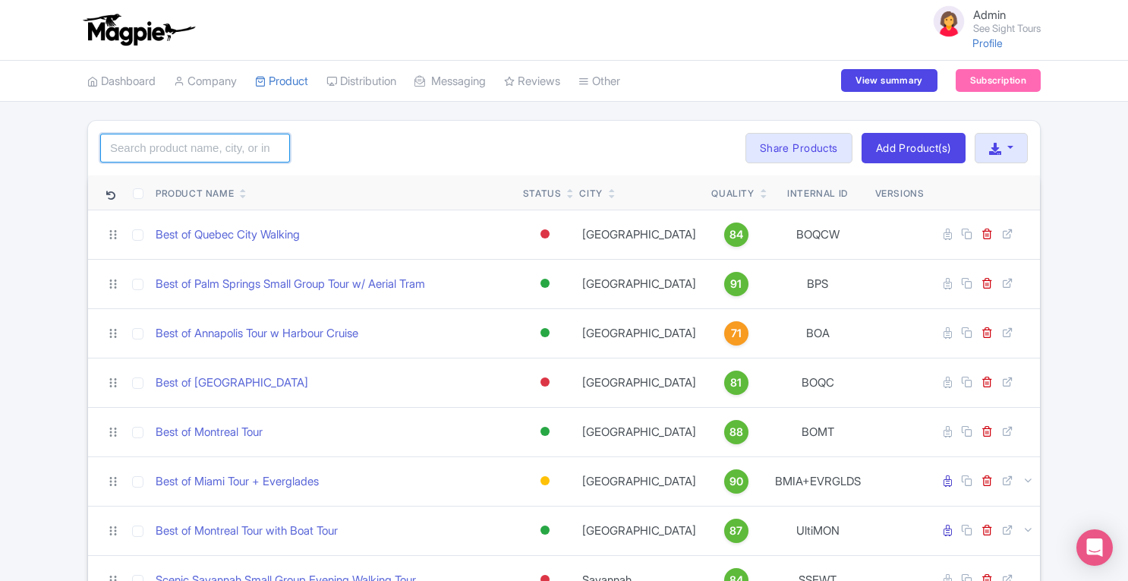
click at [254, 148] on input "search" at bounding box center [195, 148] width 190 height 29
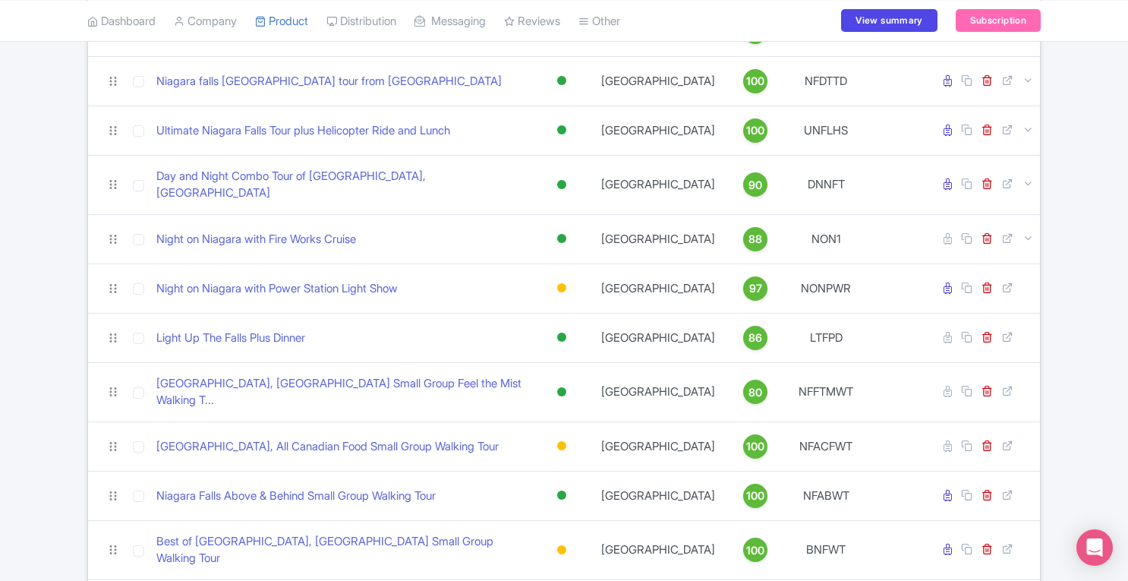
scroll to position [206, 0]
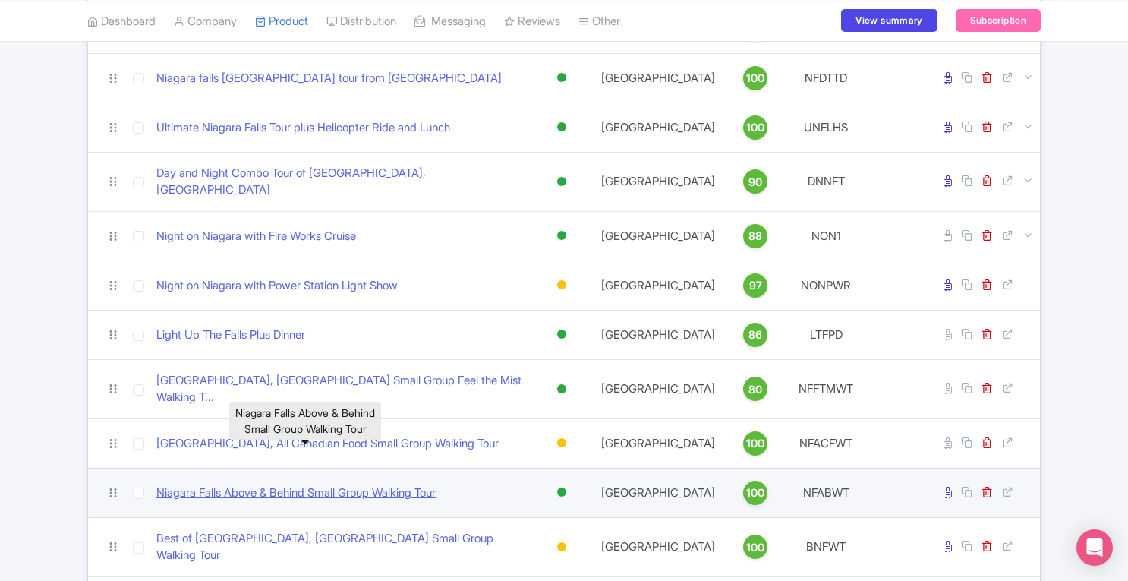
type input "niagara"
click at [333, 484] on link "Niagara Falls Above & Behind Small Group Walking Tour" at bounding box center [295, 492] width 279 height 17
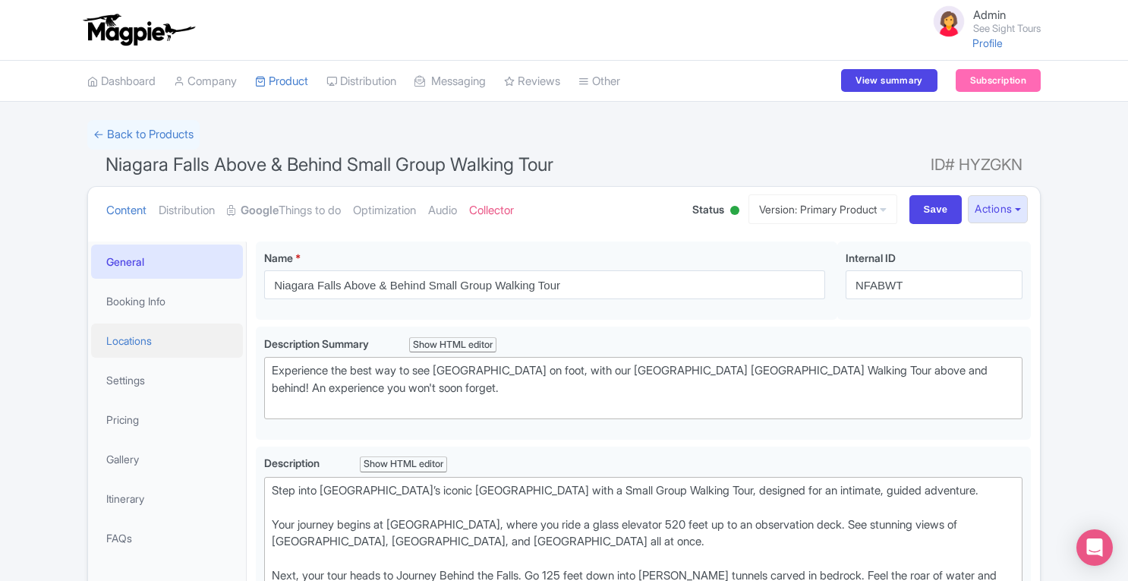
click at [134, 347] on link "Locations" at bounding box center [167, 340] width 152 height 34
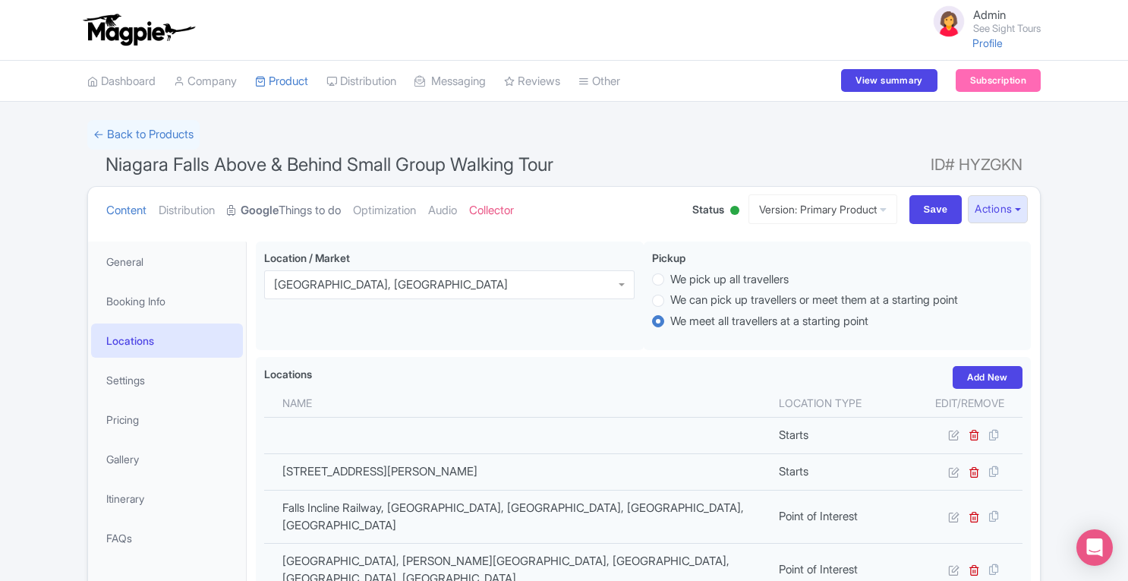
click at [313, 214] on link "Google Things to do" at bounding box center [284, 211] width 114 height 48
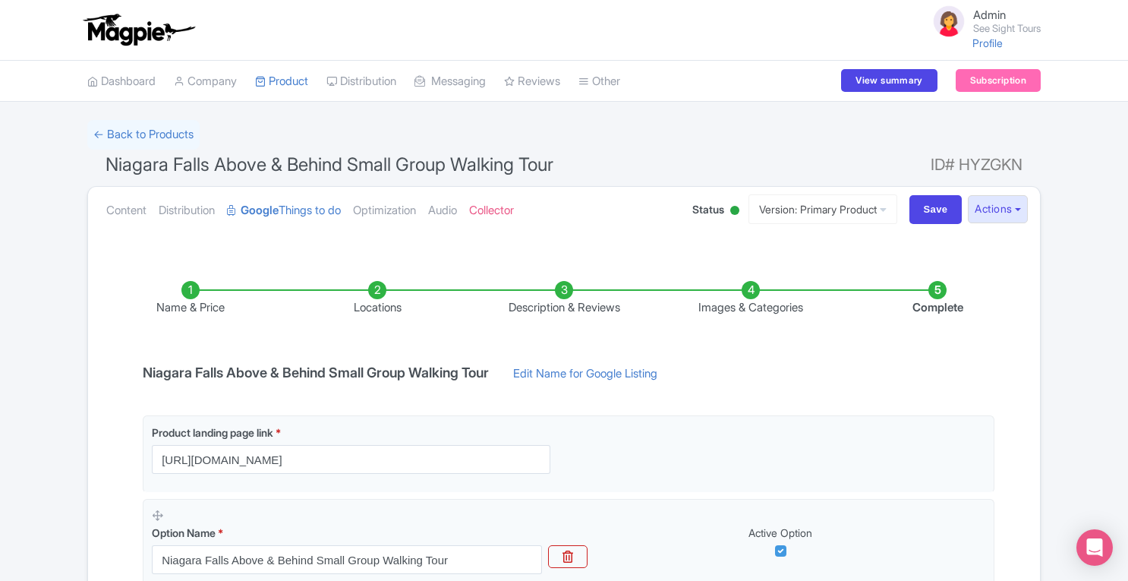
click at [367, 294] on li "Locations" at bounding box center [377, 299] width 187 height 36
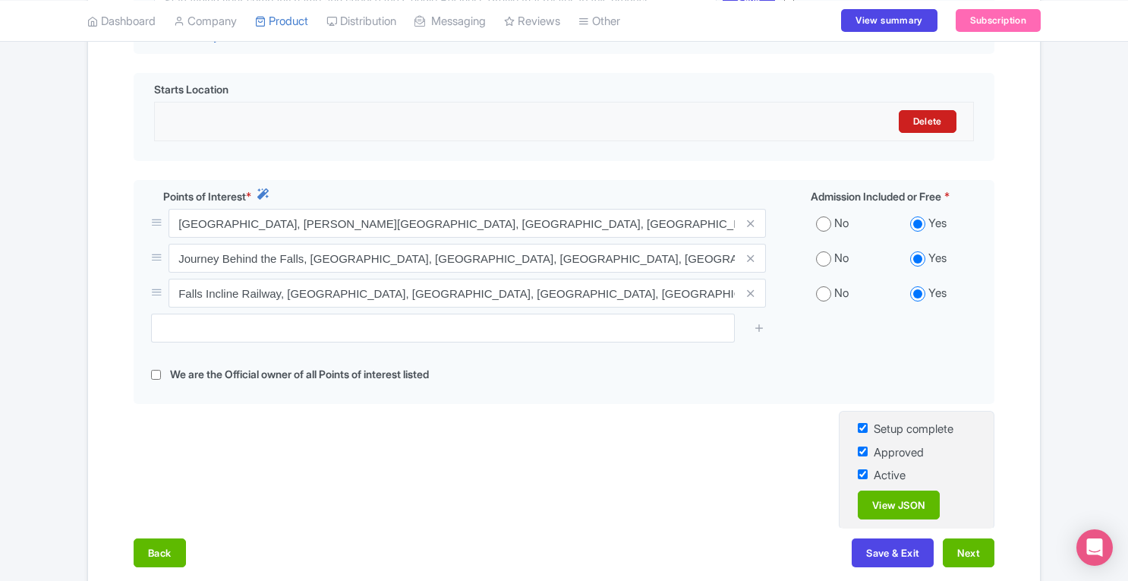
scroll to position [515, 0]
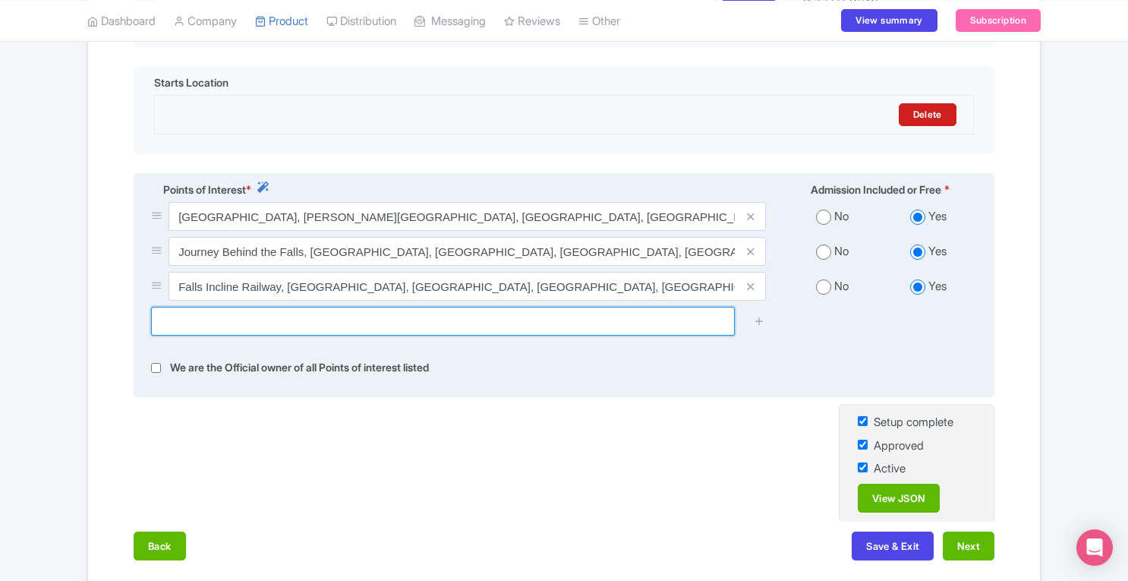
click at [343, 327] on input "text" at bounding box center [443, 321] width 584 height 29
paste input "Niagara Falls State Park"
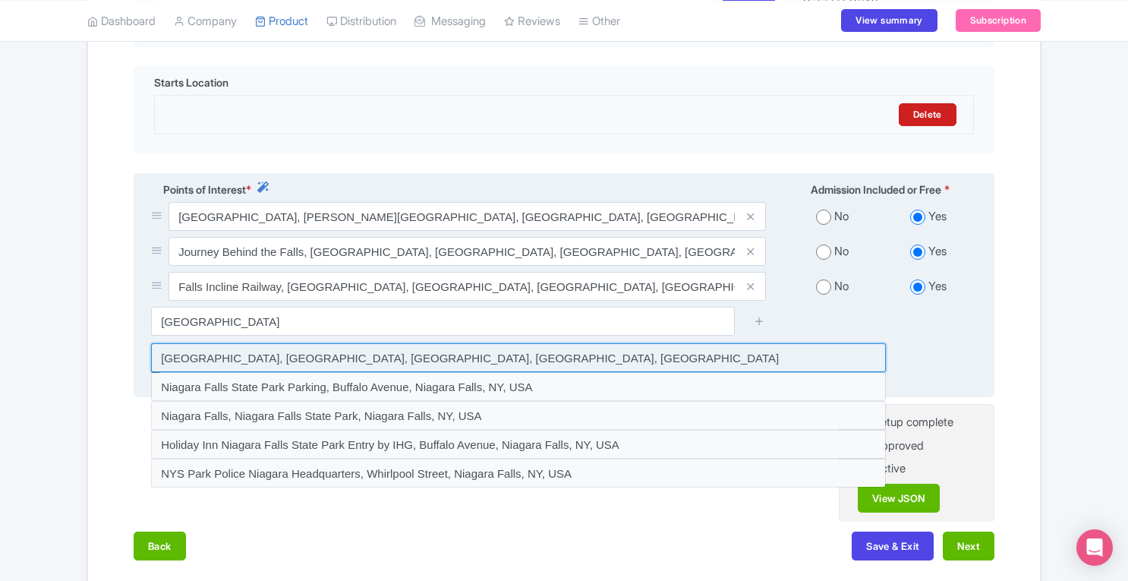
click at [335, 355] on input at bounding box center [518, 357] width 735 height 29
type input "Niagara Falls State Park, Prospect Street, Niagara Falls, NY, USA"
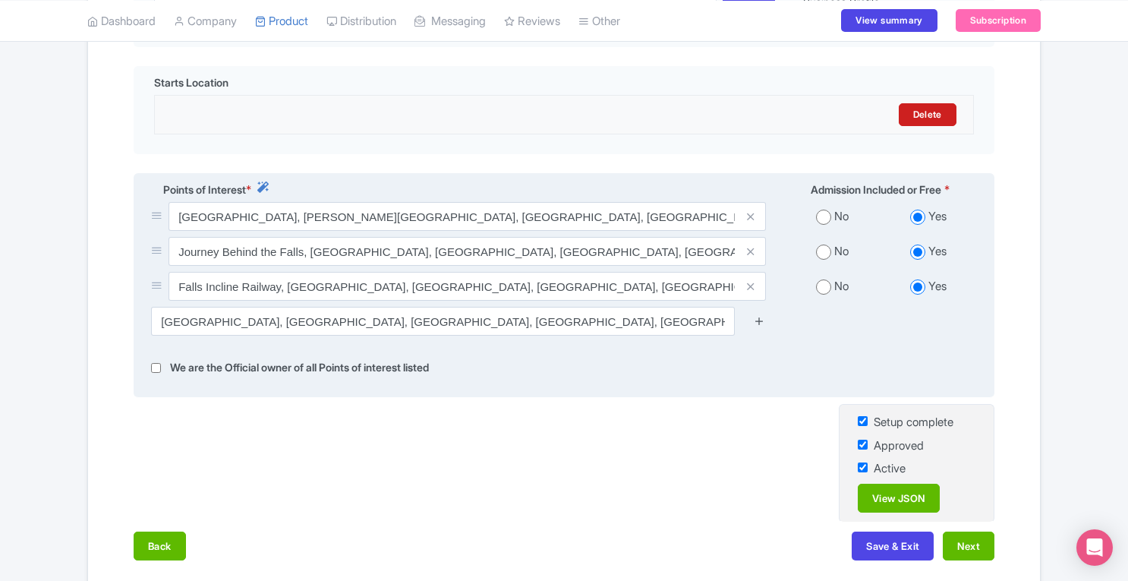
click at [762, 323] on icon at bounding box center [759, 320] width 11 height 11
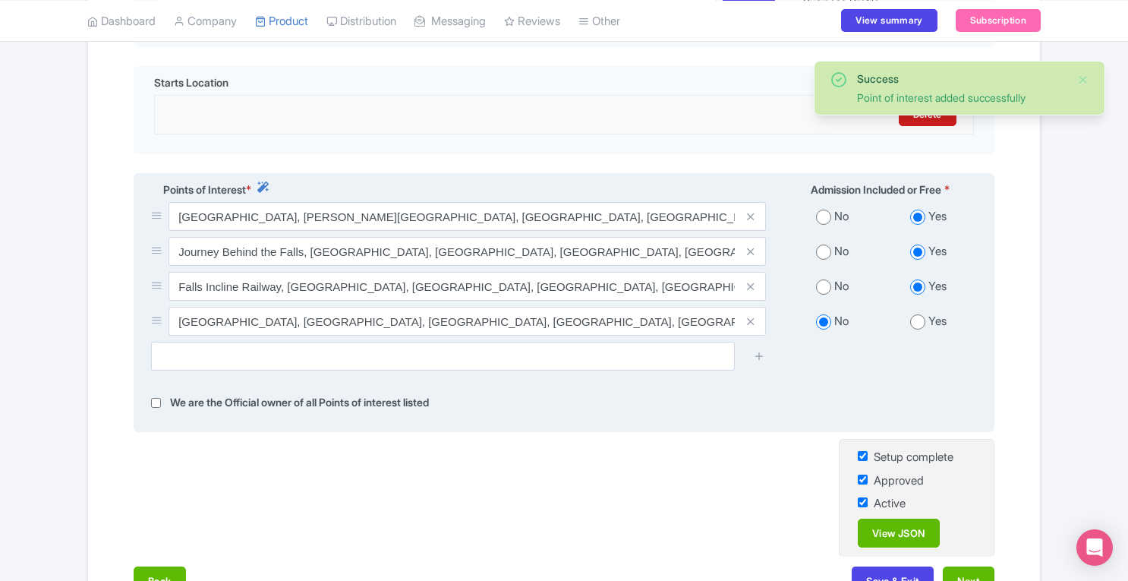
click at [918, 321] on input "radio" at bounding box center [917, 321] width 15 height 15
radio input "true"
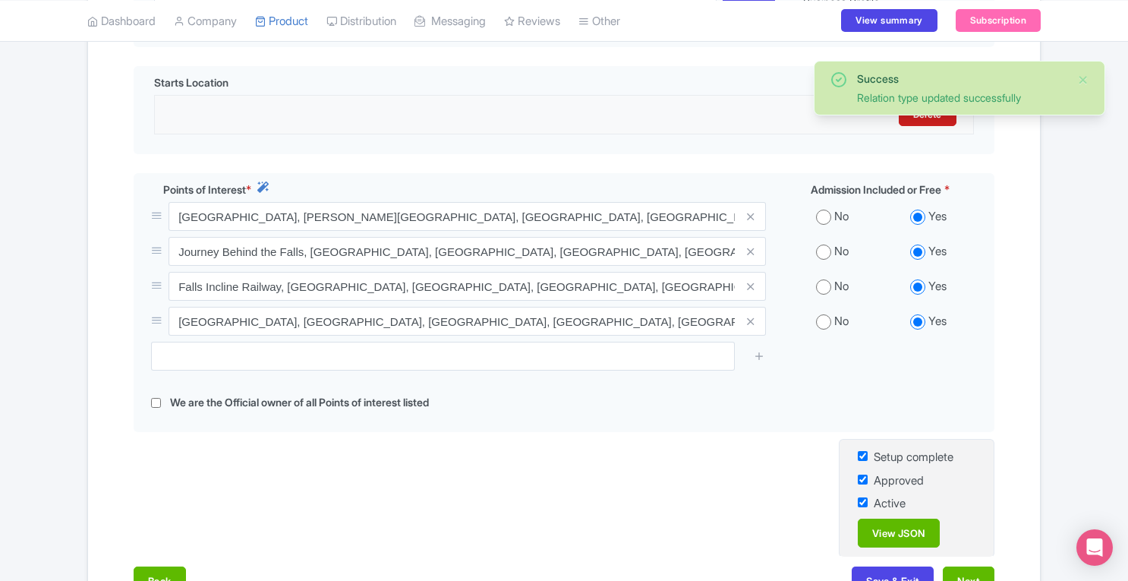
scroll to position [640, 0]
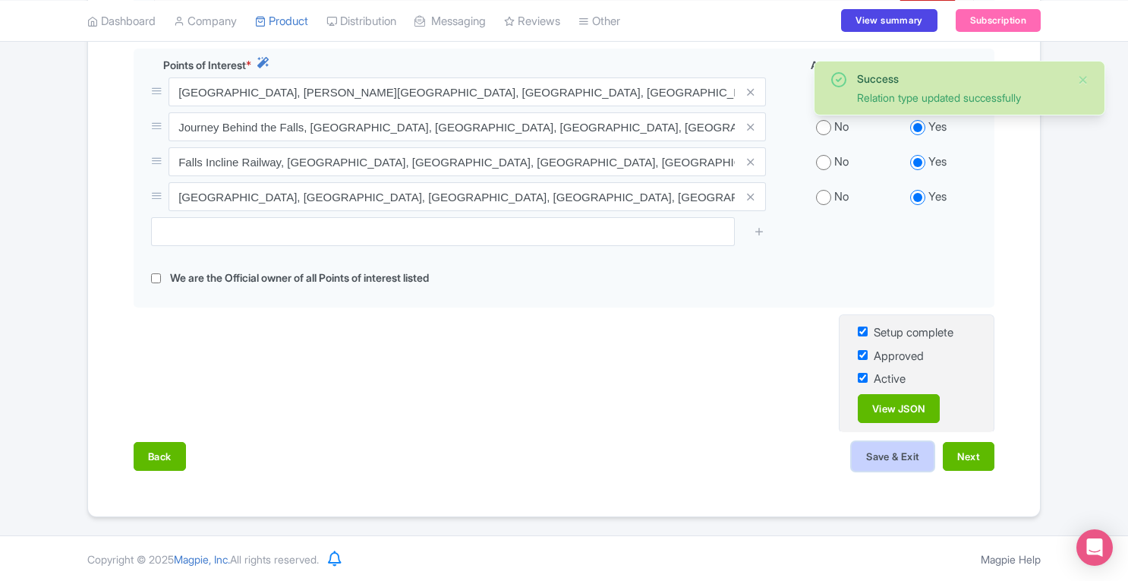
click at [897, 448] on button "Save & Exit" at bounding box center [893, 456] width 82 height 29
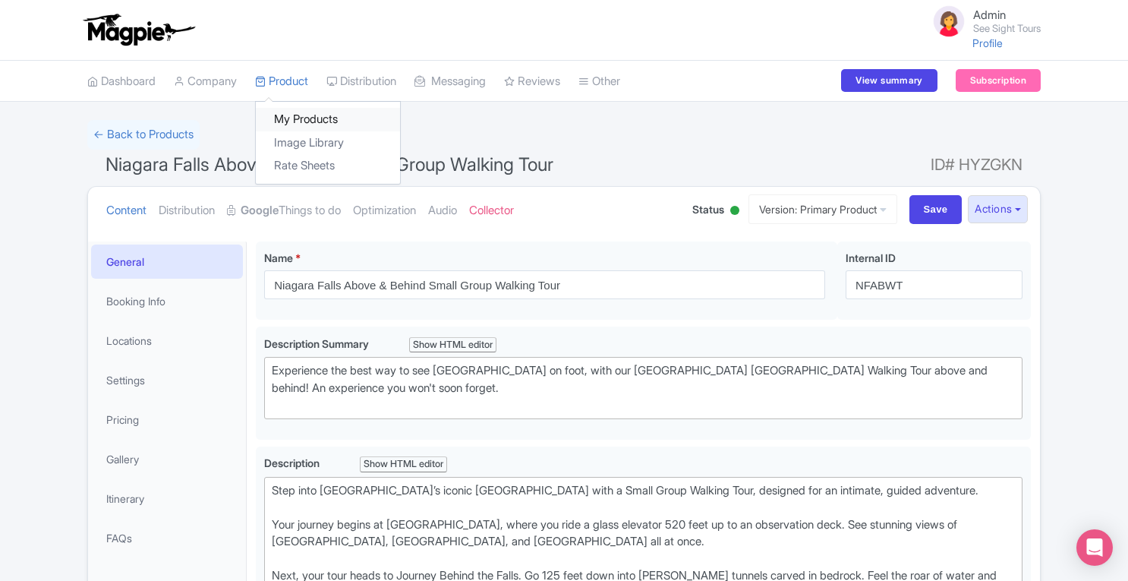
click at [301, 114] on link "My Products" at bounding box center [328, 120] width 144 height 24
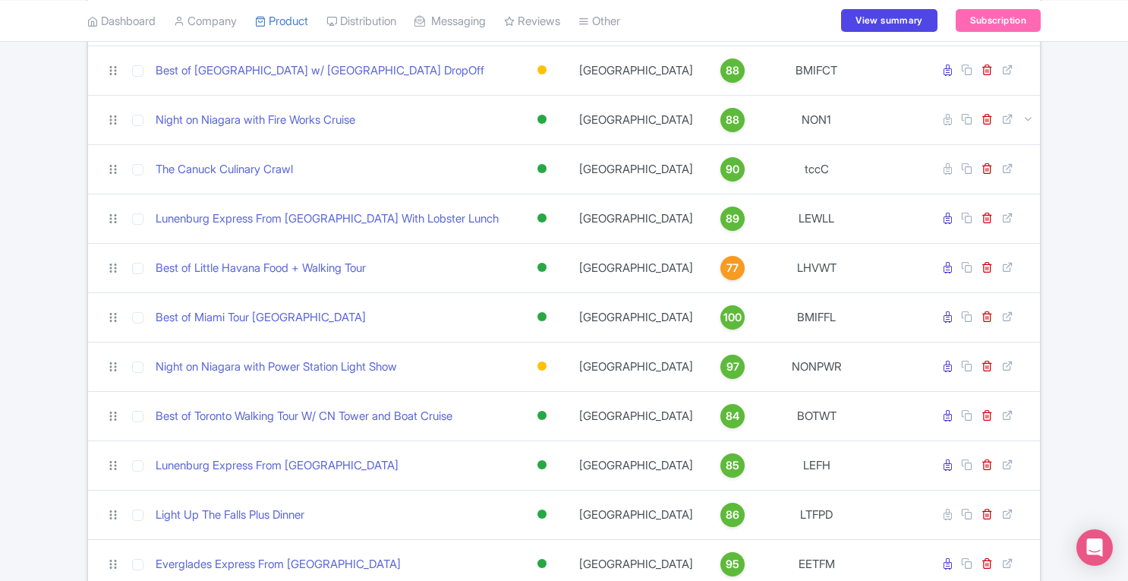
scroll to position [2687, 0]
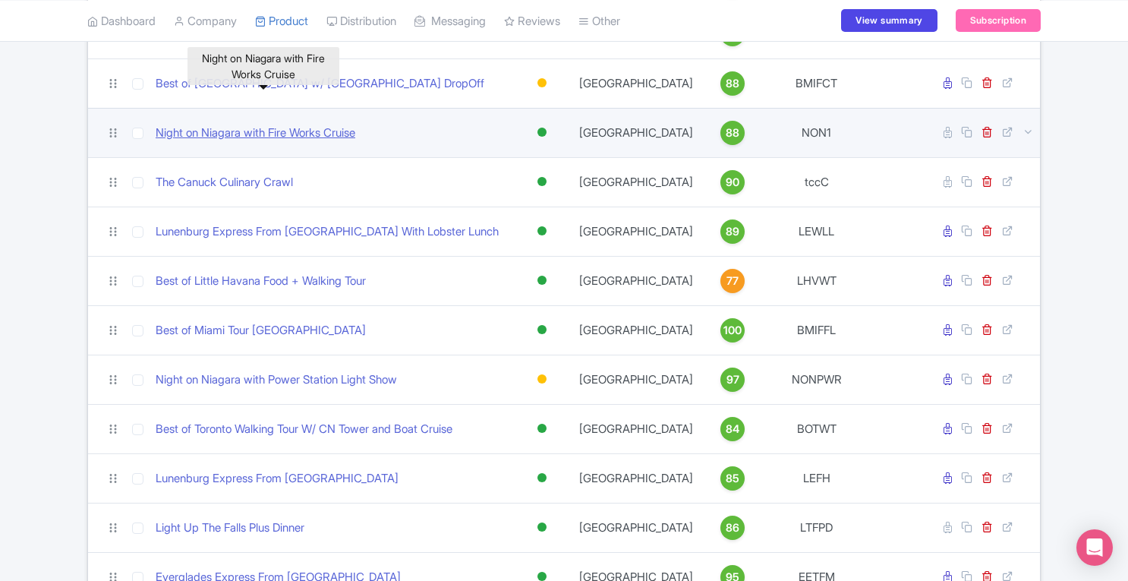
click at [339, 124] on link "Night on Niagara with Fire Works Cruise" at bounding box center [256, 132] width 200 height 17
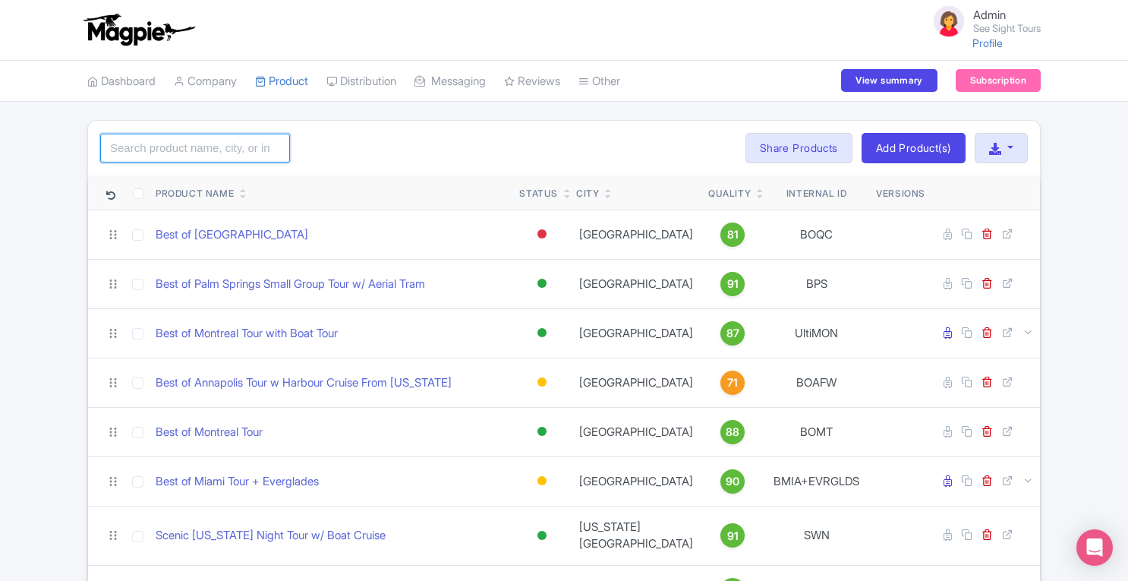
click at [159, 140] on input "search" at bounding box center [195, 148] width 190 height 29
type input "niagara"
click button "Search" at bounding box center [0, 0] width 0 height 0
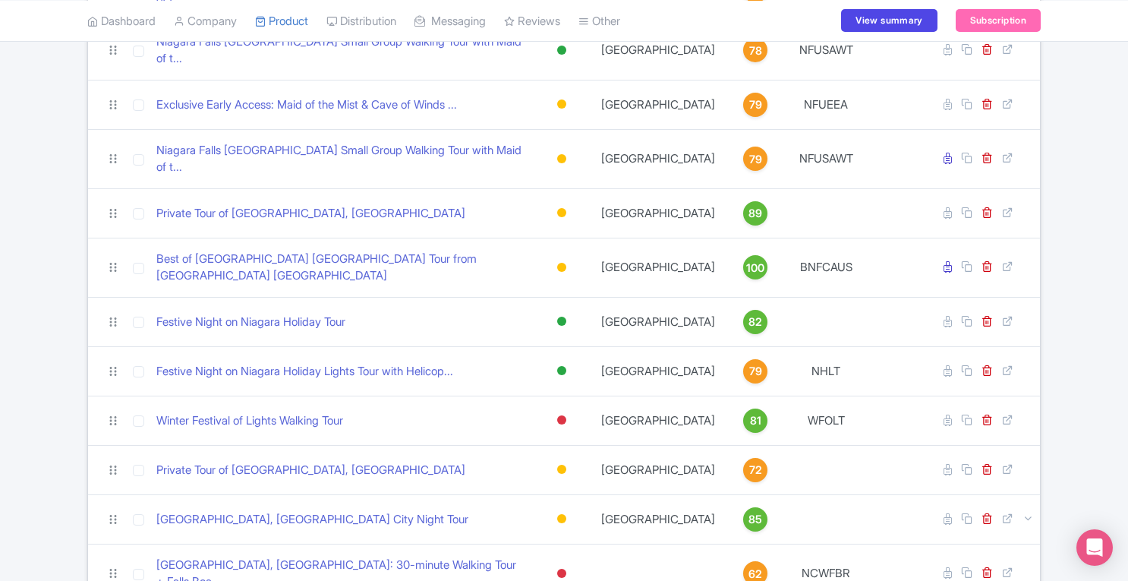
scroll to position [1105, 0]
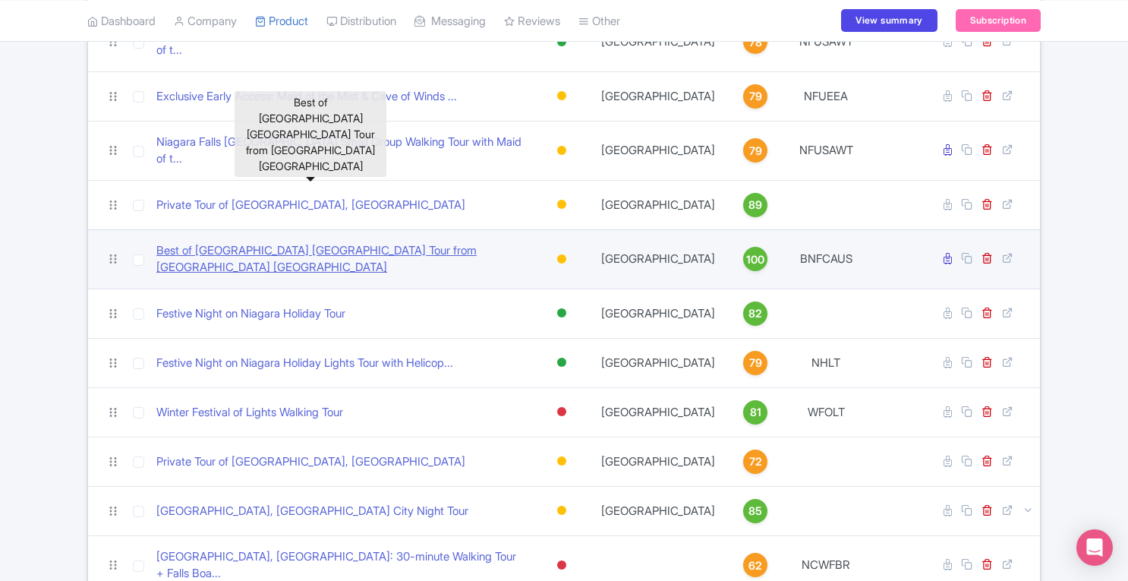
click at [329, 242] on link "Best of [GEOGRAPHIC_DATA] [GEOGRAPHIC_DATA] Tour from [GEOGRAPHIC_DATA] [GEOGRA…" at bounding box center [340, 259] width 369 height 34
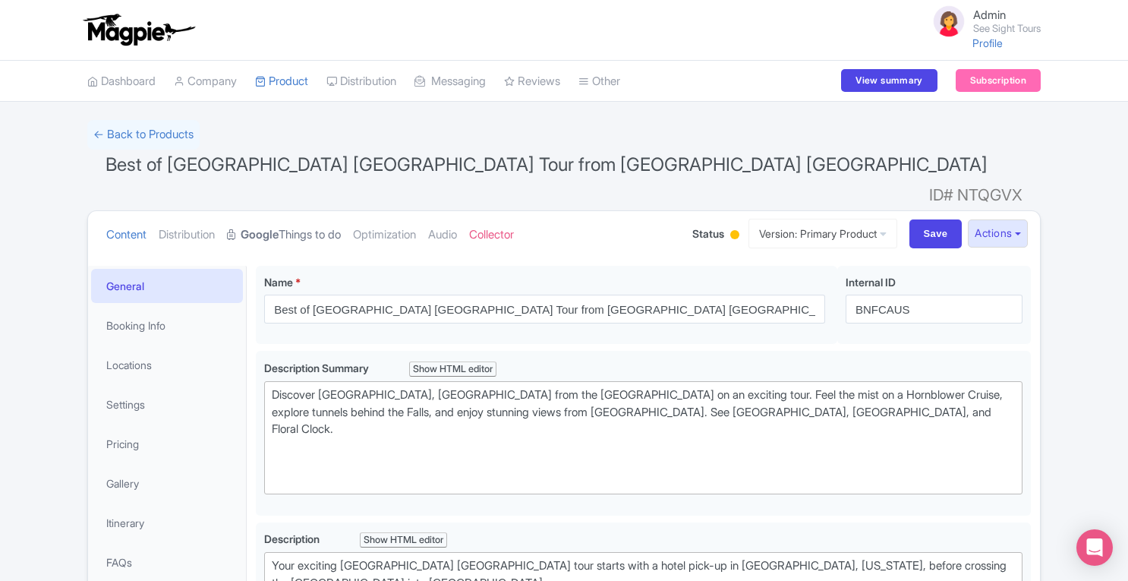
click at [304, 211] on link "Google Things to do" at bounding box center [284, 235] width 114 height 48
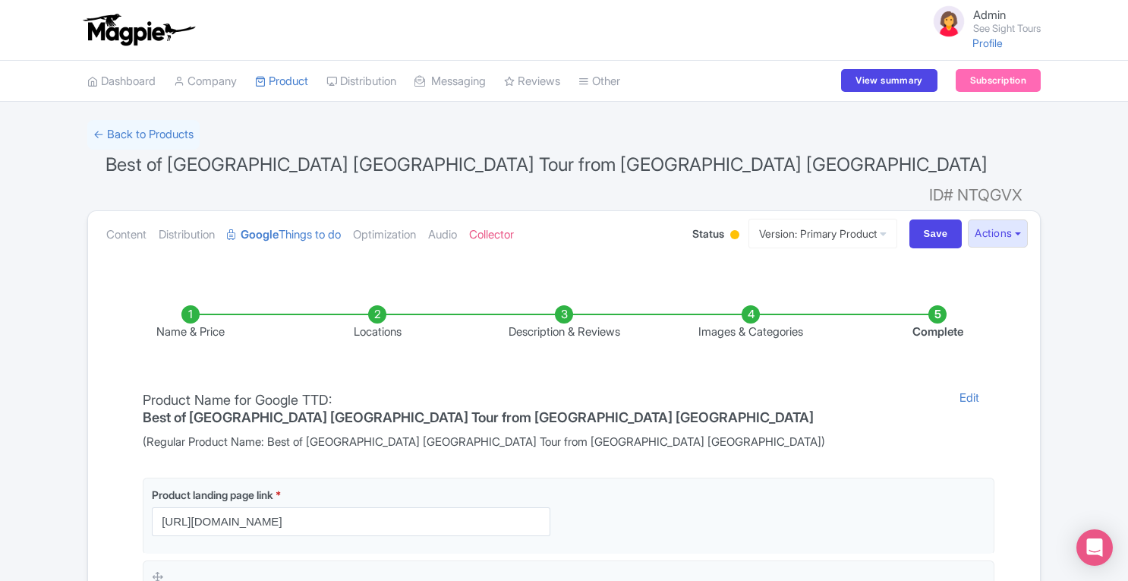
click at [378, 305] on li "Locations" at bounding box center [377, 323] width 187 height 36
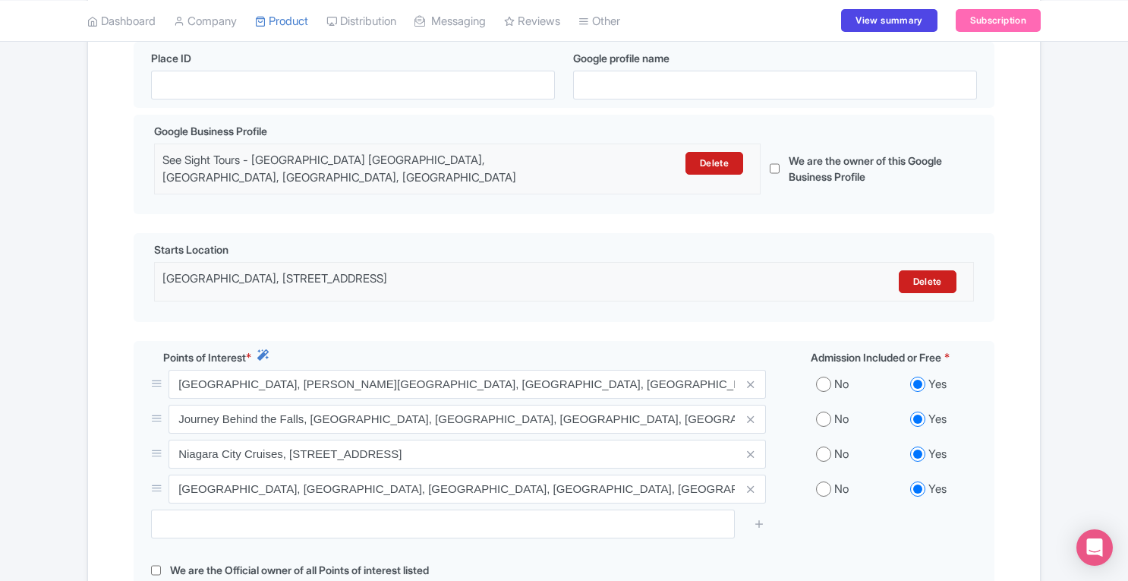
scroll to position [404, 0]
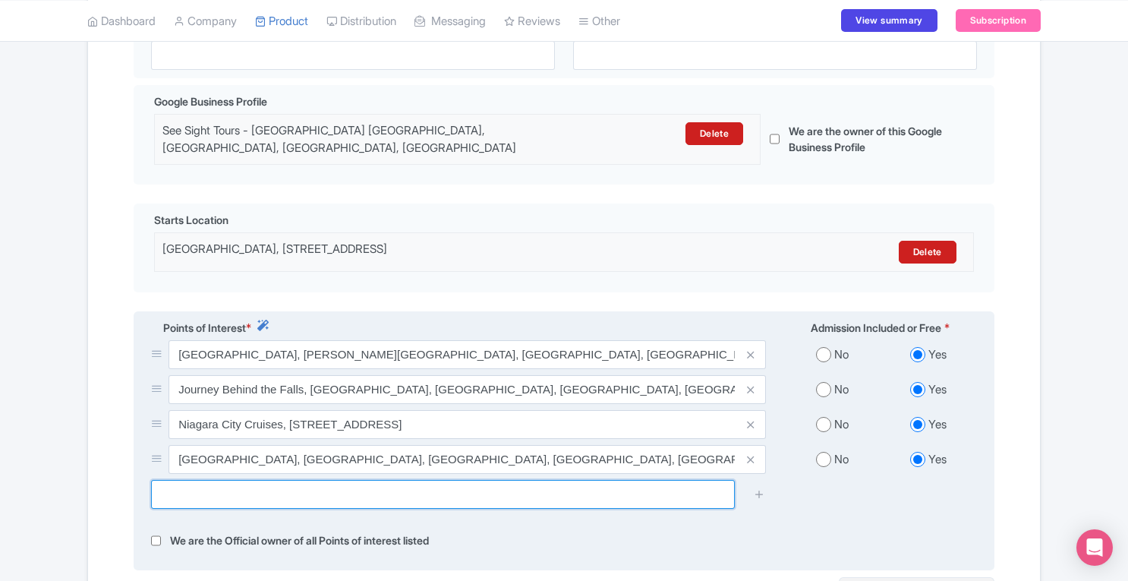
click at [404, 480] on input "text" at bounding box center [443, 494] width 584 height 29
paste input "[GEOGRAPHIC_DATA]"
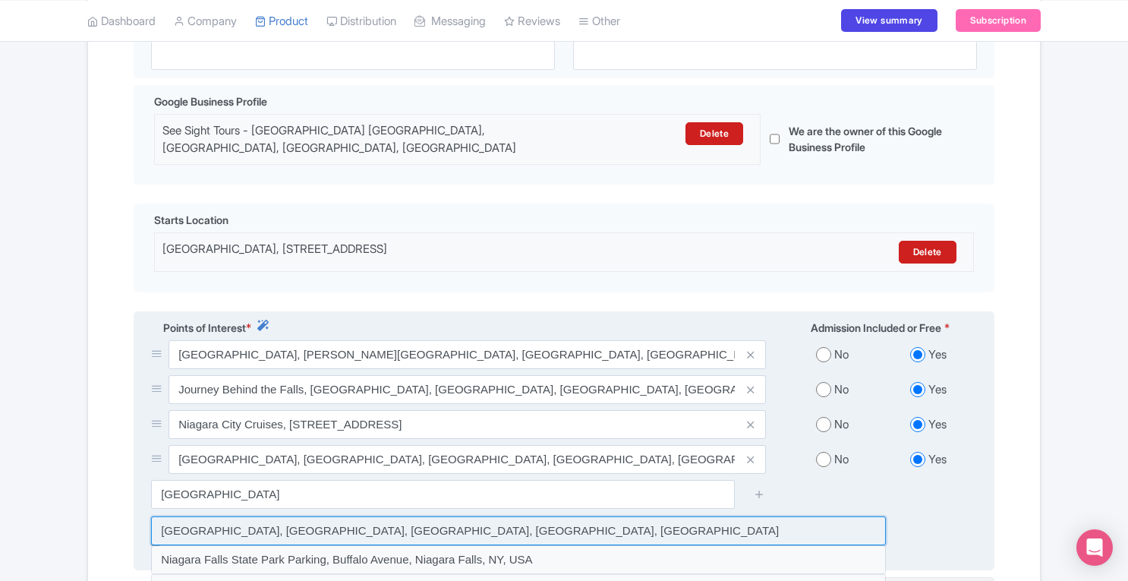
click at [367, 516] on input at bounding box center [518, 530] width 735 height 29
type input "[GEOGRAPHIC_DATA], [GEOGRAPHIC_DATA], [GEOGRAPHIC_DATA], [GEOGRAPHIC_DATA], [GE…"
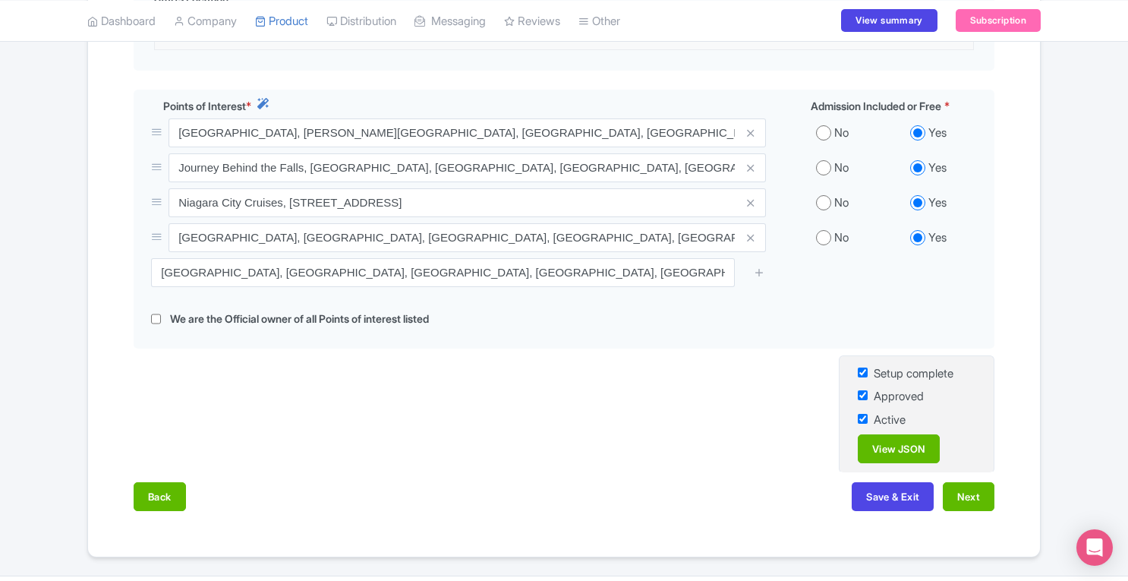
scroll to position [629, 0]
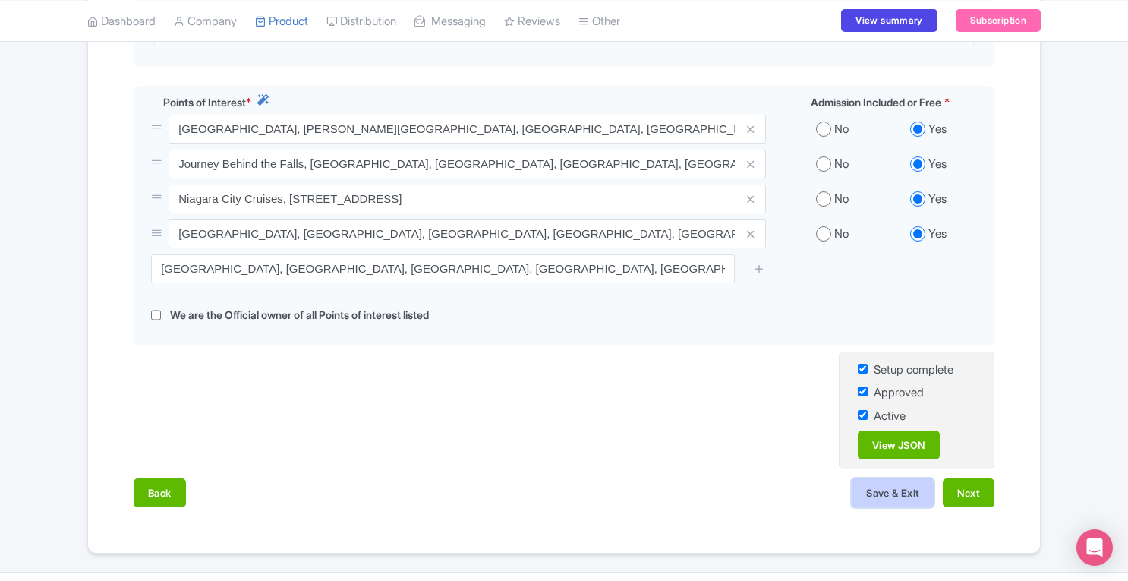
click at [890, 478] on button "Save & Exit" at bounding box center [893, 492] width 82 height 29
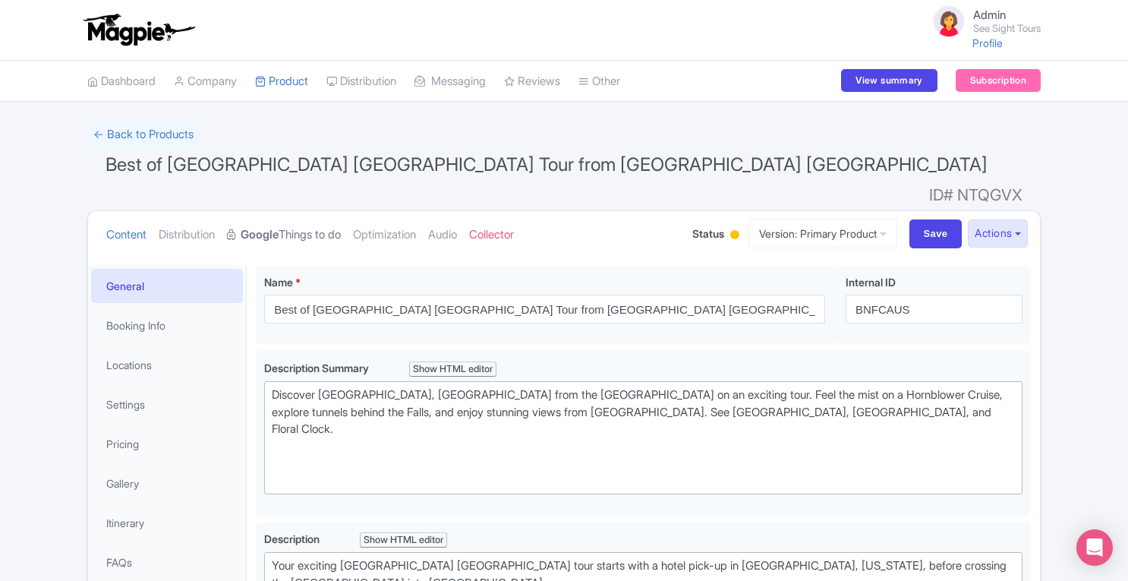
click at [291, 213] on link "Google Things to do" at bounding box center [284, 235] width 114 height 48
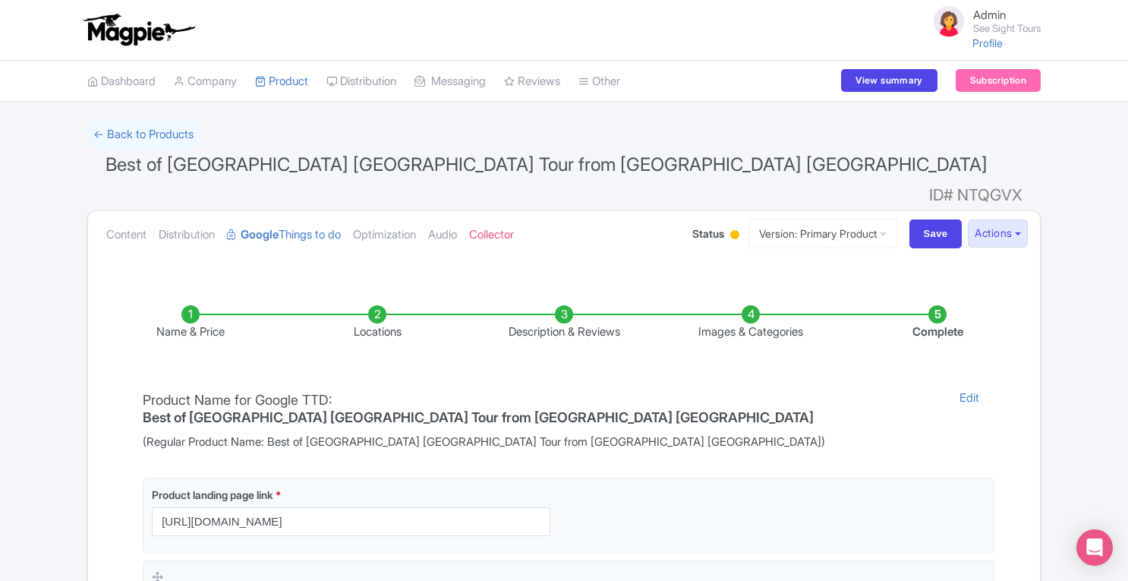
click at [373, 305] on li "Locations" at bounding box center [377, 323] width 187 height 36
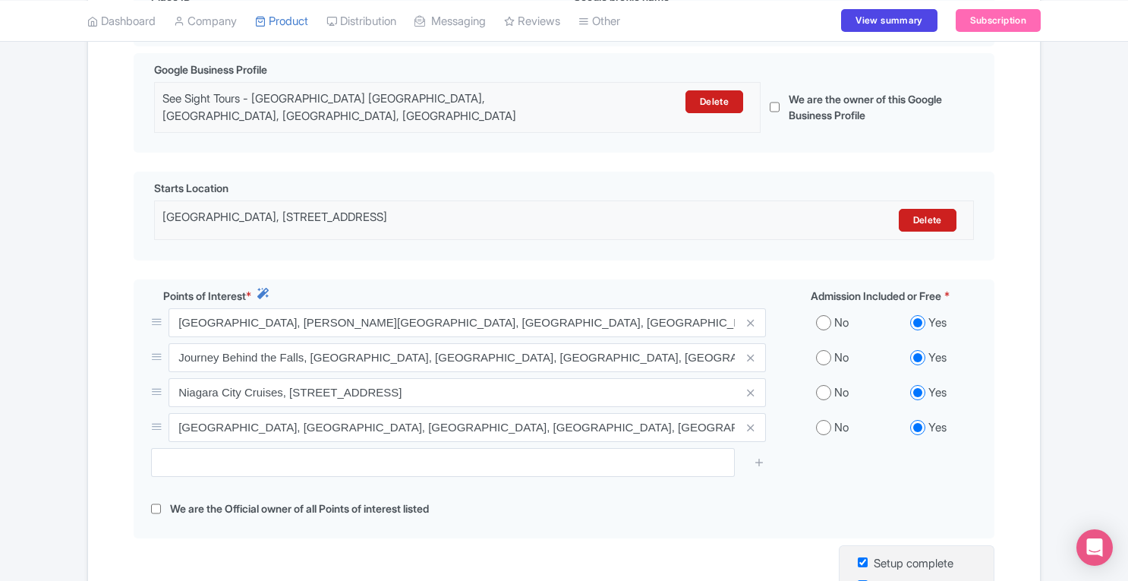
scroll to position [449, 0]
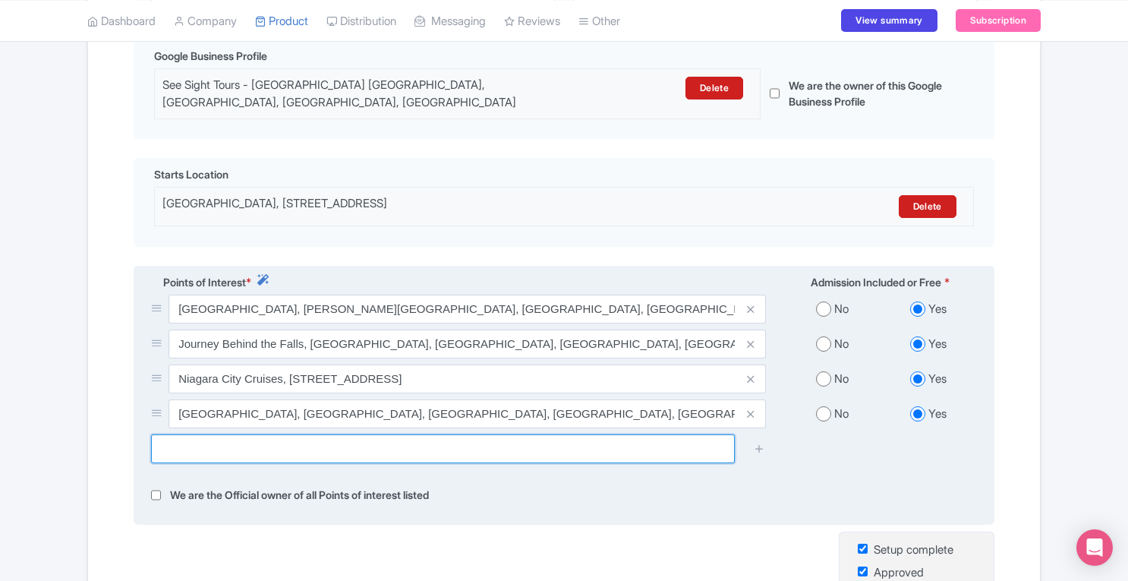
click at [633, 434] on input "text" at bounding box center [443, 448] width 584 height 29
paste input "Niagara Falls State Park"
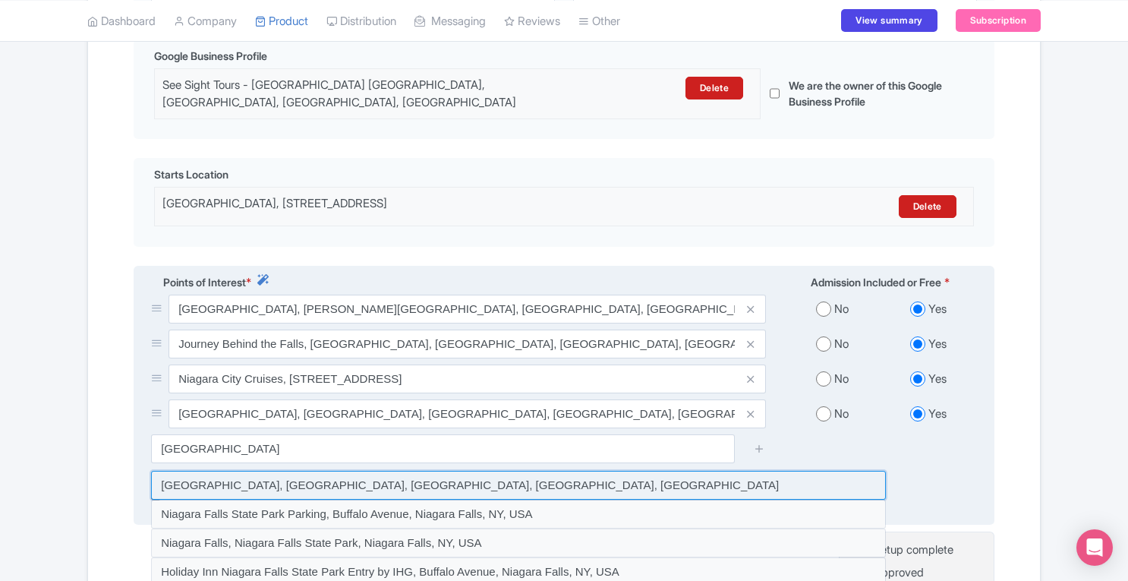
click at [575, 471] on input at bounding box center [518, 485] width 735 height 29
type input "Niagara Falls State Park, Prospect Street, Niagara Falls, NY, USA"
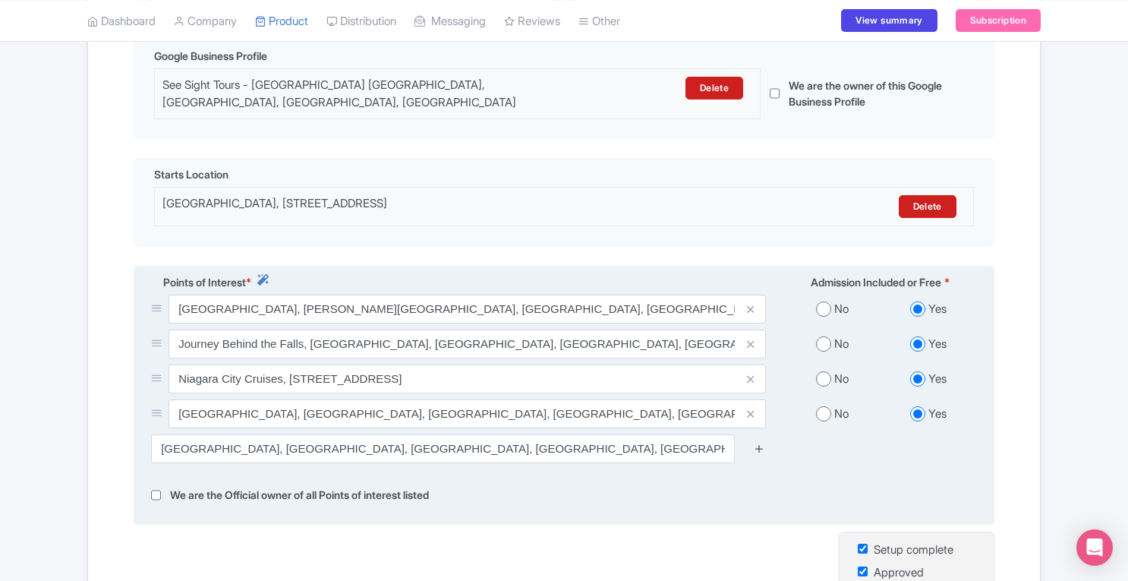
click at [761, 442] on icon at bounding box center [759, 447] width 11 height 11
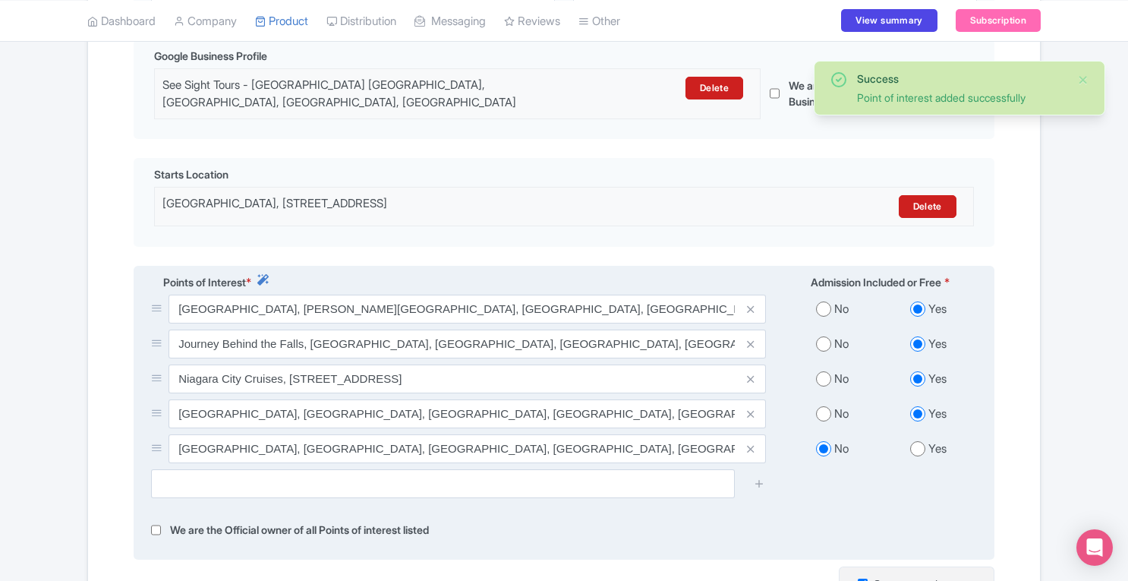
click at [915, 441] on input "radio" at bounding box center [917, 448] width 15 height 15
radio input "true"
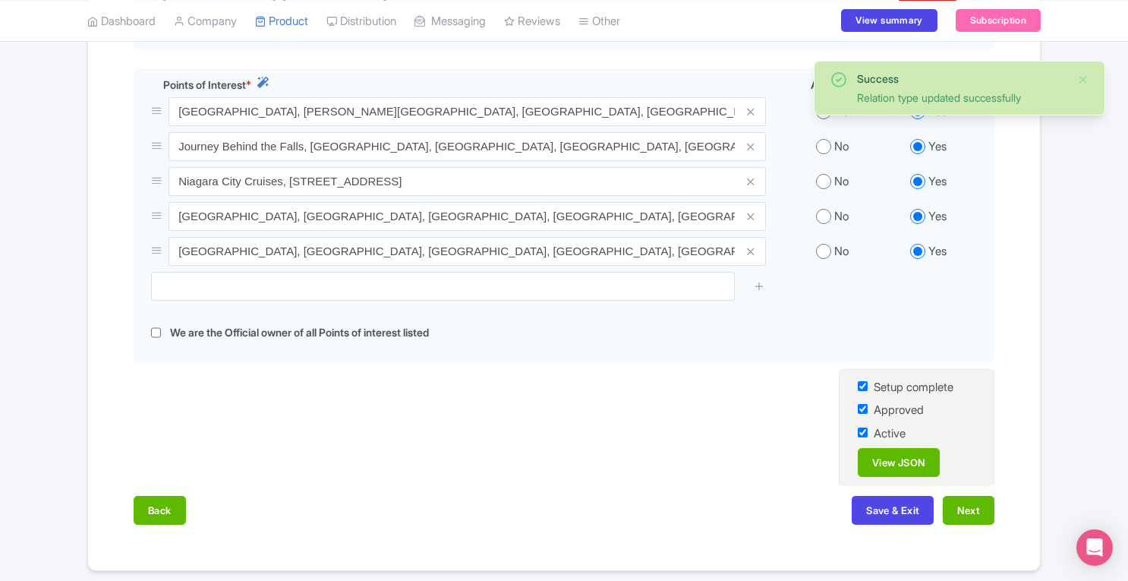
scroll to position [653, 0]
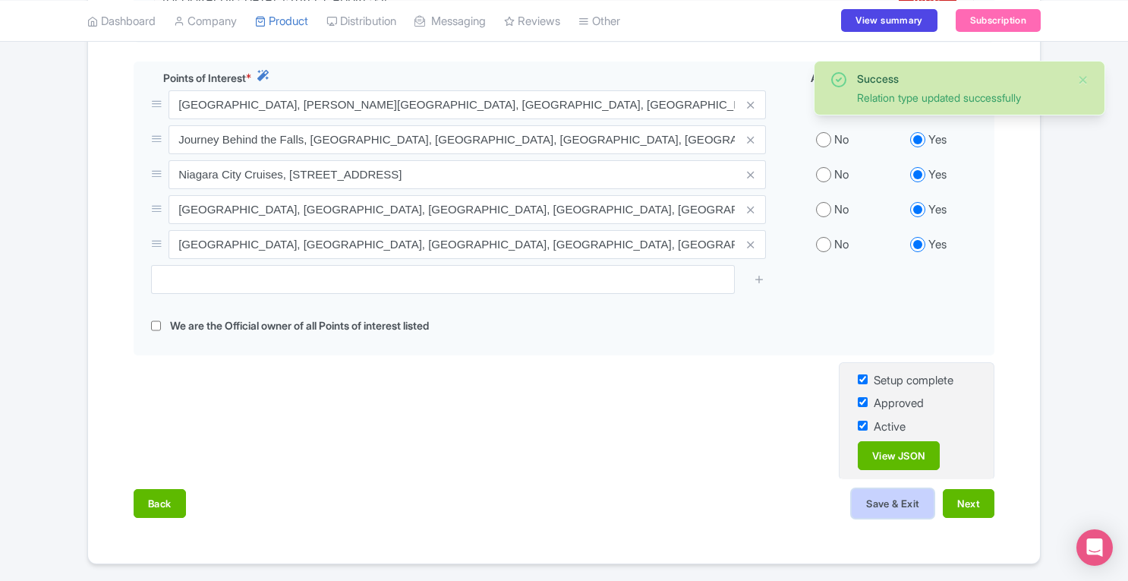
click at [890, 489] on button "Save & Exit" at bounding box center [893, 503] width 82 height 29
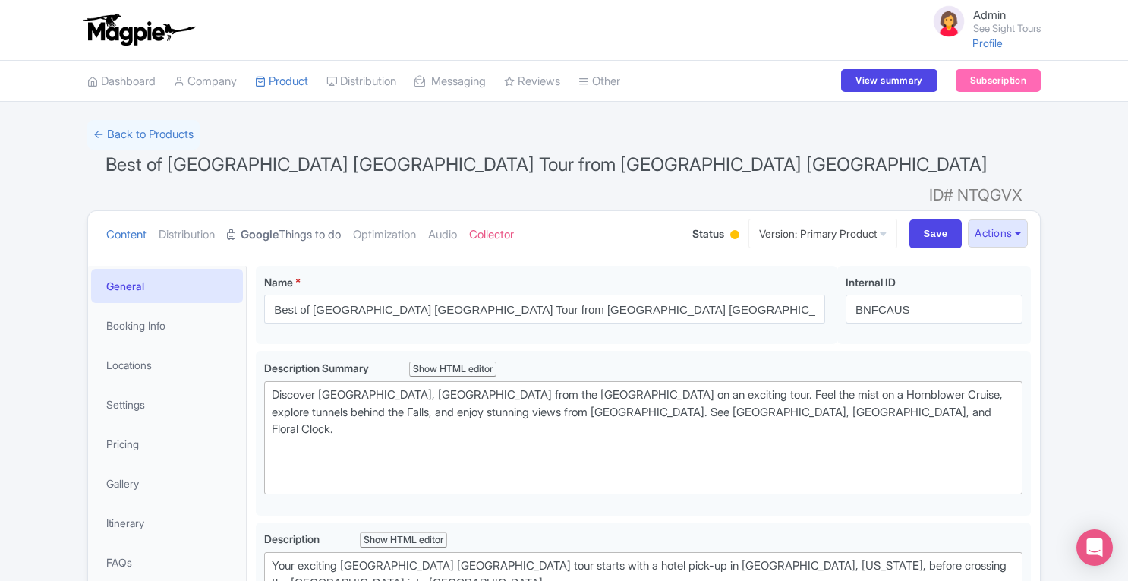
click at [340, 211] on link "Google Things to do" at bounding box center [284, 235] width 114 height 48
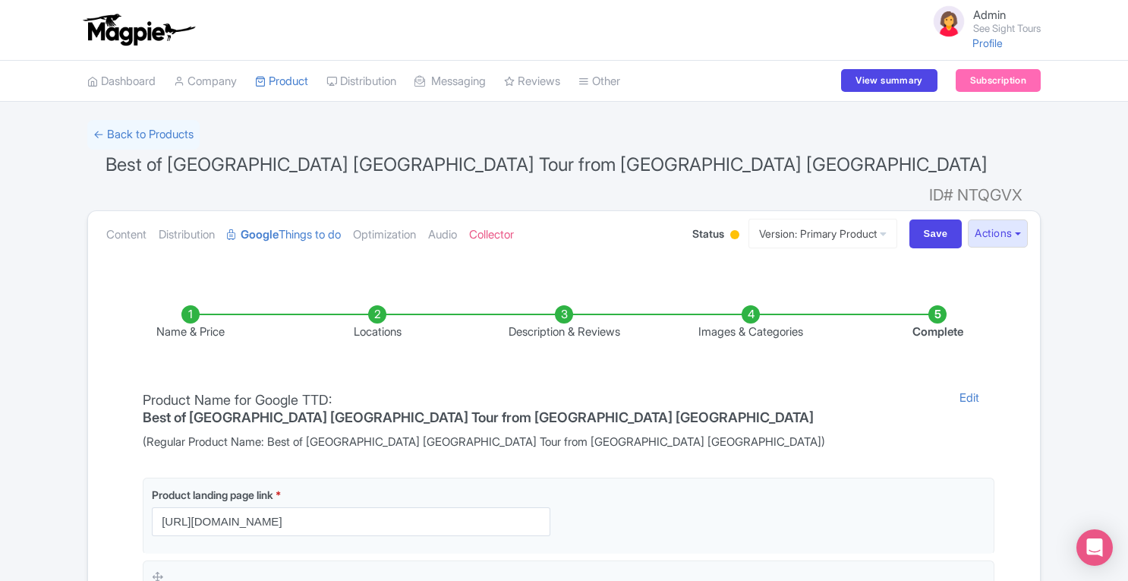
click at [373, 305] on li "Locations" at bounding box center [377, 323] width 187 height 36
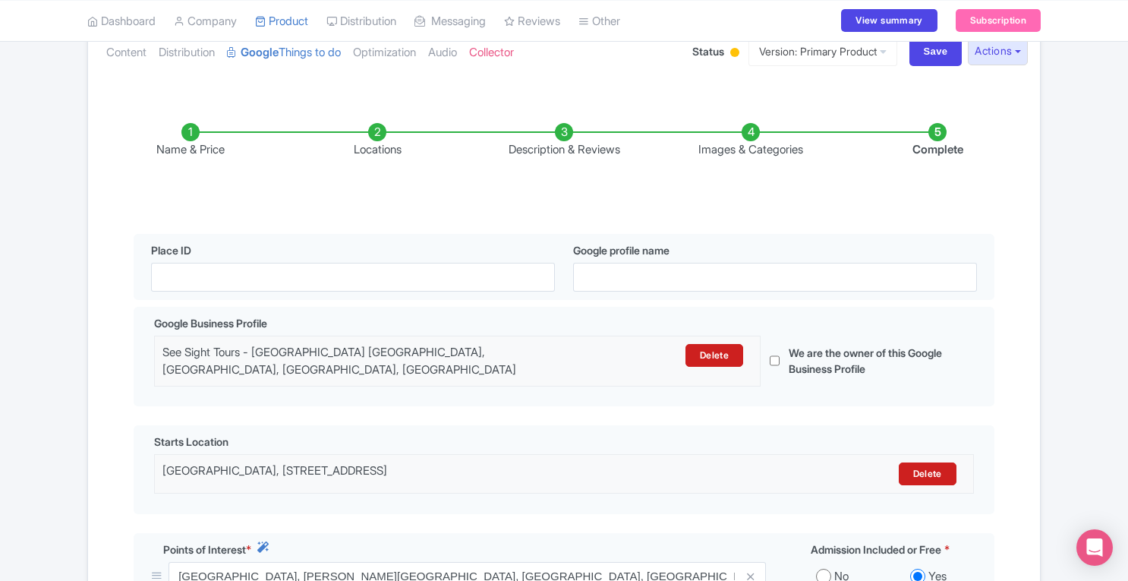
scroll to position [215, 0]
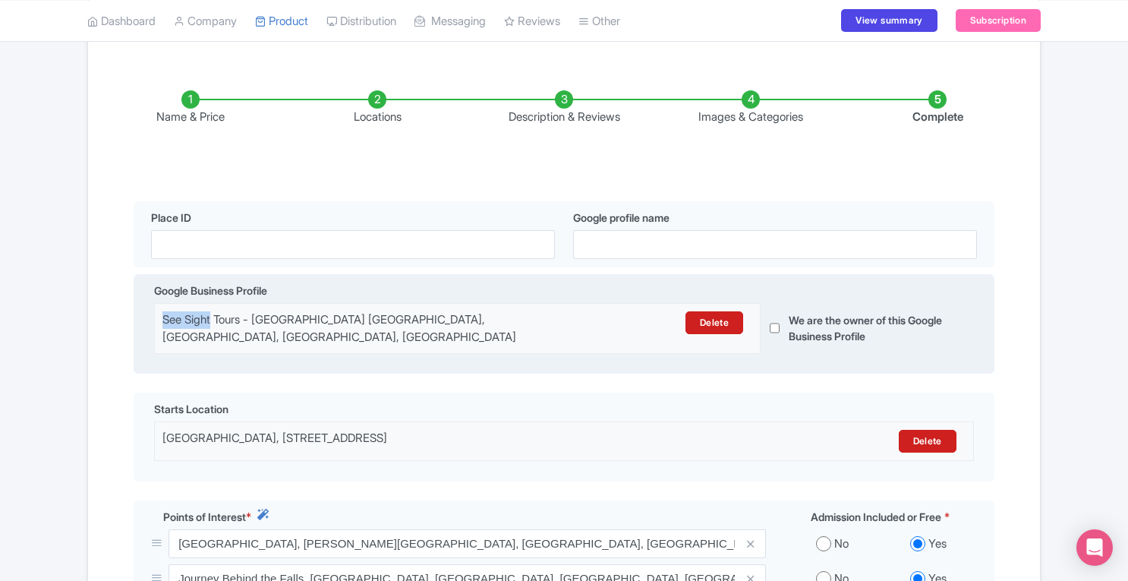
drag, startPoint x: 165, startPoint y: 293, endPoint x: 212, endPoint y: 294, distance: 47.1
click at [212, 311] on div "See Sight Tours - [GEOGRAPHIC_DATA] [GEOGRAPHIC_DATA], [GEOGRAPHIC_DATA], [GEOG…" at bounding box center [383, 328] width 442 height 34
copy div "See Sight"
click at [711, 311] on link "Delete" at bounding box center [714, 322] width 58 height 23
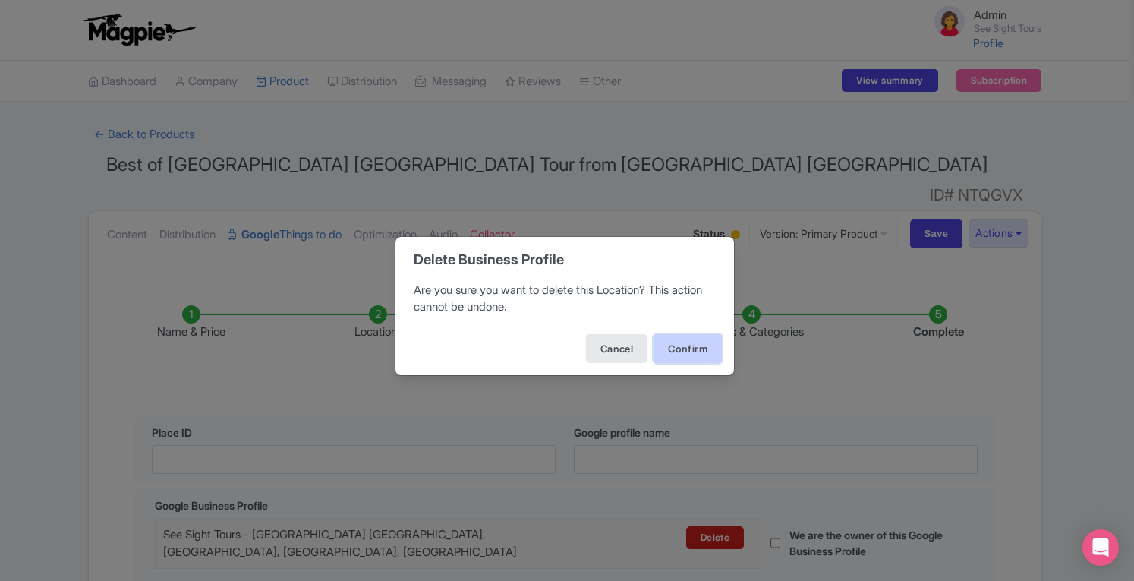
click at [678, 354] on button "Confirm" at bounding box center [687, 348] width 68 height 29
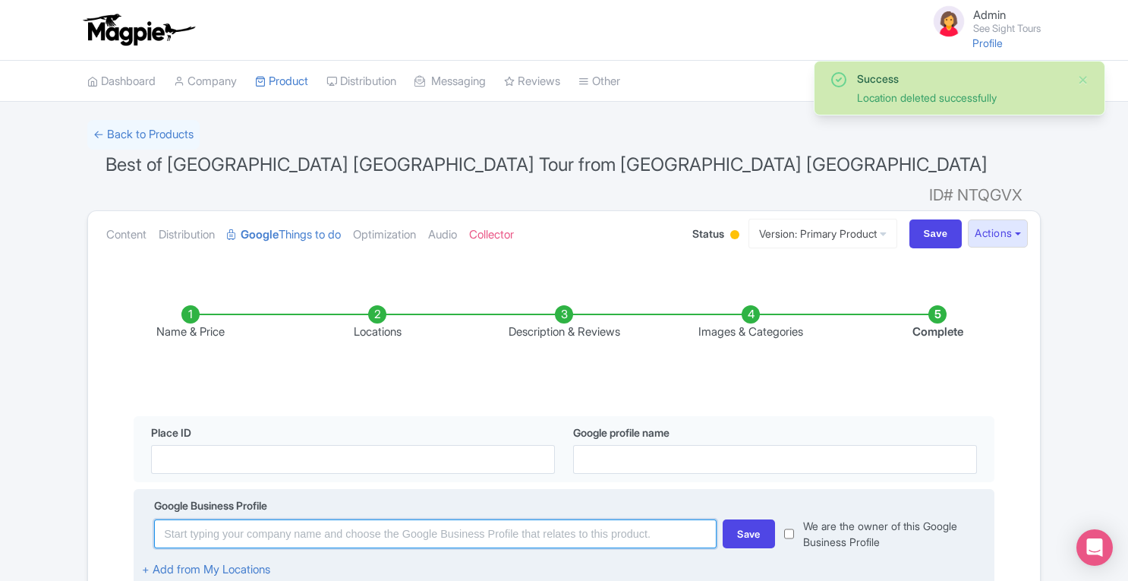
click at [441, 519] on input at bounding box center [435, 533] width 562 height 29
paste input "See Sight"
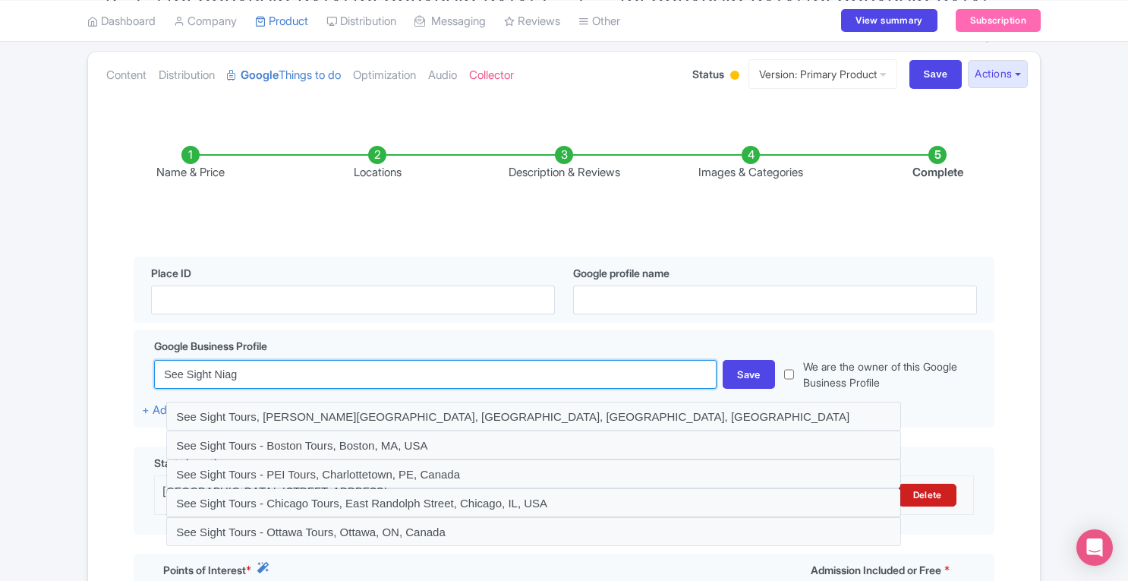
scroll to position [171, 0]
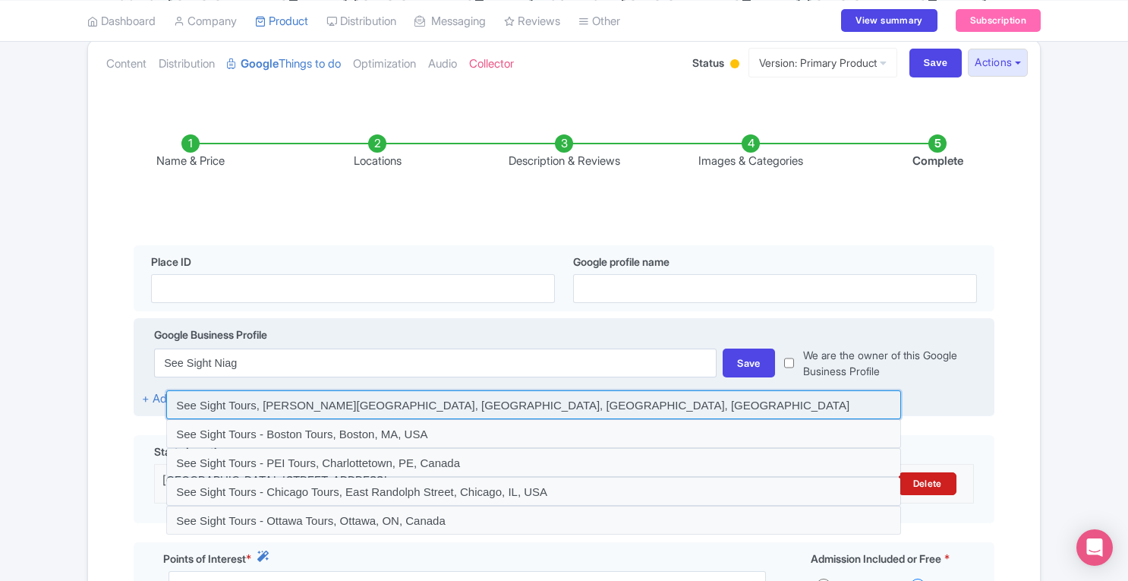
click at [466, 390] on input at bounding box center [533, 404] width 735 height 29
type input "See Sight Tours, [PERSON_NAME][GEOGRAPHIC_DATA], [GEOGRAPHIC_DATA], [GEOGRAPHIC…"
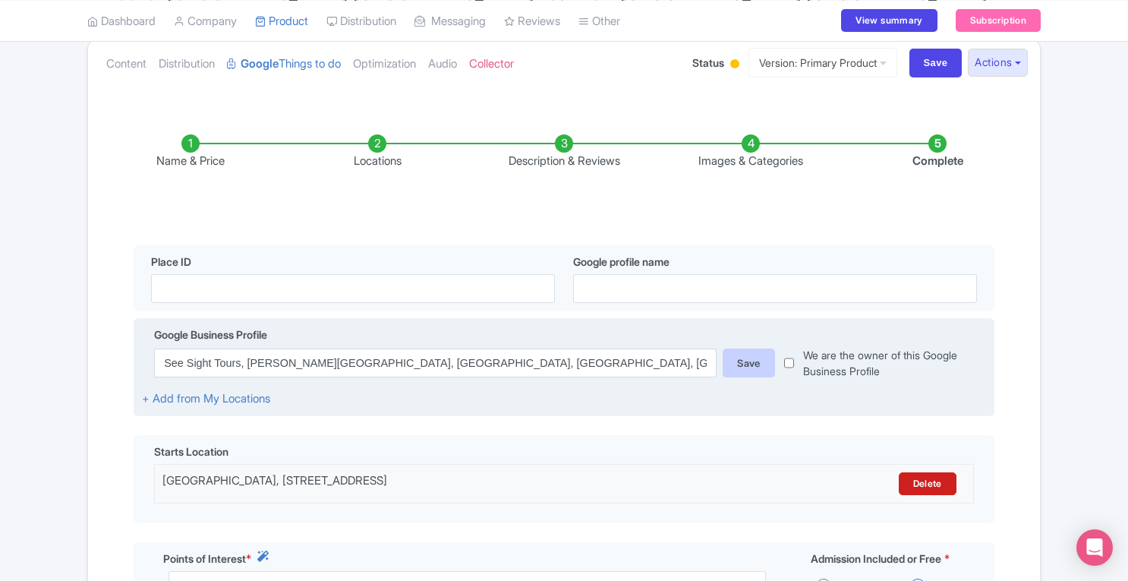
click at [739, 348] on div "Save" at bounding box center [749, 362] width 52 height 29
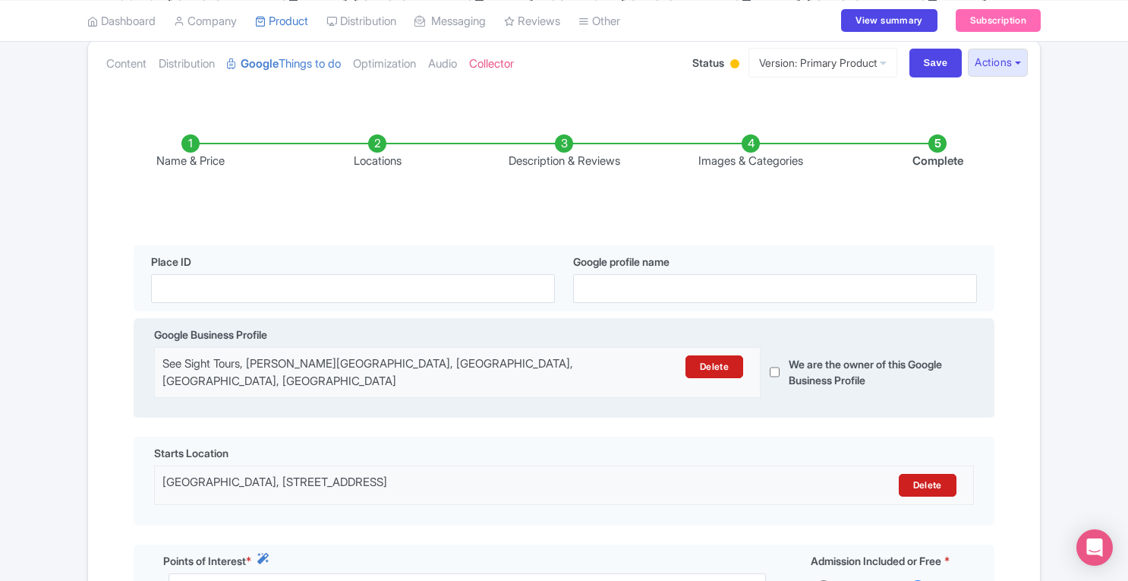
click at [774, 347] on input "checkbox" at bounding box center [775, 372] width 10 height 50
checkbox input "true"
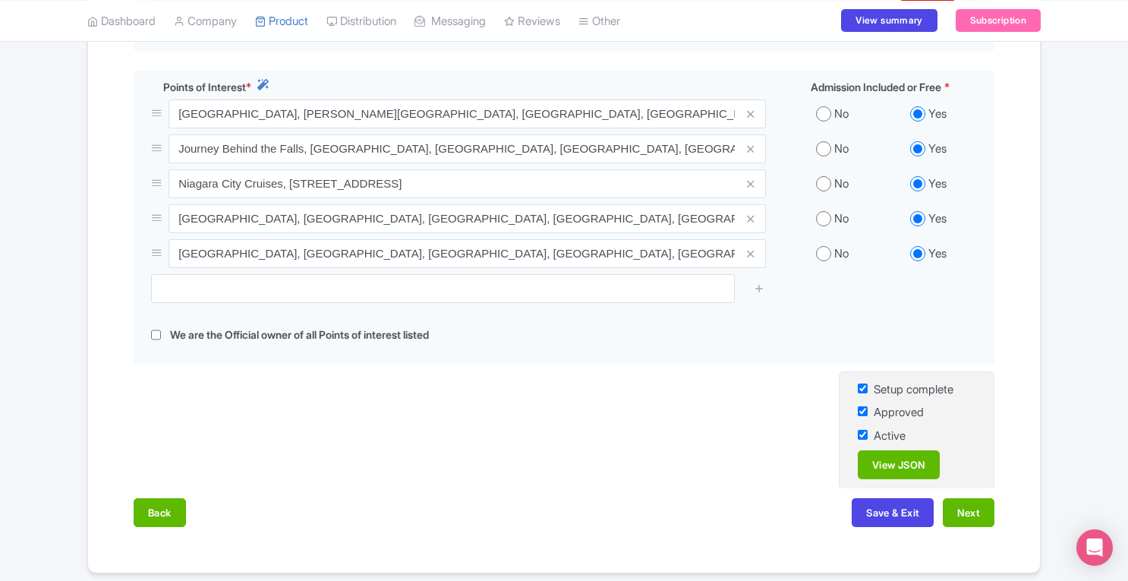
scroll to position [650, 0]
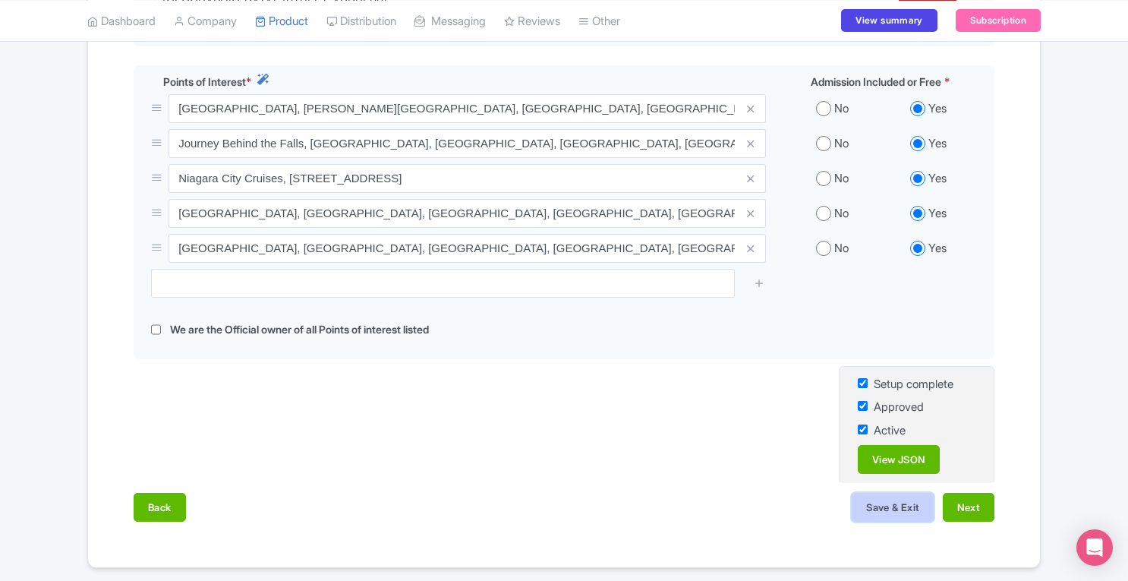
click at [909, 493] on button "Save & Exit" at bounding box center [893, 507] width 82 height 29
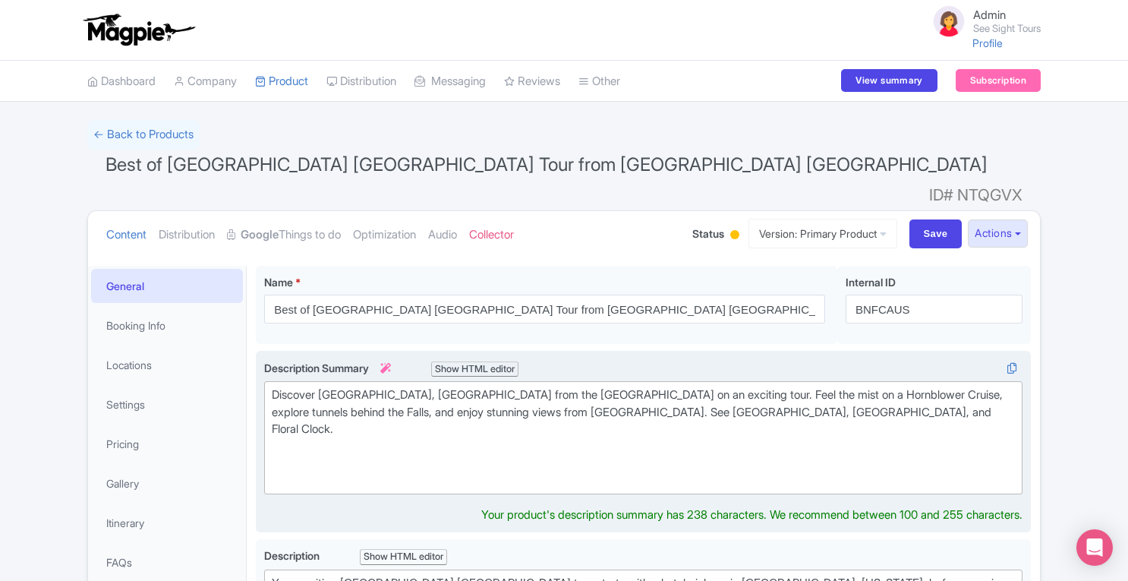
click at [403, 440] on div "Discover [GEOGRAPHIC_DATA], [GEOGRAPHIC_DATA] from the [GEOGRAPHIC_DATA] on an …" at bounding box center [643, 437] width 743 height 102
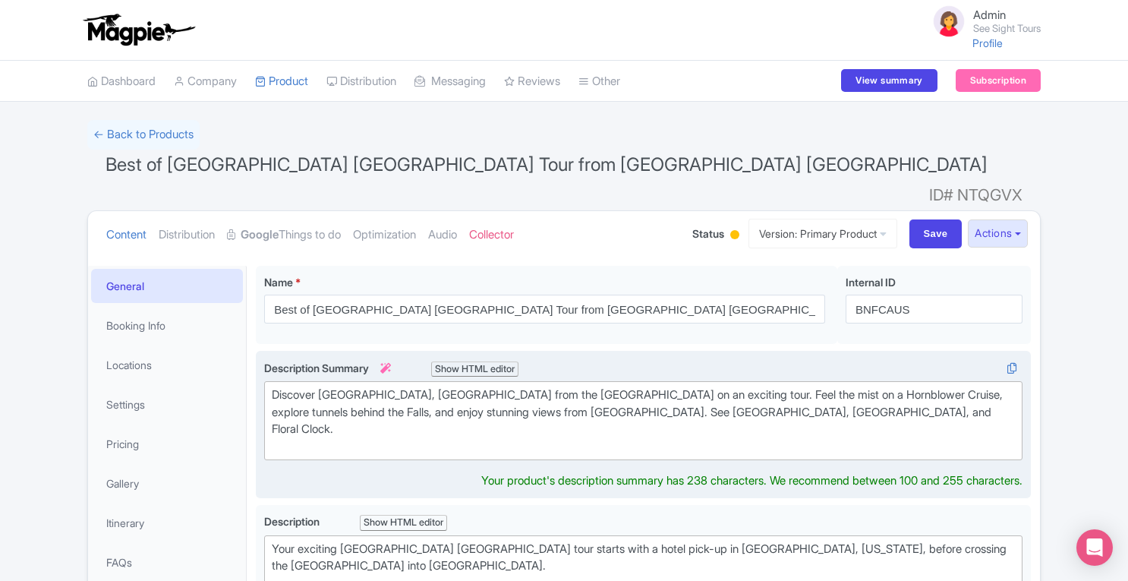
type trix-editor "<div>Discover Niagara Falls, Canada from the USA on an exciting tour. Feel the …"
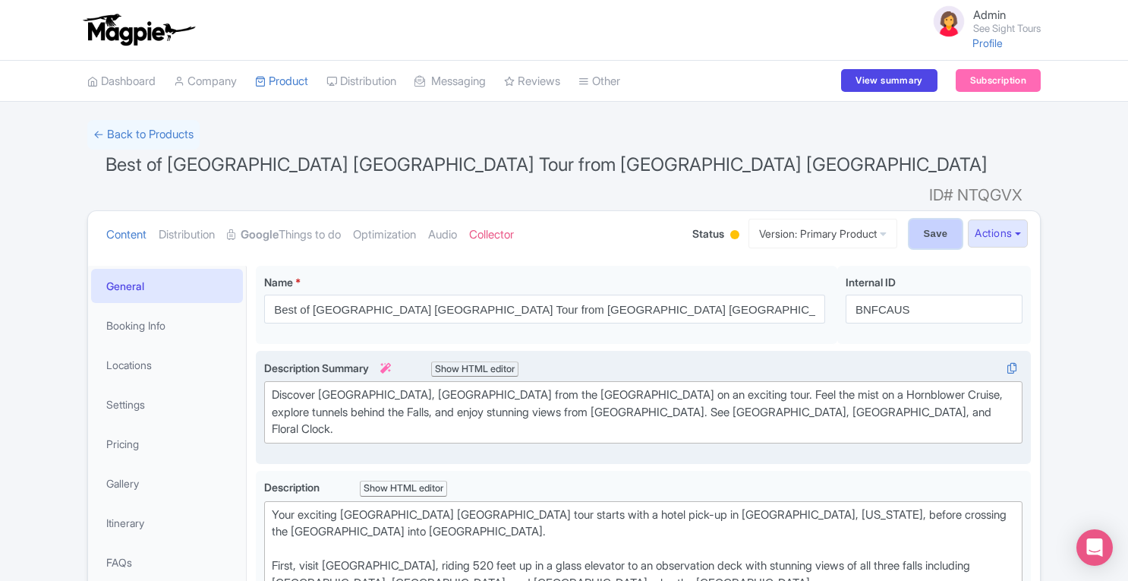
click at [937, 219] on input "Save" at bounding box center [935, 233] width 53 height 29
type input "Saving..."
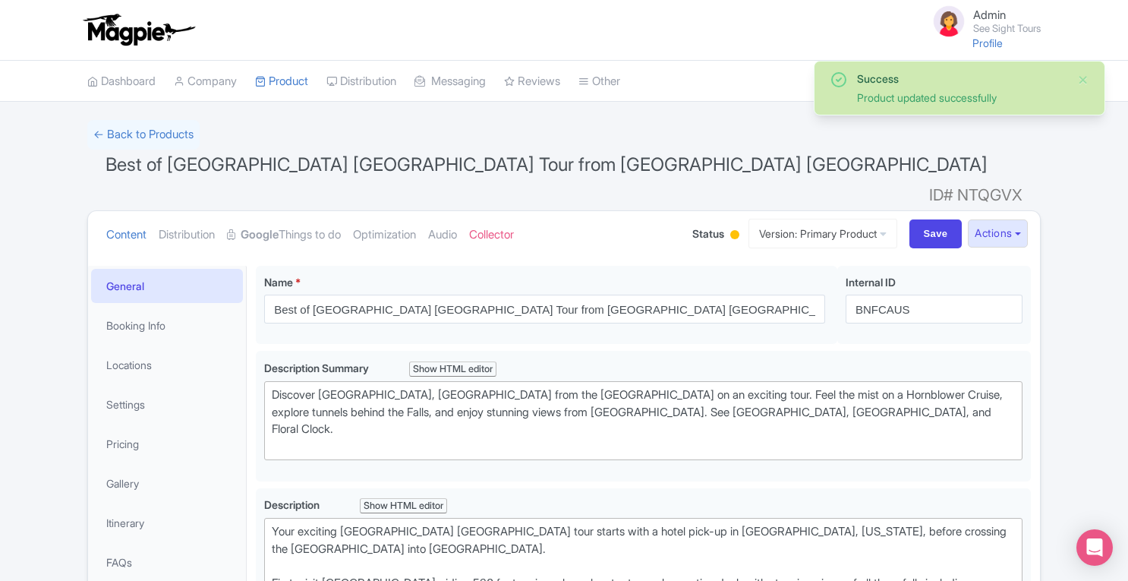
scroll to position [241, 0]
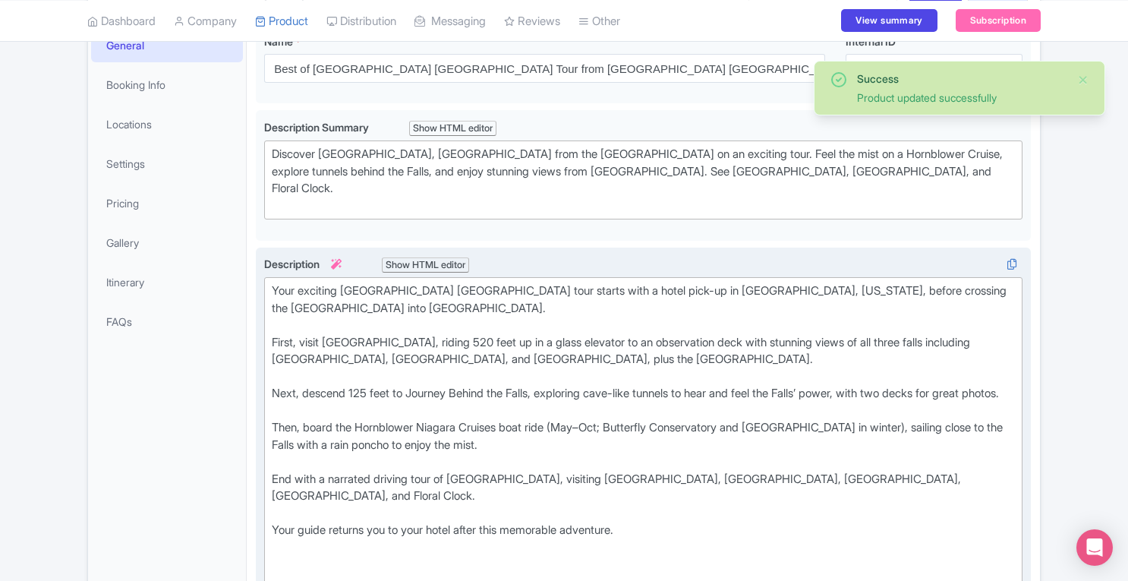
click at [646, 568] on div "Your exciting Niagara Falls Canada tour starts with a hotel pick-up in Niagara …" at bounding box center [643, 453] width 743 height 342
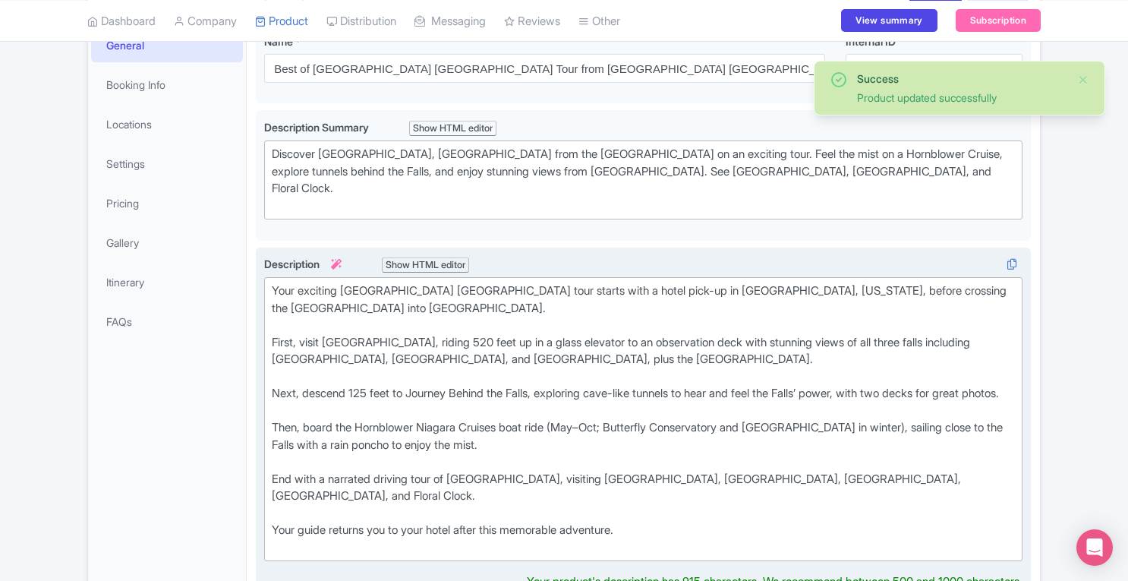
type trix-editor "<div>Your exciting Niagara Falls Canada tour starts with a hotel pick-up in Nia…"
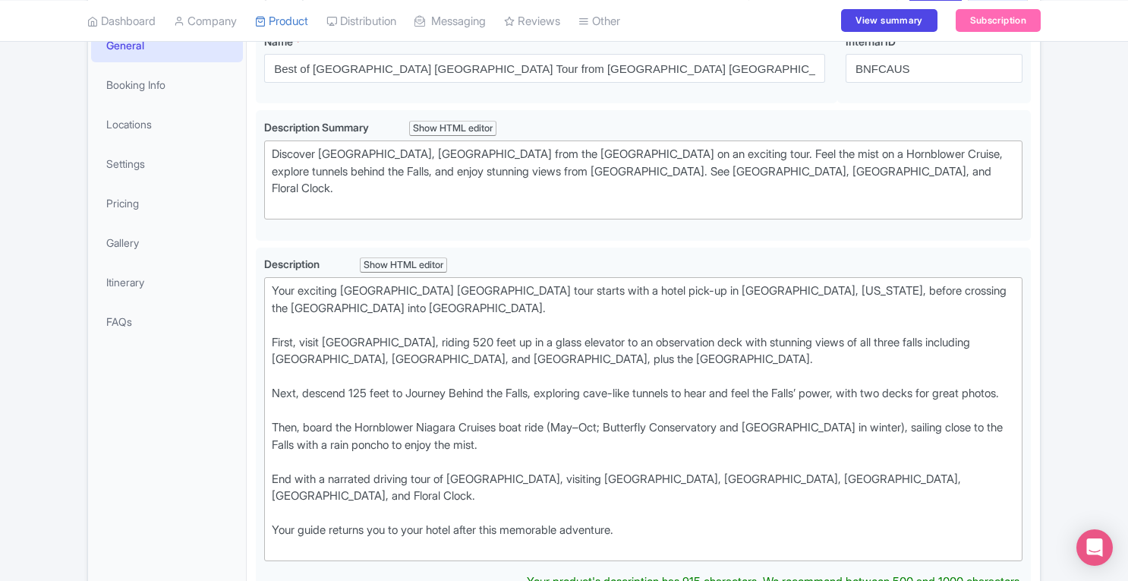
scroll to position [0, 0]
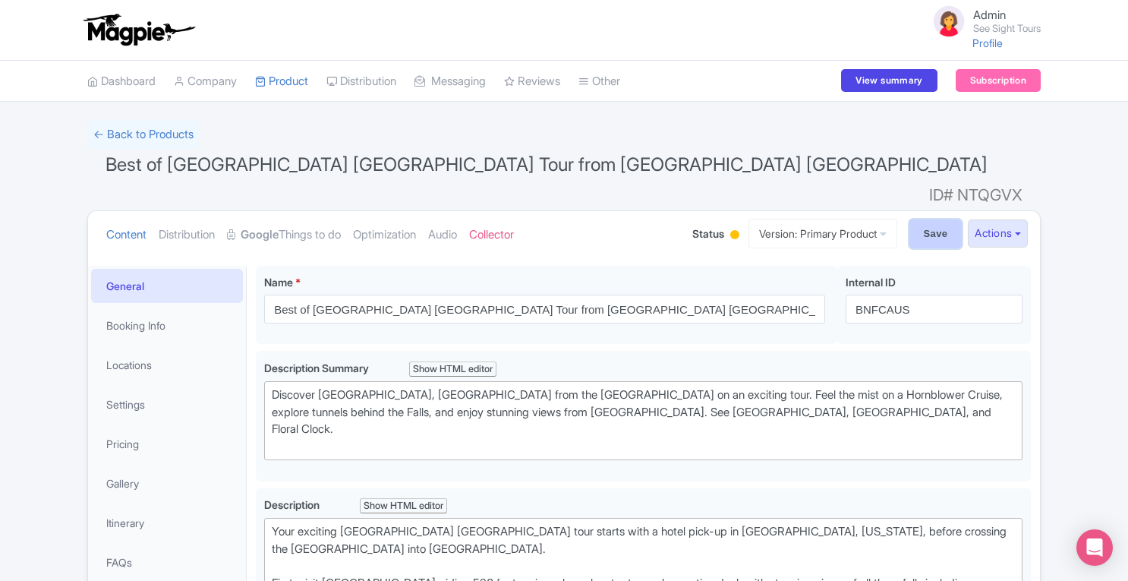
click at [909, 219] on input "Save" at bounding box center [935, 233] width 53 height 29
type input "Saving..."
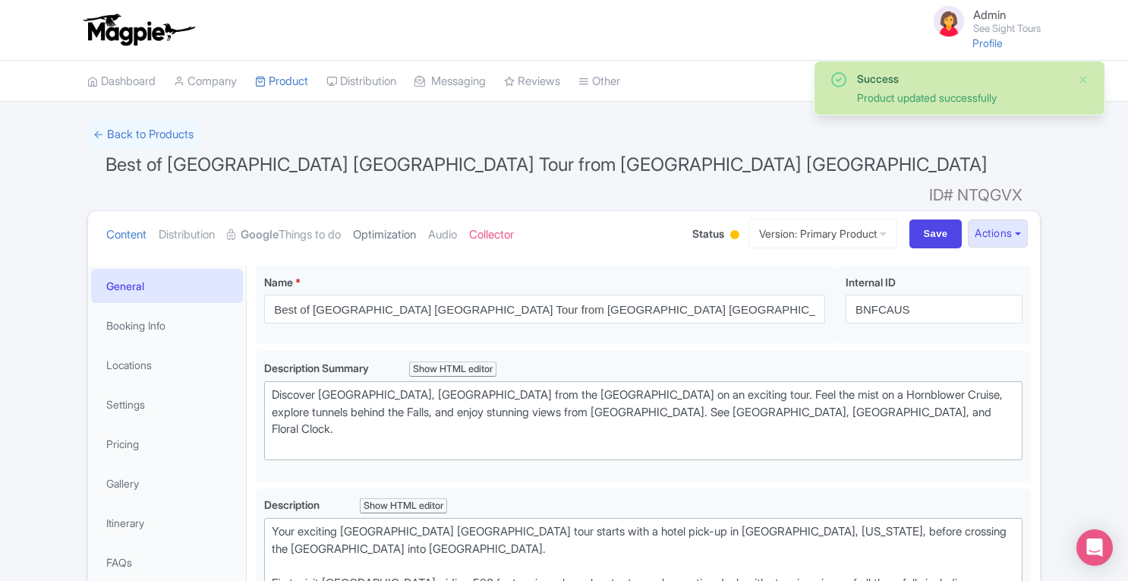
click at [404, 211] on link "Optimization" at bounding box center [384, 235] width 63 height 48
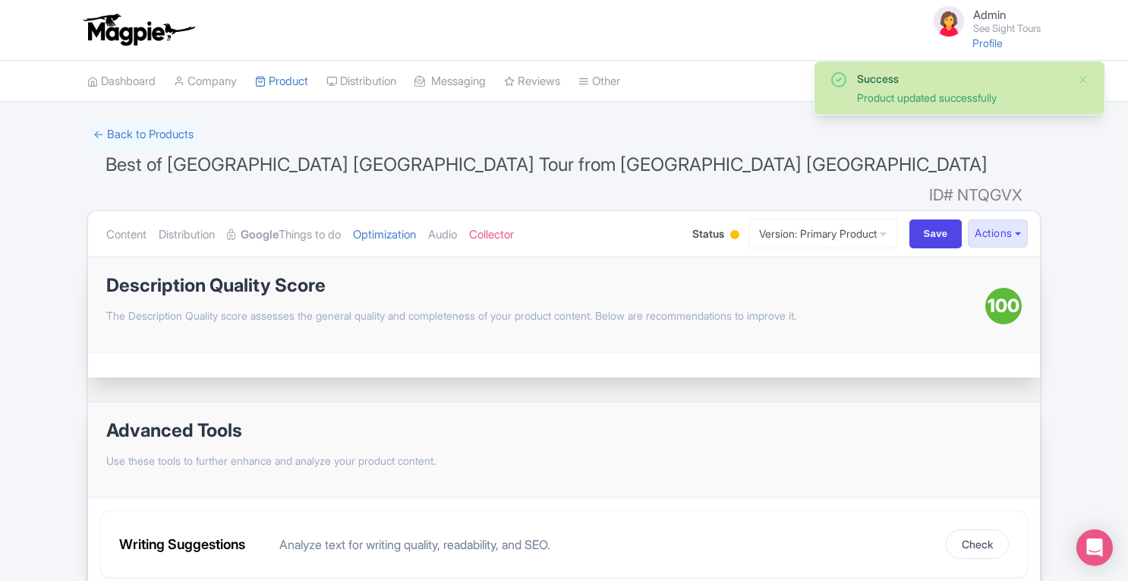
click at [730, 230] on div at bounding box center [734, 234] width 9 height 9
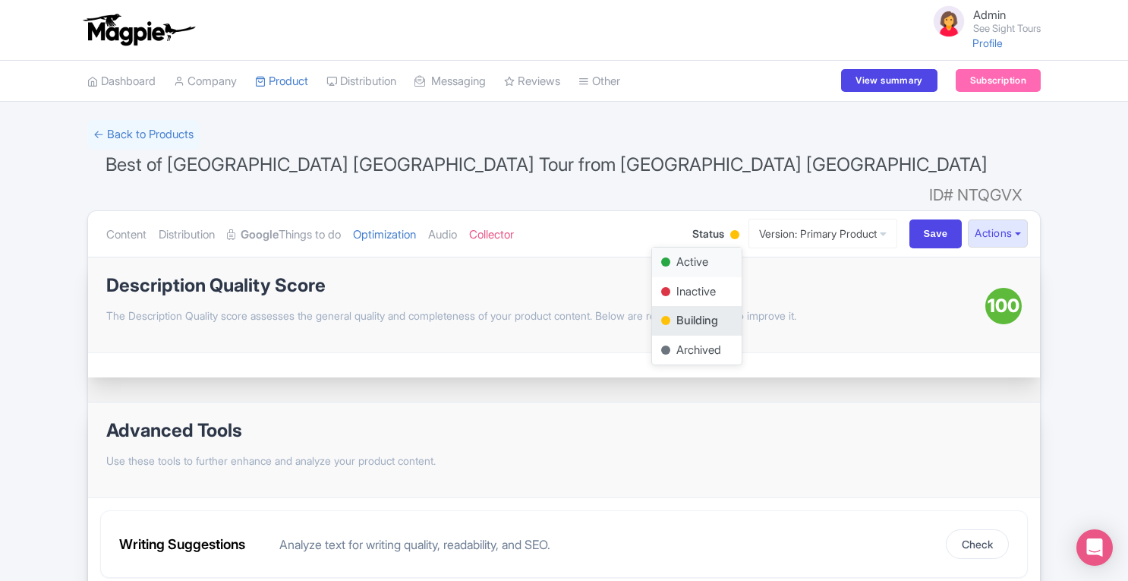
click at [701, 247] on div "Active" at bounding box center [697, 262] width 90 height 30
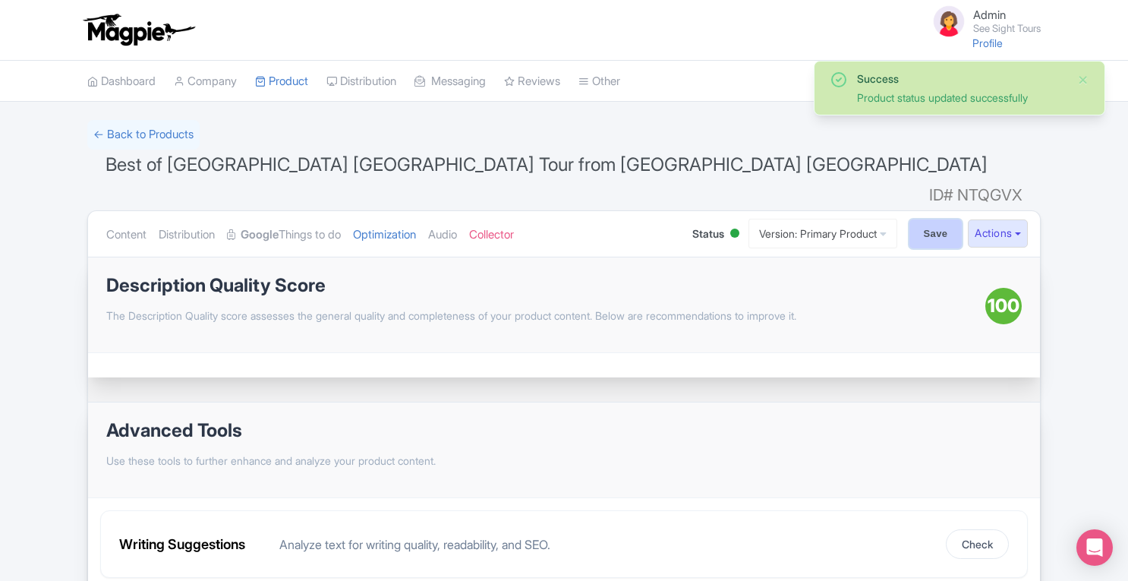
click at [926, 219] on input "Save" at bounding box center [935, 233] width 53 height 29
type input "Saving..."
click at [132, 211] on link "Content" at bounding box center [126, 235] width 40 height 48
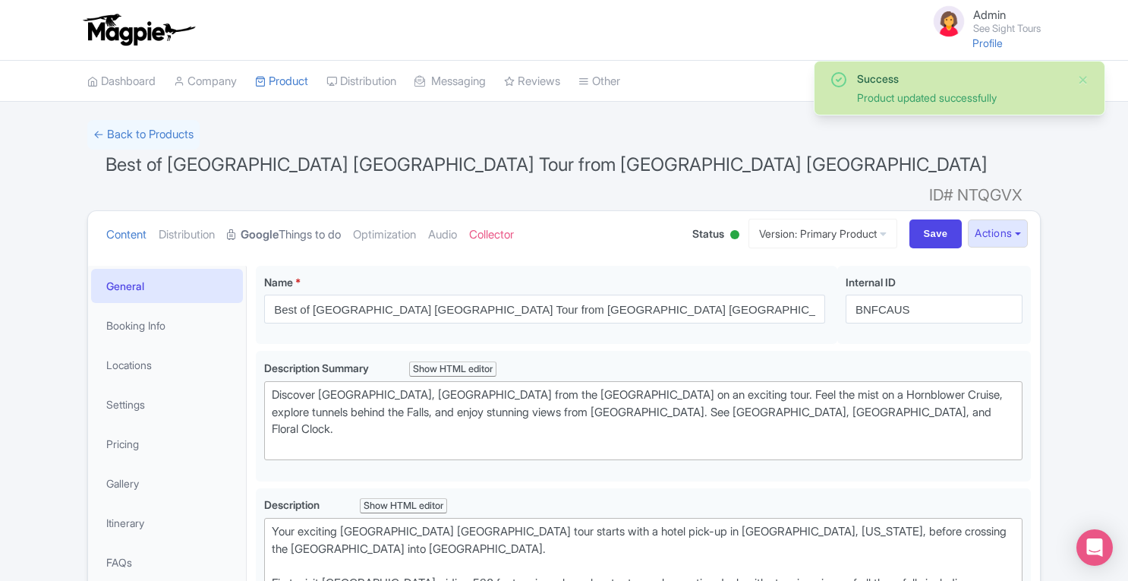
click at [279, 226] on strong "Google" at bounding box center [260, 234] width 38 height 17
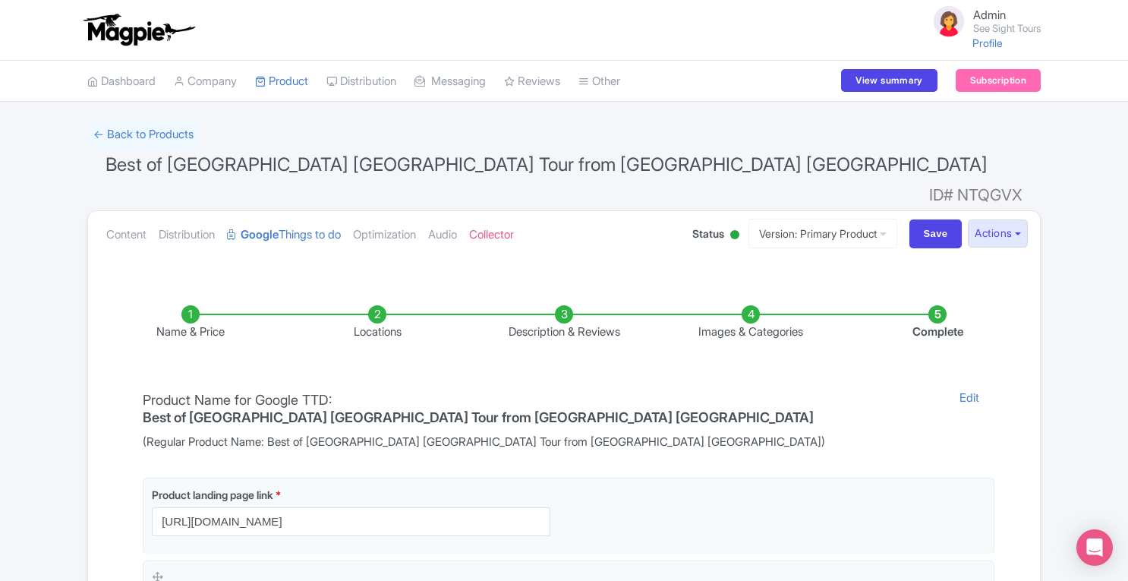
click at [380, 305] on li "Locations" at bounding box center [377, 323] width 187 height 36
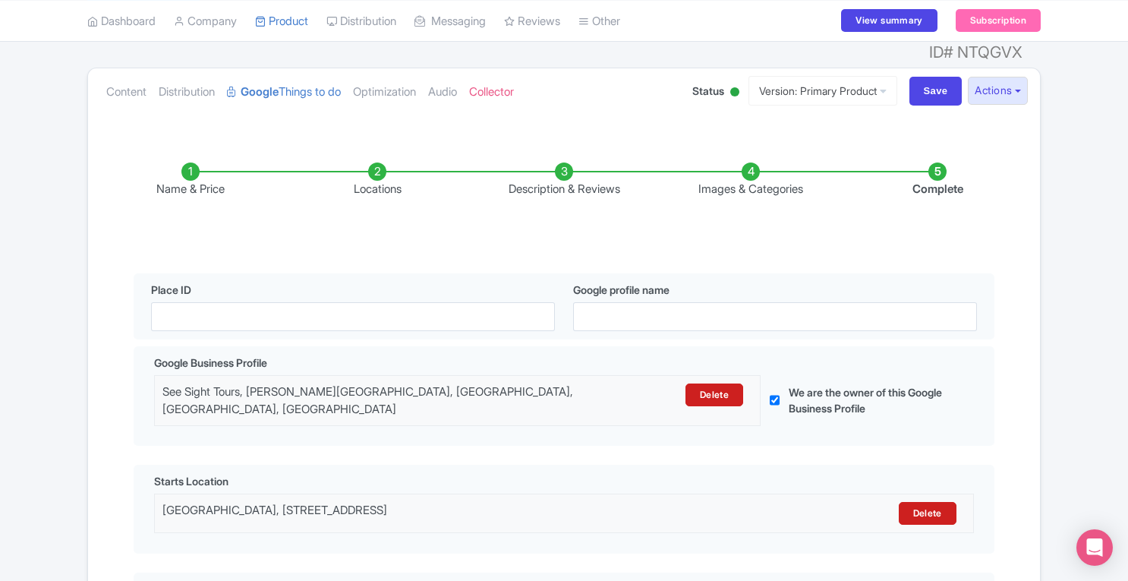
scroll to position [155, 0]
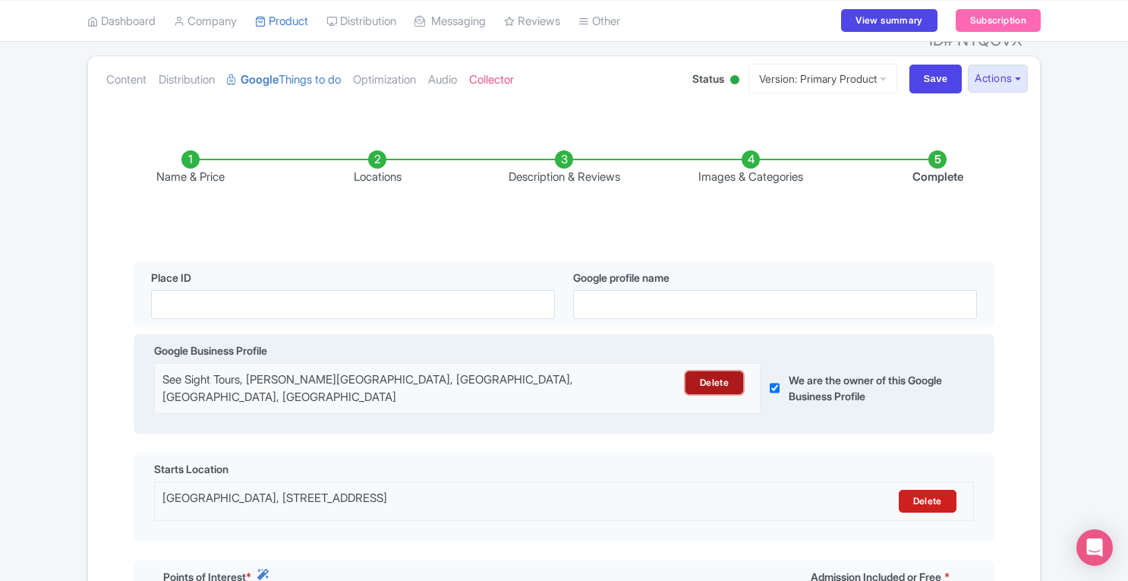
click at [706, 371] on link "Delete" at bounding box center [714, 382] width 58 height 23
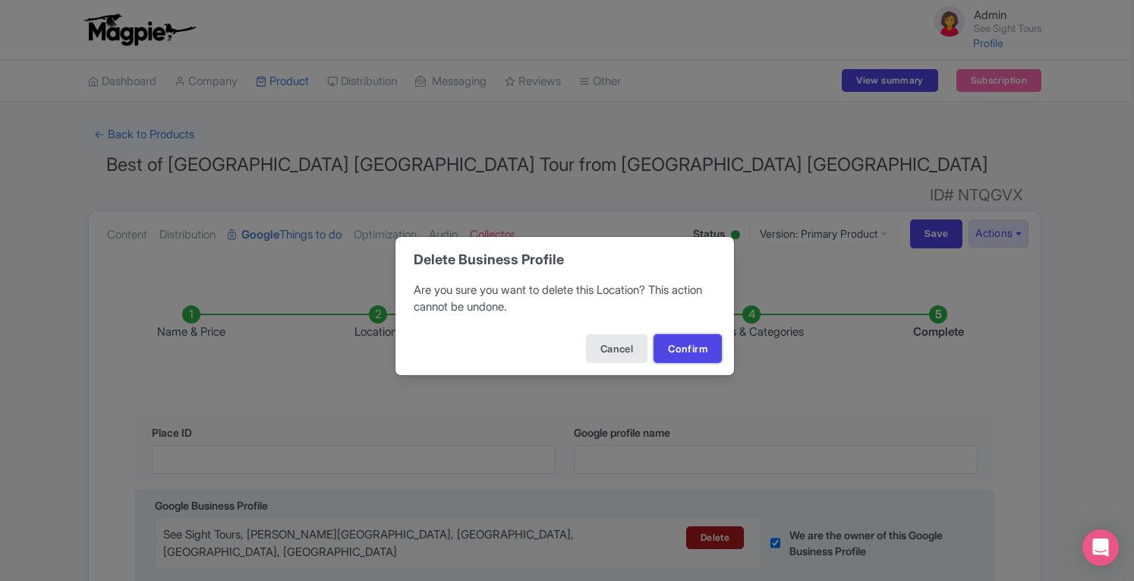
click at [706, 355] on button "Confirm" at bounding box center [687, 348] width 68 height 29
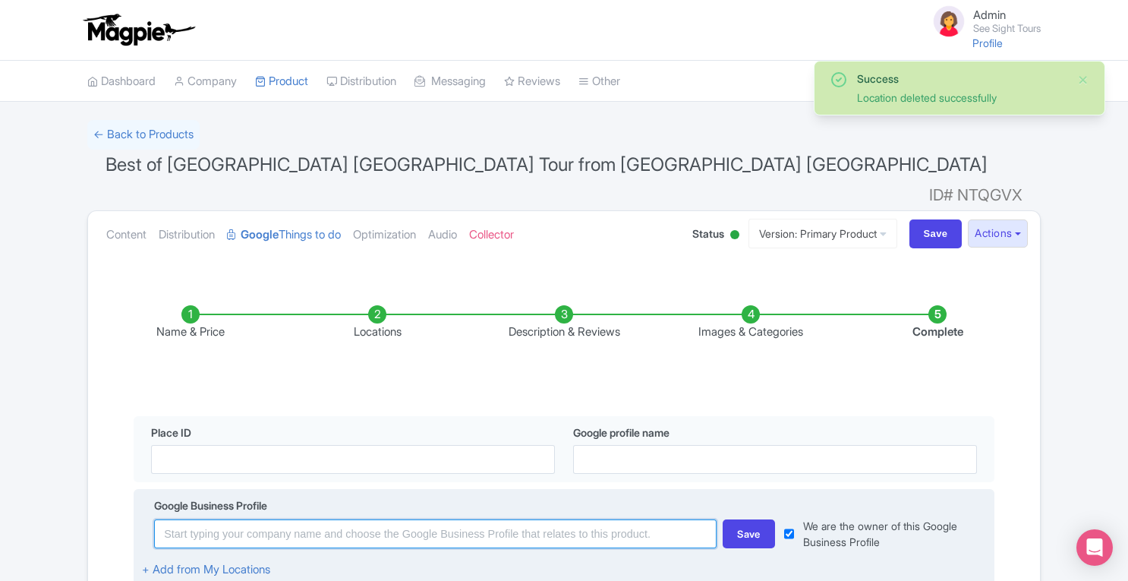
click at [586, 519] on input at bounding box center [435, 533] width 562 height 29
paste input "See Sight Tours - Niagara Falls Tours USA"
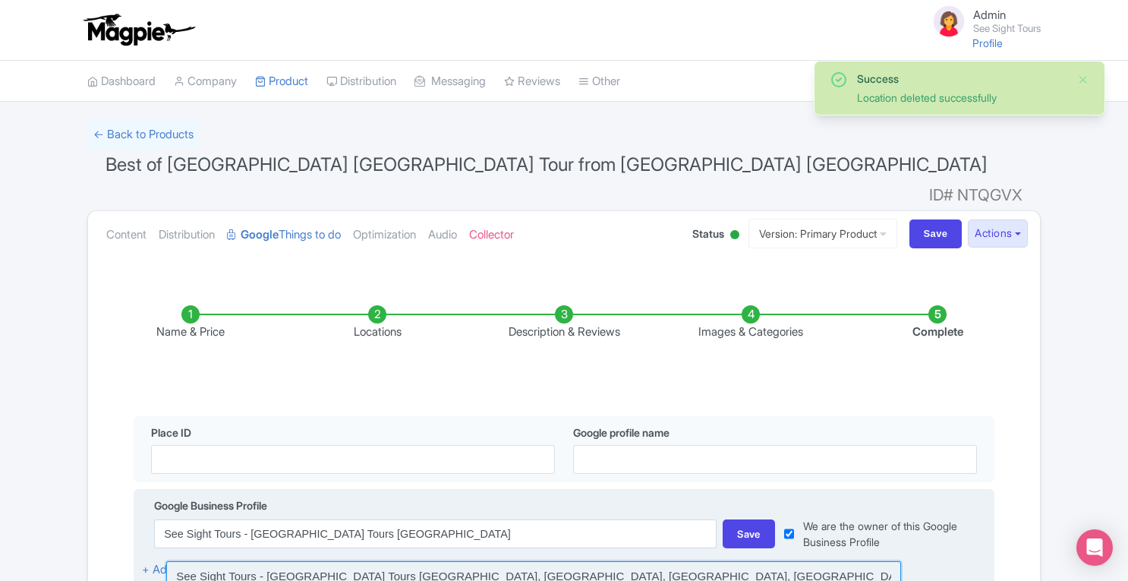
click at [534, 561] on input at bounding box center [533, 575] width 735 height 29
type input "See Sight Tours - [GEOGRAPHIC_DATA] Tours [GEOGRAPHIC_DATA], [GEOGRAPHIC_DATA],…"
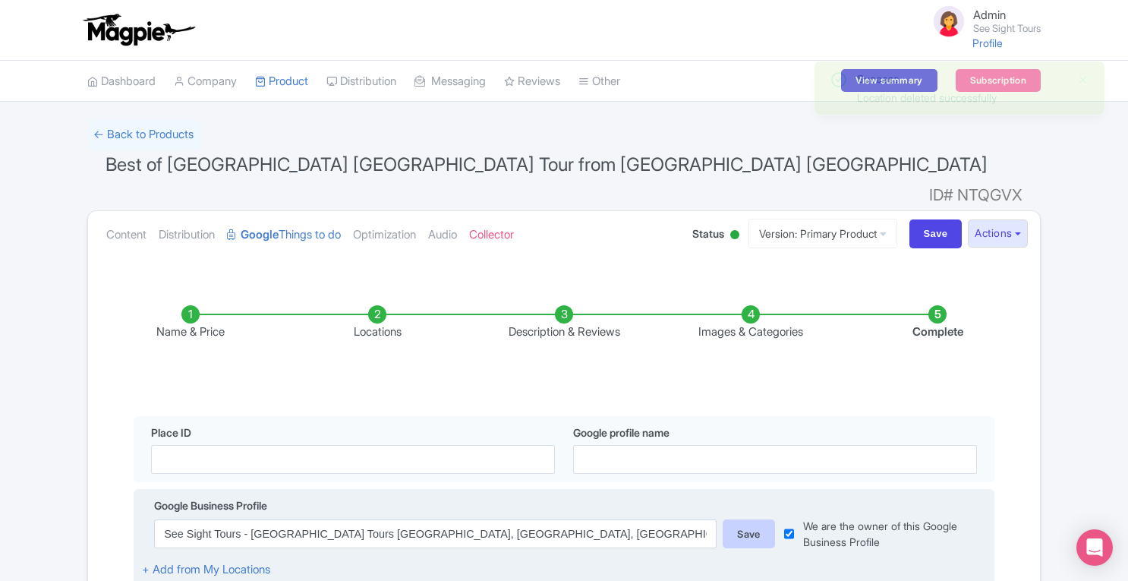
click at [739, 519] on div "Save" at bounding box center [749, 533] width 52 height 29
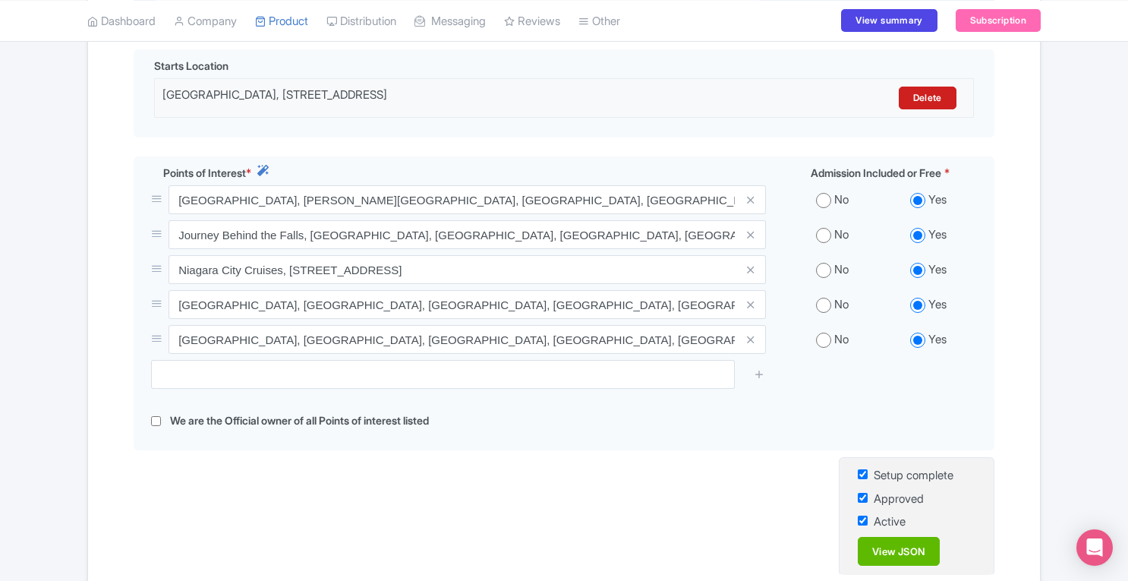
scroll to position [577, 0]
